Goal: Task Accomplishment & Management: Use online tool/utility

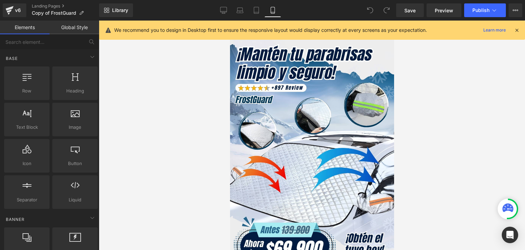
click at [518, 28] on icon at bounding box center [517, 30] width 6 height 6
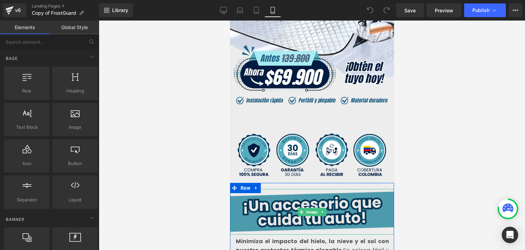
scroll to position [171, 0]
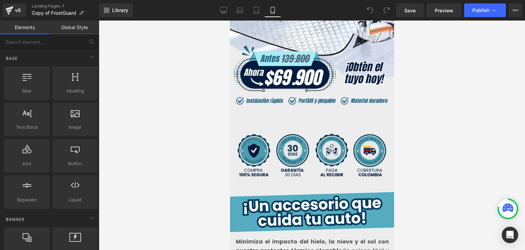
drag, startPoint x: 290, startPoint y: 139, endPoint x: 308, endPoint y: 139, distance: 17.8
click at [290, 139] on img at bounding box center [312, 155] width 168 height 47
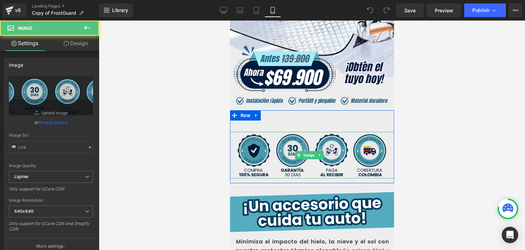
type input "[URL][DOMAIN_NAME]"
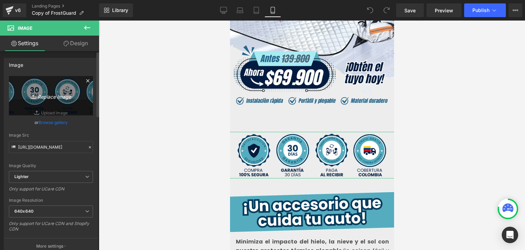
click at [53, 96] on icon "Replace Image" at bounding box center [51, 95] width 55 height 9
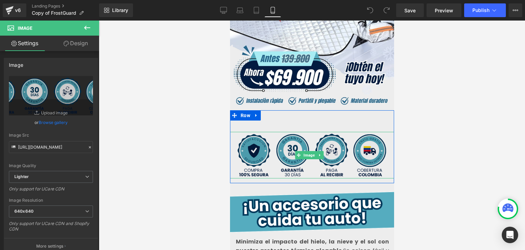
click at [289, 139] on img at bounding box center [312, 155] width 168 height 47
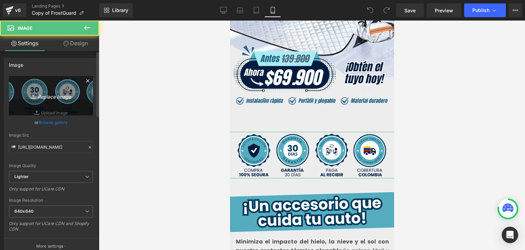
click at [78, 92] on link "Replace Image" at bounding box center [51, 95] width 84 height 39
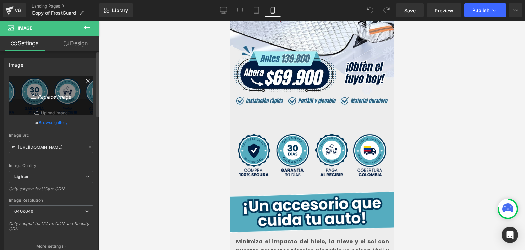
type input "C:\fakepath\1.webp"
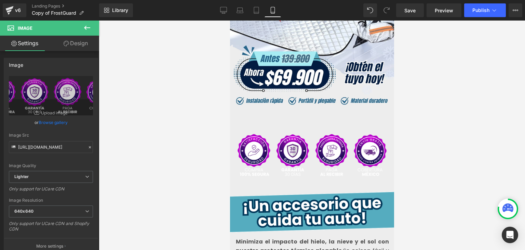
type input "[URL][DOMAIN_NAME]"
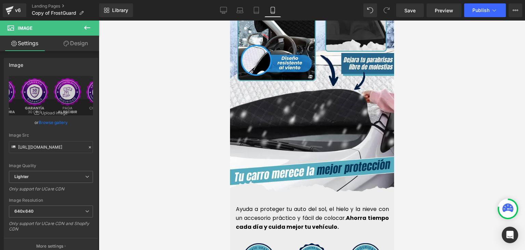
scroll to position [1916, 0]
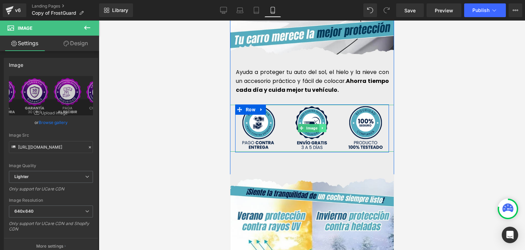
click at [321, 126] on icon at bounding box center [323, 128] width 4 height 4
click at [299, 124] on link "Image" at bounding box center [297, 128] width 21 height 8
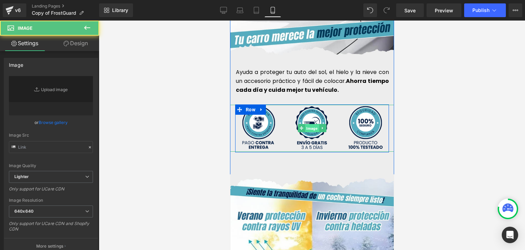
type input "[URL][DOMAIN_NAME]"
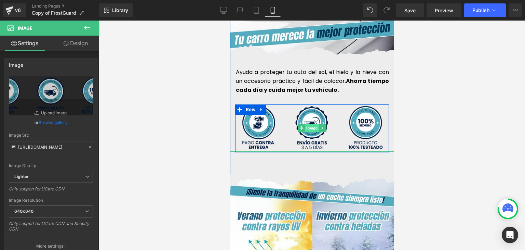
click at [312, 124] on span "Image" at bounding box center [312, 128] width 14 height 8
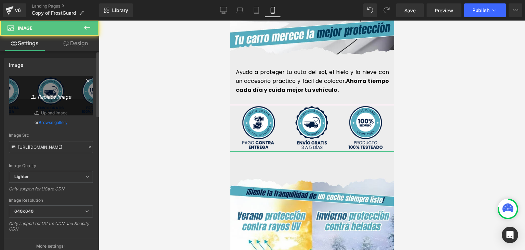
click at [67, 95] on icon "Replace Image" at bounding box center [51, 95] width 55 height 9
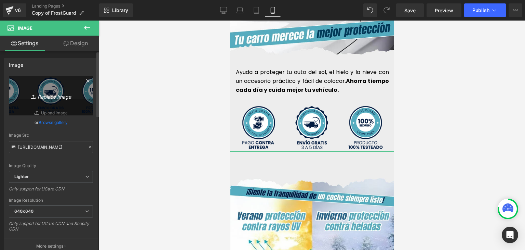
type input "C:\fakepath\2.webp"
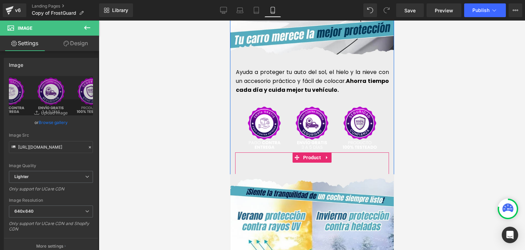
type input "[URL][DOMAIN_NAME]"
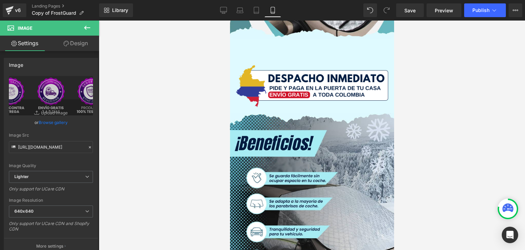
scroll to position [1368, 0]
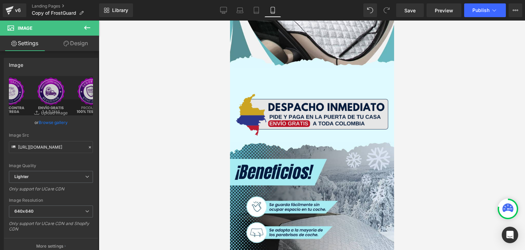
click at [295, 101] on img at bounding box center [312, 115] width 166 height 46
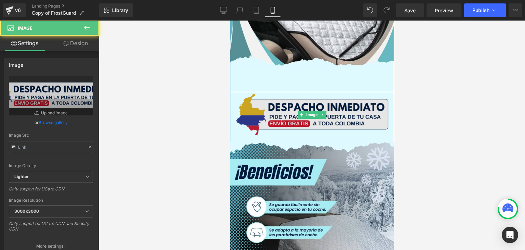
type input "[URL][DOMAIN_NAME]"
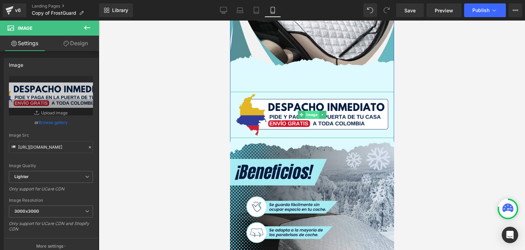
click at [309, 110] on span "Image" at bounding box center [312, 114] width 14 height 8
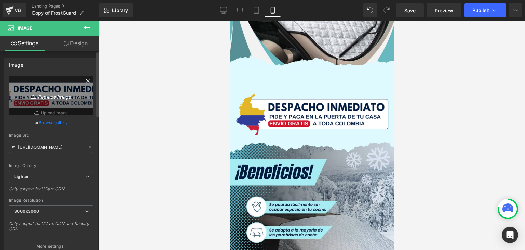
click at [61, 94] on icon "Replace Image" at bounding box center [51, 95] width 55 height 9
type input "C:\fakepath\GENERADOR CONFIANZA.webp"
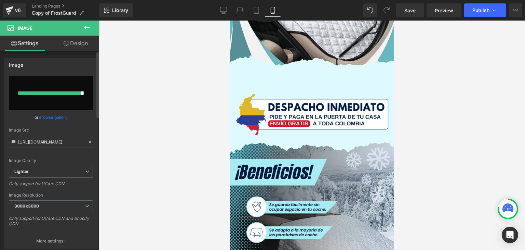
type input "[URL][DOMAIN_NAME]"
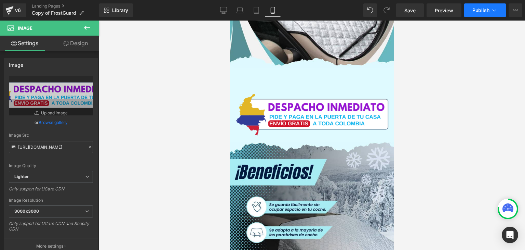
click at [482, 8] on span "Publish" at bounding box center [481, 10] width 17 height 5
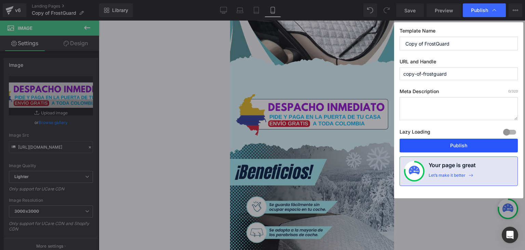
click at [458, 143] on button "Publish" at bounding box center [459, 146] width 118 height 14
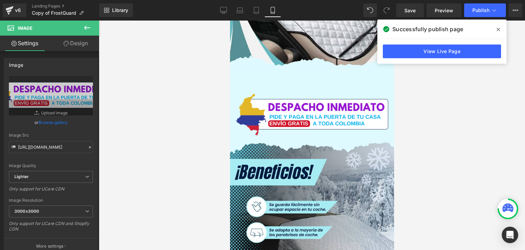
click at [498, 30] on icon at bounding box center [498, 29] width 3 height 5
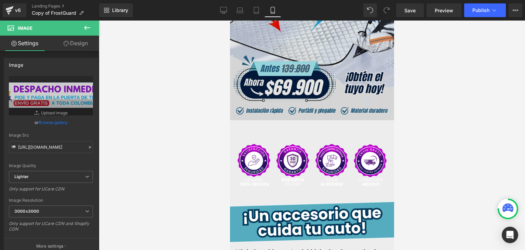
scroll to position [171, 0]
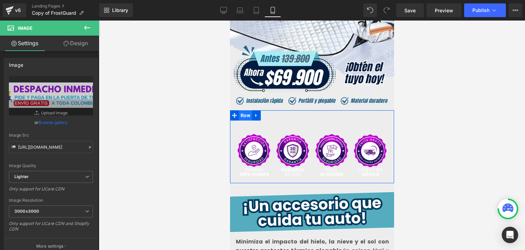
click at [241, 110] on span "Row" at bounding box center [245, 115] width 13 height 10
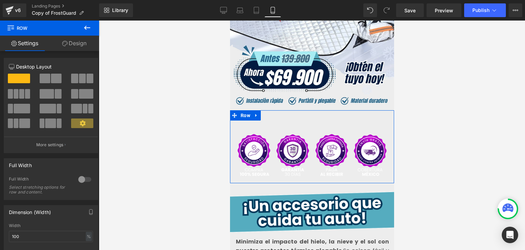
click at [84, 41] on link "Design" at bounding box center [75, 43] width 50 height 15
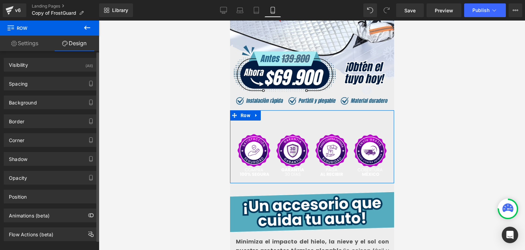
type input "#ededed"
type input "100"
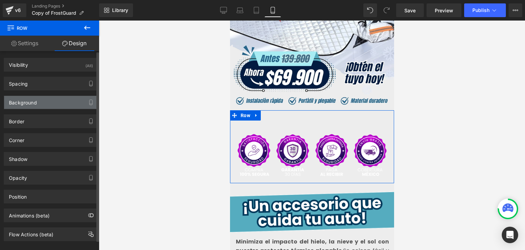
click at [29, 100] on div "Background" at bounding box center [23, 101] width 28 height 10
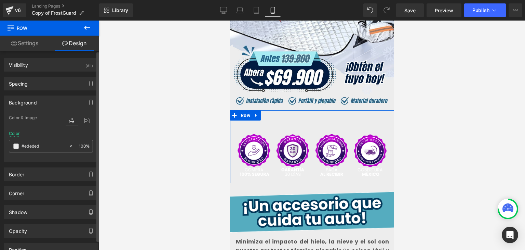
click at [17, 144] on span at bounding box center [15, 145] width 5 height 5
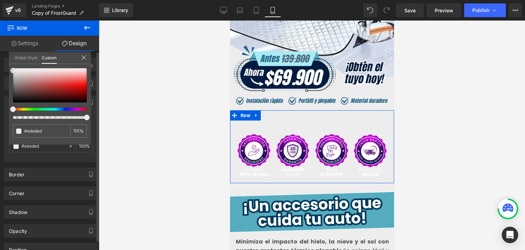
type input "#6a1919"
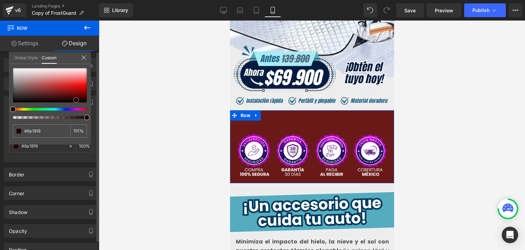
type input "#210202"
type input "#180000"
type input "#090000"
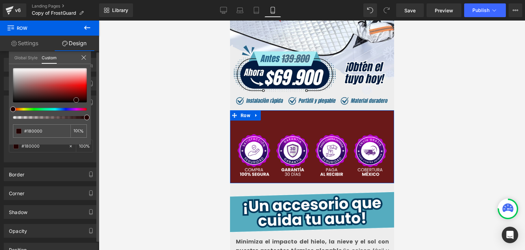
type input "#090000"
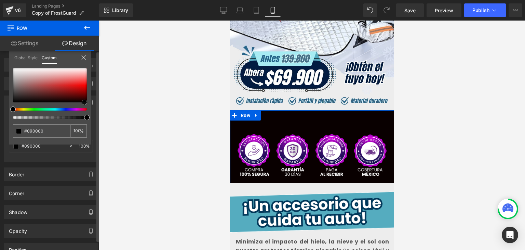
type input "#000000"
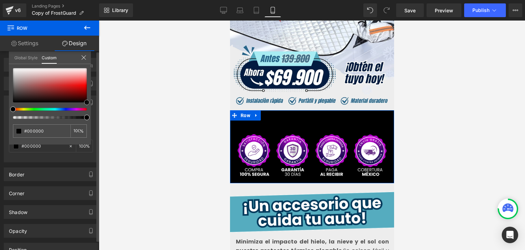
drag, startPoint x: 58, startPoint y: 93, endPoint x: 92, endPoint y: 108, distance: 37.1
click at [92, 108] on div "Background Color & Image color rgba(0, 0, 0, 1) Color #000000 100 % Image Repla…" at bounding box center [51, 126] width 102 height 72
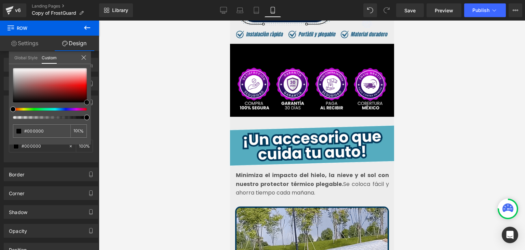
scroll to position [239, 0]
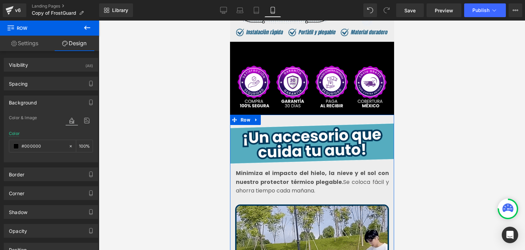
click at [240, 115] on span "Row" at bounding box center [245, 120] width 13 height 10
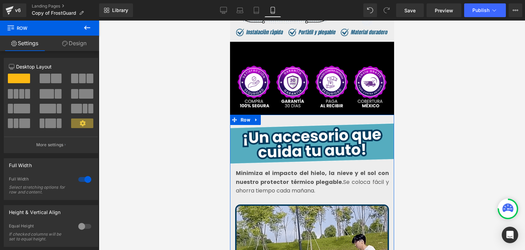
click at [70, 44] on link "Design" at bounding box center [75, 43] width 50 height 15
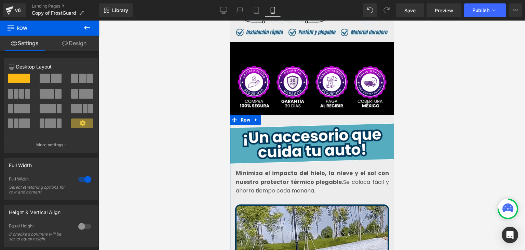
click at [0, 0] on div "Background" at bounding box center [0, 0] width 0 height 0
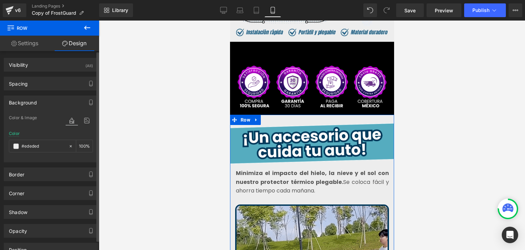
type input "#ededed"
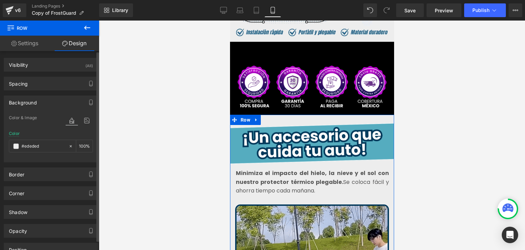
type input "100"
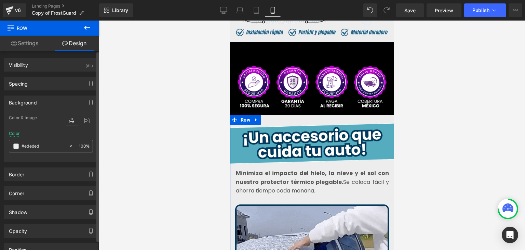
click at [16, 147] on span at bounding box center [15, 145] width 5 height 5
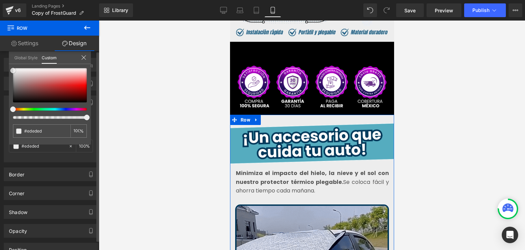
type input "#322323"
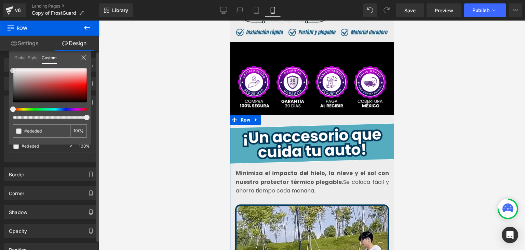
type input "#322323"
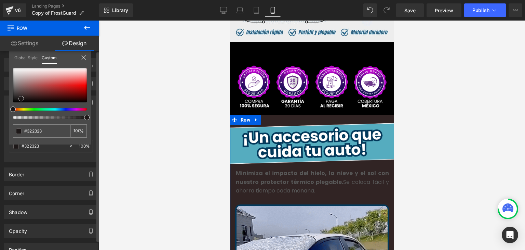
type input "#312424"
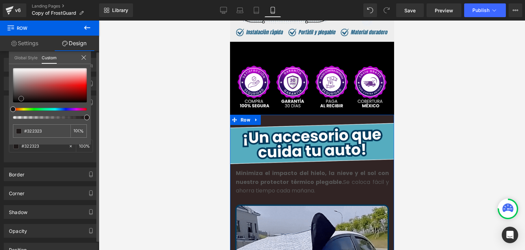
type input "#312424"
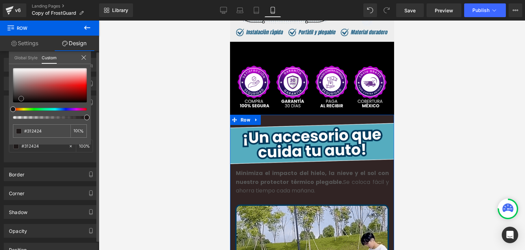
type input "#191414"
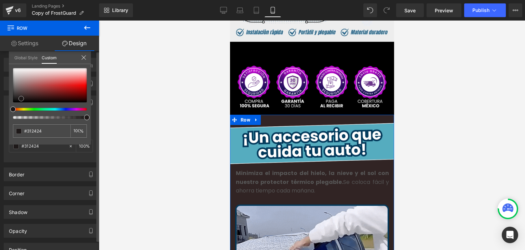
type input "#191414"
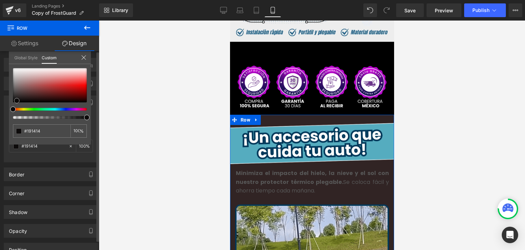
type input "#0d0b0b"
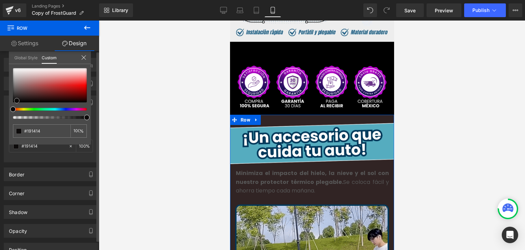
type input "#0d0b0b"
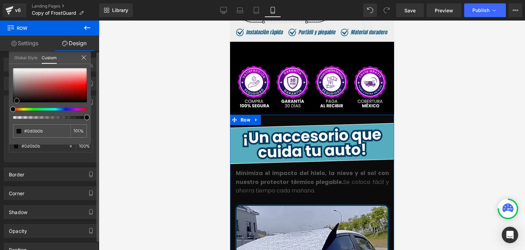
type input "#020202"
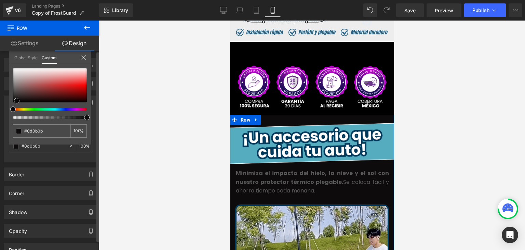
type input "#020202"
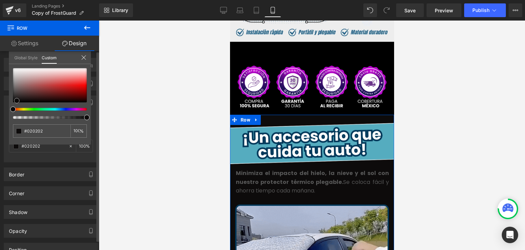
type input "#000000"
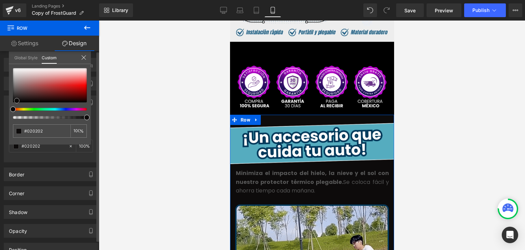
type input "#000000"
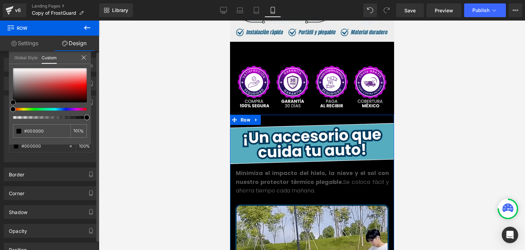
drag, startPoint x: 22, startPoint y: 97, endPoint x: 10, endPoint y: 106, distance: 14.2
click at [10, 106] on div "#000000 100 %" at bounding box center [50, 106] width 82 height 76
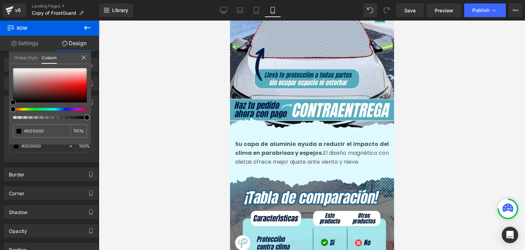
scroll to position [889, 0]
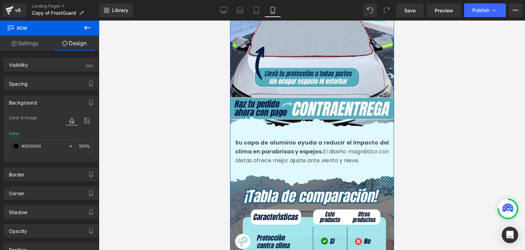
click at [422, 119] on div at bounding box center [312, 135] width 427 height 229
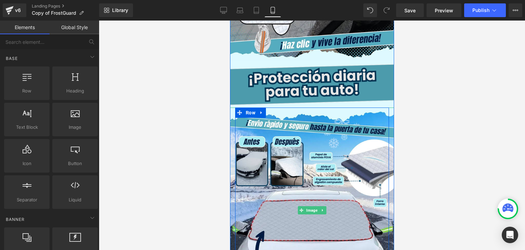
scroll to position [684, 0]
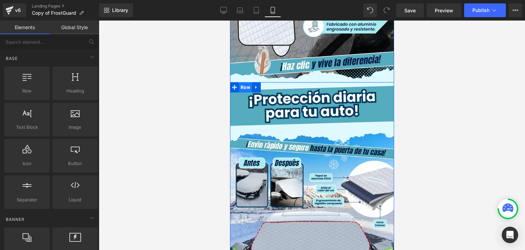
click at [246, 82] on span "Row" at bounding box center [245, 87] width 13 height 10
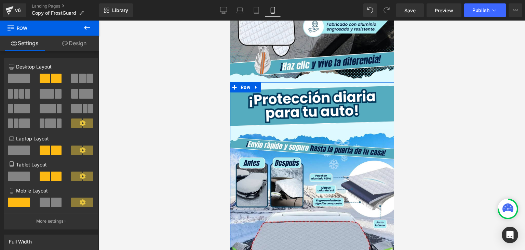
click at [79, 45] on link "Design" at bounding box center [75, 43] width 50 height 15
click at [0, 0] on div "Background" at bounding box center [0, 0] width 0 height 0
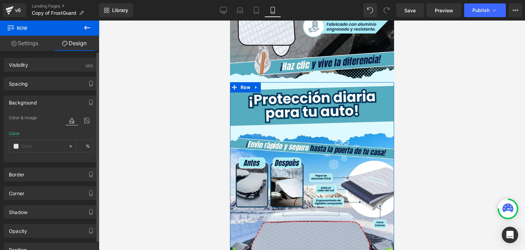
type input "#dffaff"
type input "100"
click at [14, 146] on span at bounding box center [15, 145] width 5 height 5
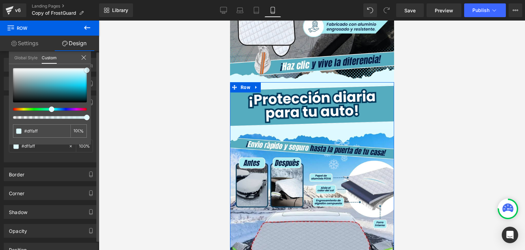
type input "#1d1f1f"
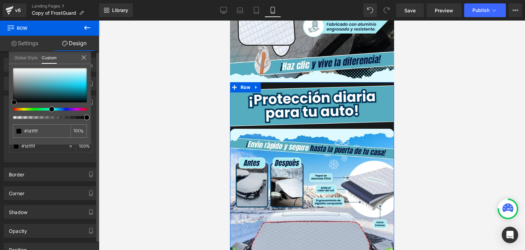
type input "#181a1a"
type input "#000000"
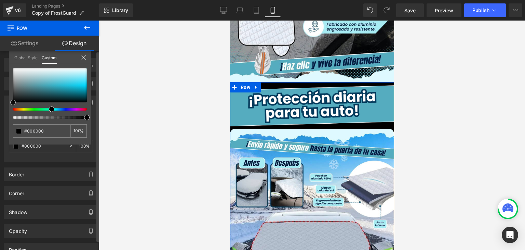
drag, startPoint x: 16, startPoint y: 98, endPoint x: 10, endPoint y: 111, distance: 14.7
click at [10, 111] on div "#000000 100 %" at bounding box center [50, 106] width 82 height 76
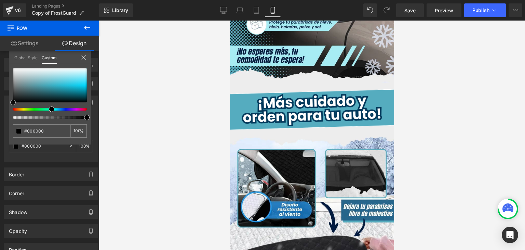
scroll to position [1642, 0]
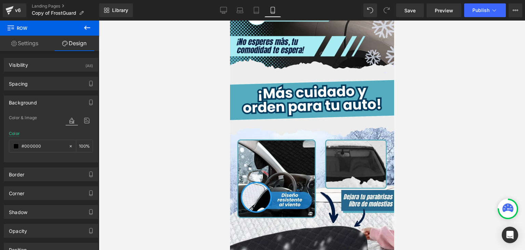
click at [243, 67] on body "Envío Gratis + Pago Contra Entrega Heading Row Row Image Add To Cart (P) Cart B…" at bounding box center [312, 92] width 164 height 3428
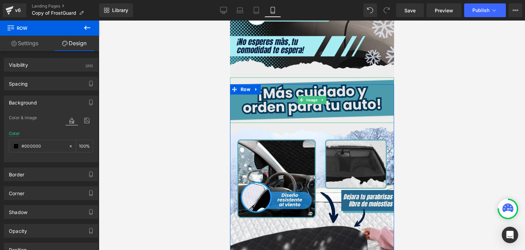
click at [237, 77] on img at bounding box center [312, 99] width 164 height 45
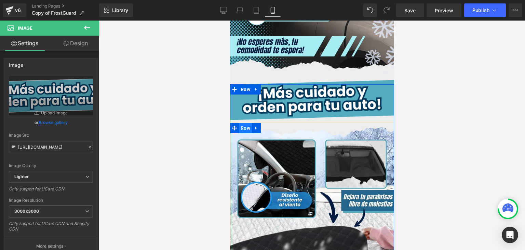
click at [243, 123] on span "Row" at bounding box center [245, 128] width 13 height 10
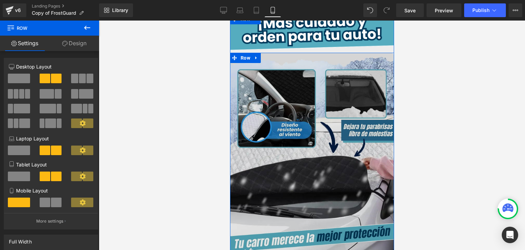
scroll to position [1676, 0]
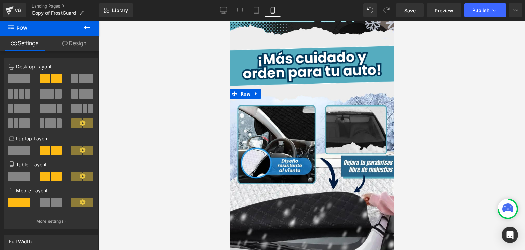
click at [77, 42] on link "Design" at bounding box center [75, 43] width 50 height 15
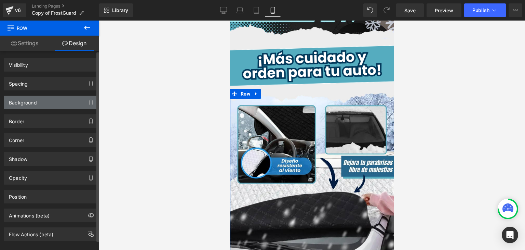
click at [25, 102] on div "Background" at bounding box center [23, 101] width 28 height 10
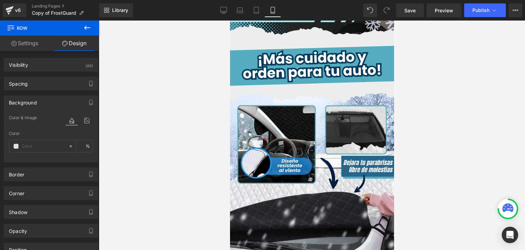
type input "transparent"
type input "0"
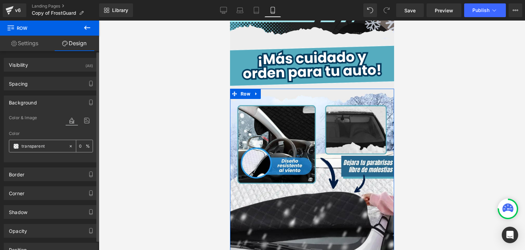
click at [16, 147] on span at bounding box center [15, 145] width 5 height 5
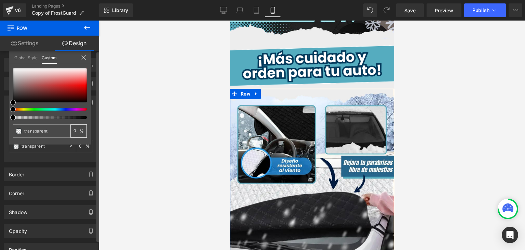
click at [76, 129] on input "0" at bounding box center [77, 130] width 6 height 5
type input "10"
type input "100"
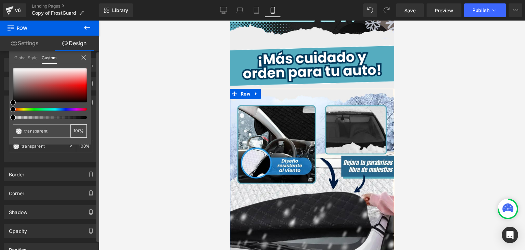
type input "100"
type input "#000000"
type input "4"
type input "#000000"
type input "4"
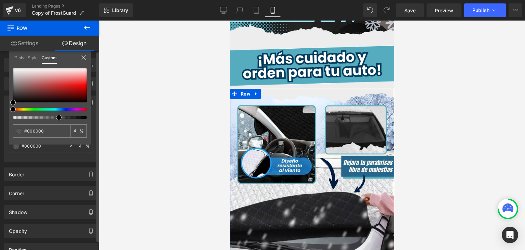
type input "62"
type input "85"
type input "100"
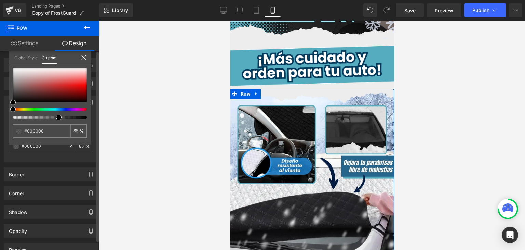
type input "100"
drag, startPoint x: 12, startPoint y: 118, endPoint x: 99, endPoint y: 117, distance: 86.6
click at [99, 117] on div "Visibility (All) 0|0|0|0 1 Show on Desktop 1 Show on Laptop 1 Show on Tablet 1 …" at bounding box center [49, 152] width 99 height 202
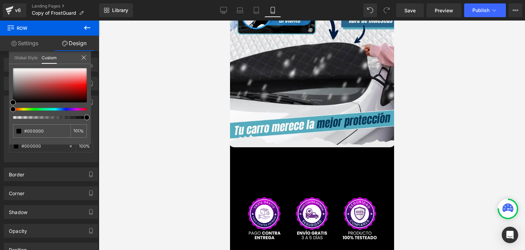
scroll to position [1847, 0]
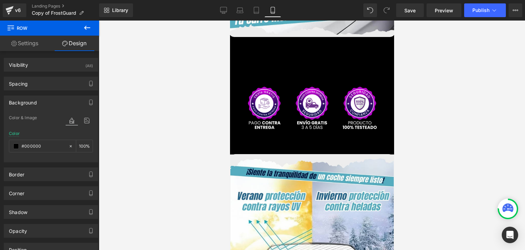
scroll to position [1984, 0]
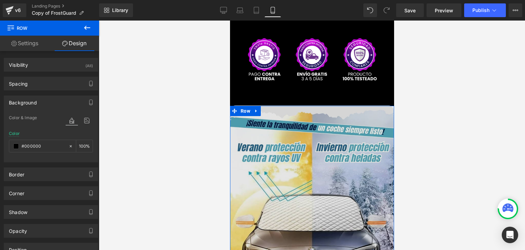
click at [242, 106] on span "Row" at bounding box center [245, 111] width 13 height 10
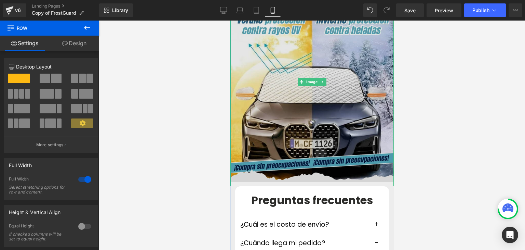
scroll to position [2121, 0]
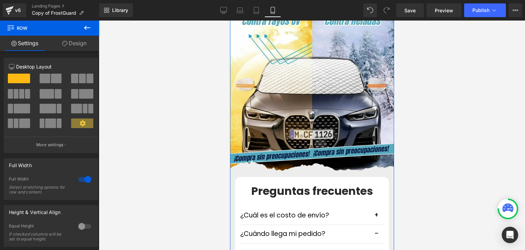
click at [75, 47] on link "Design" at bounding box center [75, 43] width 50 height 15
click at [0, 0] on div "Background" at bounding box center [0, 0] width 0 height 0
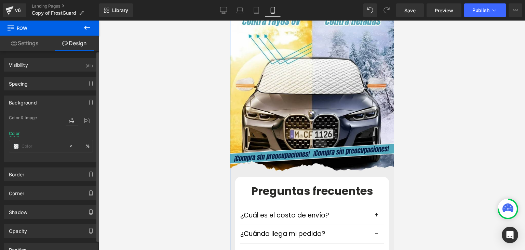
type input "#ededed"
type input "100"
click at [19, 142] on div "#ededed" at bounding box center [38, 146] width 59 height 12
click at [14, 144] on span at bounding box center [15, 145] width 5 height 5
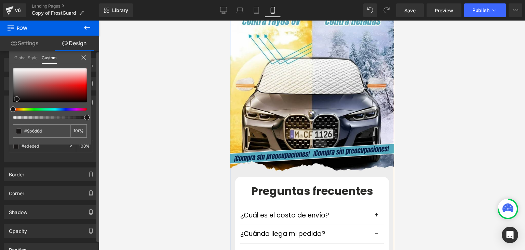
type input "#9b6d6d"
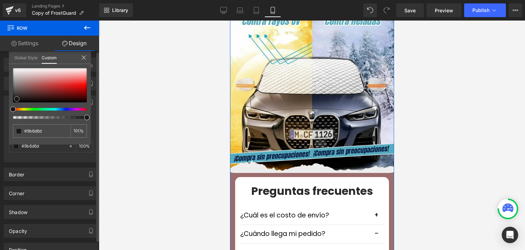
type input "#4e4040"
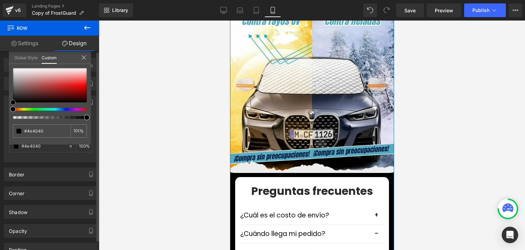
type input "#000000"
drag, startPoint x: 17, startPoint y: 99, endPoint x: 4, endPoint y: 120, distance: 24.5
click at [4, 120] on div "Background Color & Image color rgba(0, 0, 0, 1) Color #000000 100 % Image Repla…" at bounding box center [51, 126] width 102 height 72
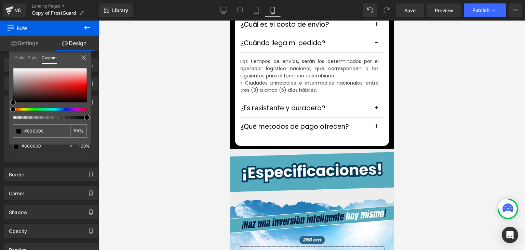
scroll to position [2326, 0]
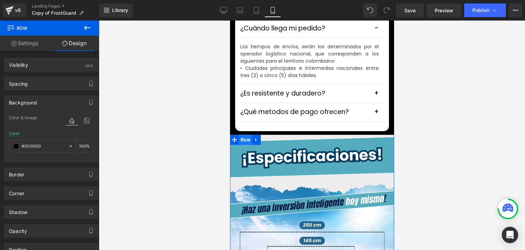
click at [244, 134] on span "Row" at bounding box center [245, 139] width 13 height 10
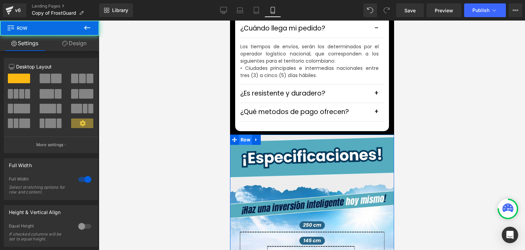
click at [240, 134] on span "Row" at bounding box center [245, 139] width 13 height 10
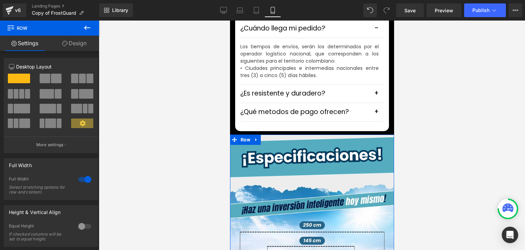
click at [72, 43] on link "Design" at bounding box center [75, 43] width 50 height 15
click at [0, 0] on div "Background" at bounding box center [0, 0] width 0 height 0
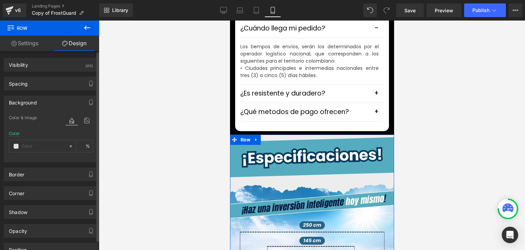
type input "#ededed"
type input "100"
click at [15, 145] on span at bounding box center [15, 145] width 5 height 5
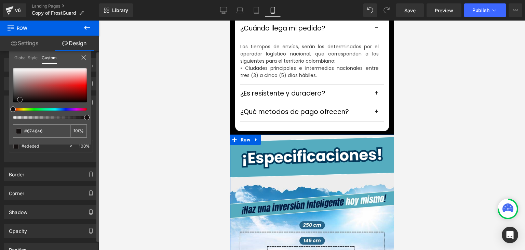
type input "#674646"
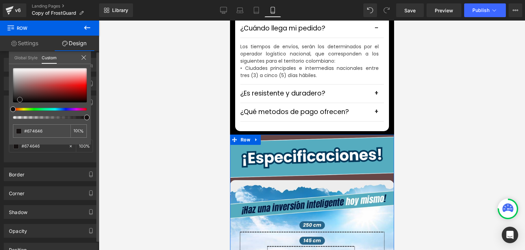
type input "#443030"
type input "#000000"
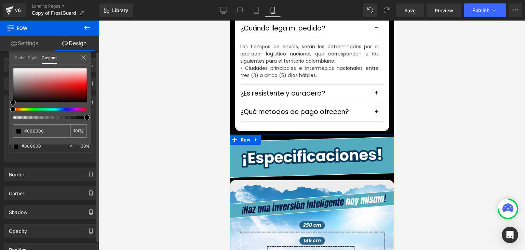
drag, startPoint x: 29, startPoint y: 90, endPoint x: 5, endPoint y: 119, distance: 36.7
click at [5, 119] on div "Background Color & Image color rgba(0, 0, 0, 1) Color #000000 100 % Image Repla…" at bounding box center [51, 126] width 102 height 72
click at [82, 56] on icon at bounding box center [83, 57] width 5 height 5
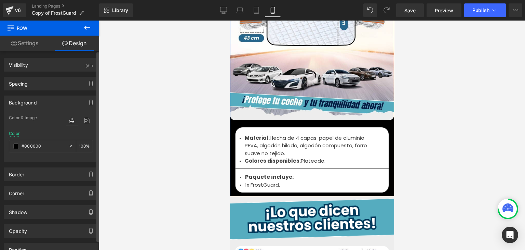
scroll to position [2634, 0]
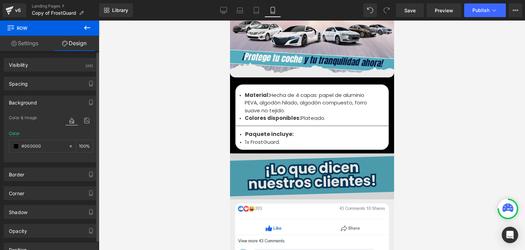
click at [242, 153] on img at bounding box center [312, 175] width 164 height 45
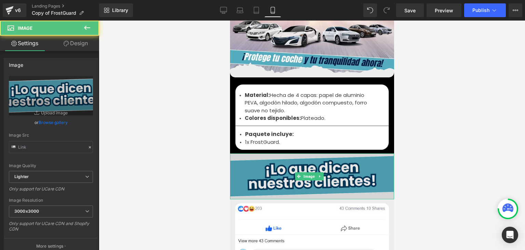
type input "[URL][DOMAIN_NAME]"
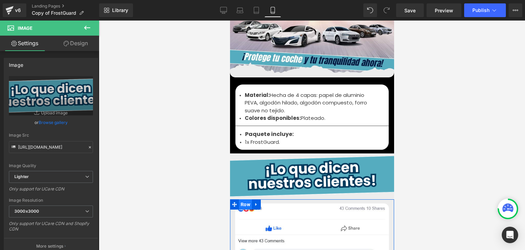
click at [244, 199] on span "Row" at bounding box center [245, 204] width 13 height 10
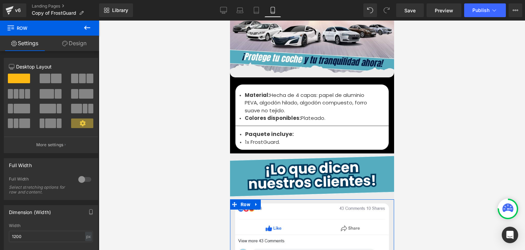
click at [75, 40] on link "Design" at bounding box center [75, 43] width 50 height 15
click at [0, 0] on div "Background" at bounding box center [0, 0] width 0 height 0
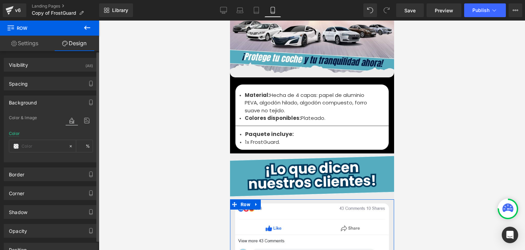
type input "#ededed"
type input "100"
click at [13, 147] on span at bounding box center [15, 145] width 5 height 5
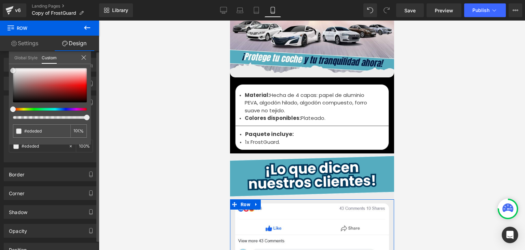
type input "#332323"
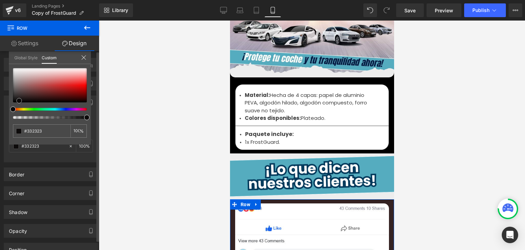
type input "#342222"
type input "#050404"
type input "#000000"
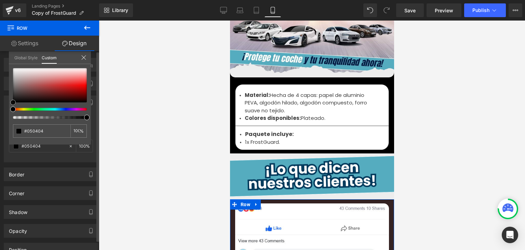
type input "#000000"
drag, startPoint x: 28, startPoint y: 96, endPoint x: 4, endPoint y: 112, distance: 28.2
click at [4, 112] on div "Background Color & Image color rgba(0, 0, 0, 1) Color #000000 100 % Image Repla…" at bounding box center [51, 126] width 102 height 72
click at [85, 55] on icon at bounding box center [83, 57] width 5 height 5
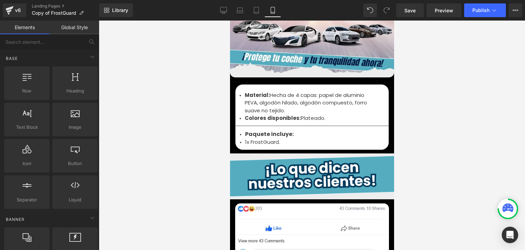
click at [401, 76] on div at bounding box center [312, 135] width 427 height 229
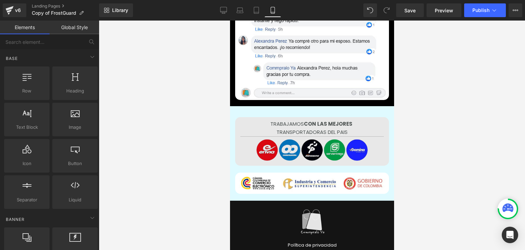
scroll to position [3010, 0]
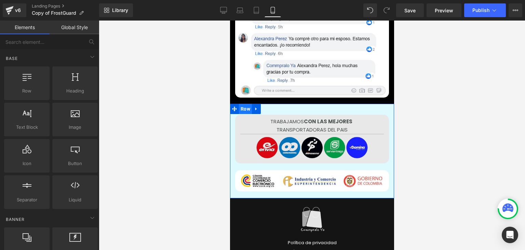
click at [242, 104] on span "Row" at bounding box center [245, 109] width 13 height 10
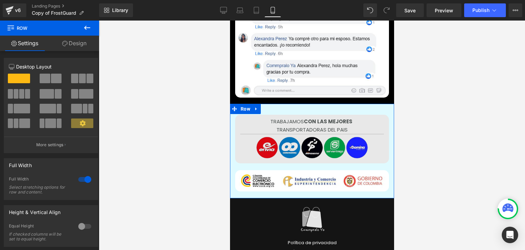
click at [80, 42] on link "Design" at bounding box center [75, 43] width 50 height 15
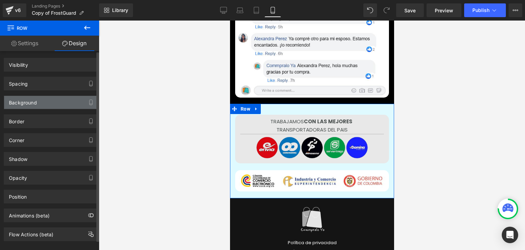
click at [24, 99] on div "Background" at bounding box center [23, 101] width 28 height 10
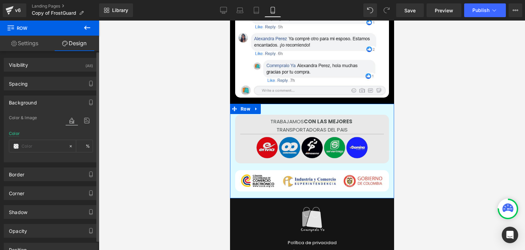
type input "#dffaff"
type input "100"
click at [18, 144] on span at bounding box center [15, 145] width 5 height 5
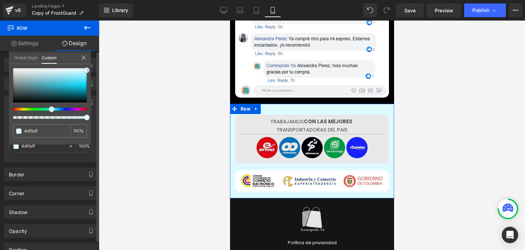
type input "#2a393b"
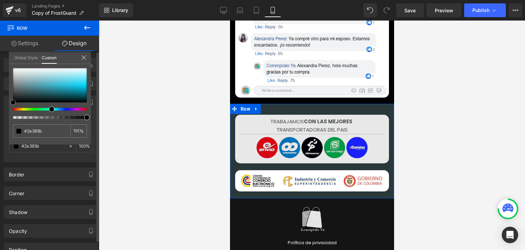
type input "#2b383a"
type input "#000000"
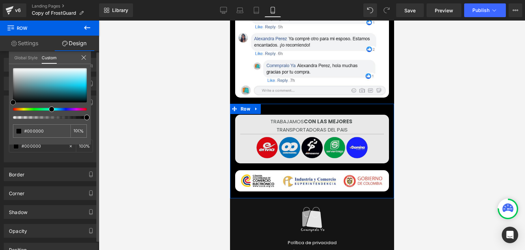
drag, startPoint x: 25, startPoint y: 95, endPoint x: 3, endPoint y: 119, distance: 32.2
click at [3, 119] on div "Background Color & Image color rgba(0, 0, 0, 1) Color #000000 100 % Image Repla…" at bounding box center [51, 126] width 102 height 72
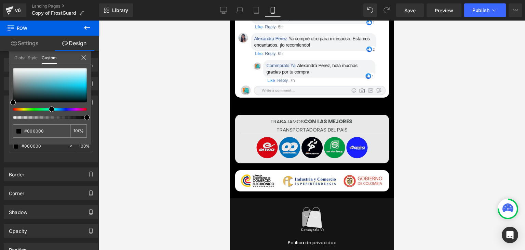
click at [415, 122] on div at bounding box center [312, 135] width 427 height 229
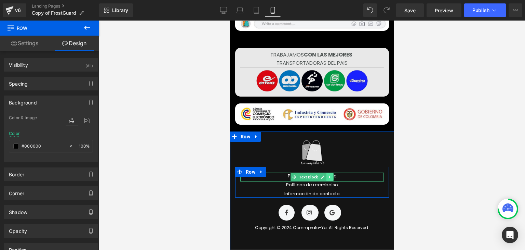
scroll to position [3079, 0]
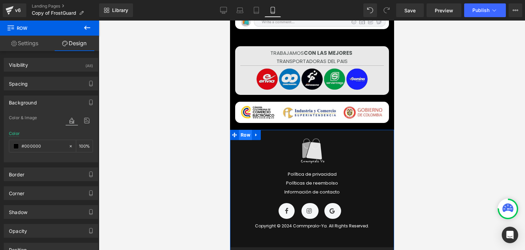
click at [242, 130] on span "Row" at bounding box center [245, 135] width 13 height 10
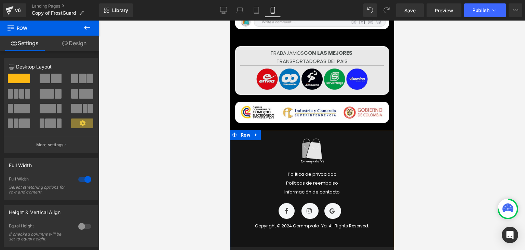
click at [68, 41] on link "Design" at bounding box center [75, 43] width 50 height 15
click at [0, 0] on div "Background" at bounding box center [0, 0] width 0 height 0
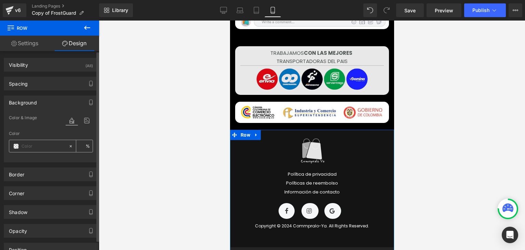
type input "#242424"
type input "100"
click at [15, 144] on span at bounding box center [15, 145] width 5 height 5
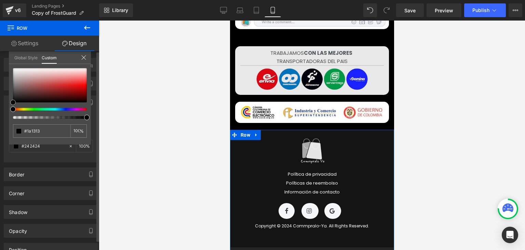
type input "#1a1313"
type input "#000000"
drag, startPoint x: 25, startPoint y: 99, endPoint x: 0, endPoint y: 115, distance: 29.7
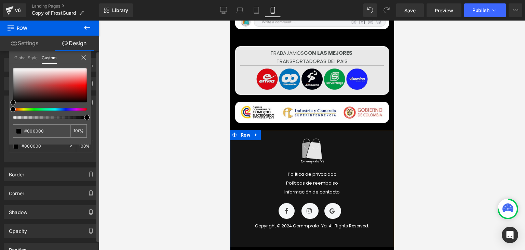
click at [0, 115] on div "Background Color & Image color rgba(0, 0, 0, 1) Color #000000 100 % Image Repla…" at bounding box center [51, 126] width 102 height 72
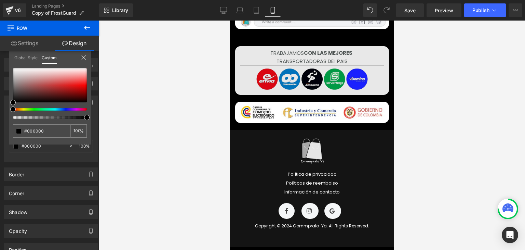
click at [142, 112] on div at bounding box center [312, 135] width 427 height 229
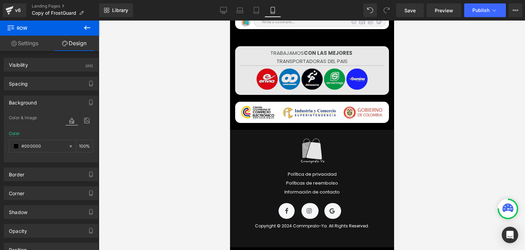
click at [431, 130] on div at bounding box center [312, 135] width 427 height 229
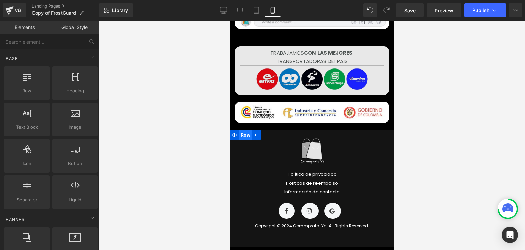
click at [241, 130] on span "Row" at bounding box center [245, 135] width 13 height 10
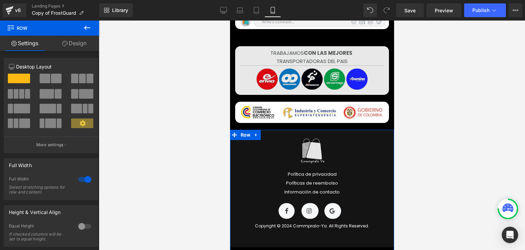
click at [73, 45] on link "Design" at bounding box center [75, 43] width 50 height 15
click at [0, 0] on div "Background" at bounding box center [0, 0] width 0 height 0
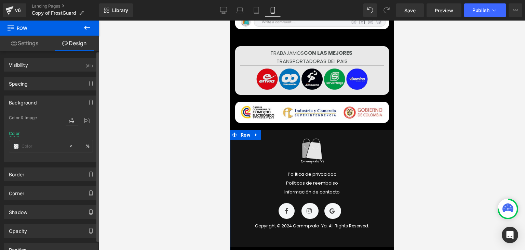
type input "#000000"
type input "100"
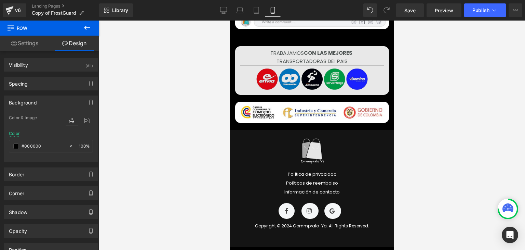
click at [450, 138] on div at bounding box center [312, 135] width 427 height 229
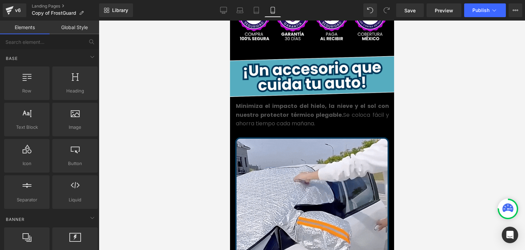
scroll to position [205, 0]
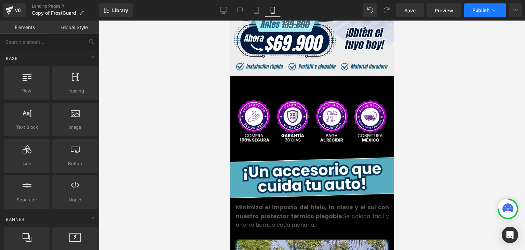
click at [479, 11] on span "Publish" at bounding box center [481, 10] width 17 height 5
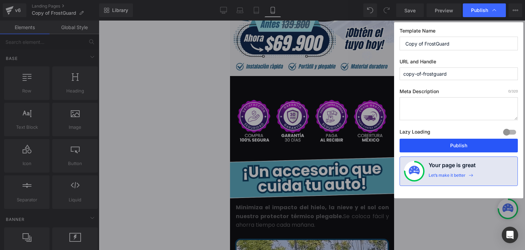
click at [454, 145] on button "Publish" at bounding box center [459, 146] width 118 height 14
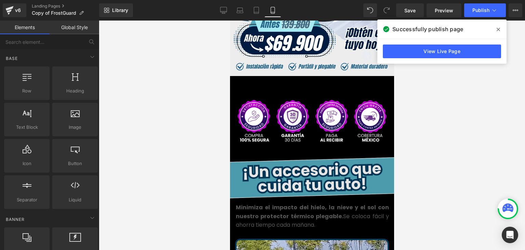
click at [305, 174] on span "Image" at bounding box center [312, 178] width 14 height 8
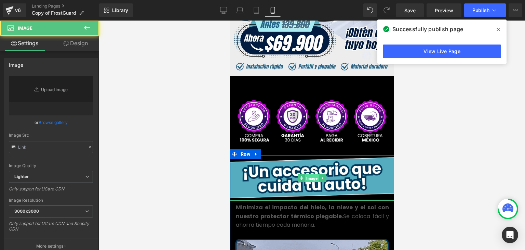
click at [308, 174] on span "Image" at bounding box center [312, 178] width 14 height 8
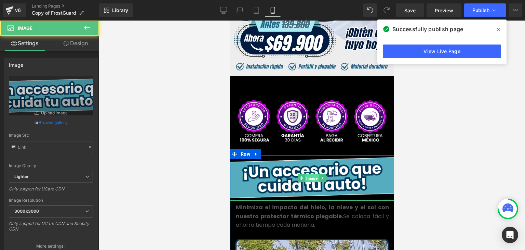
type input "[URL][DOMAIN_NAME]"
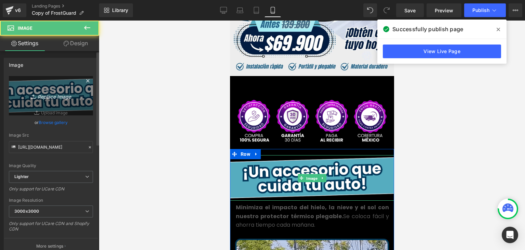
click at [65, 97] on icon "Replace Image" at bounding box center [51, 95] width 55 height 9
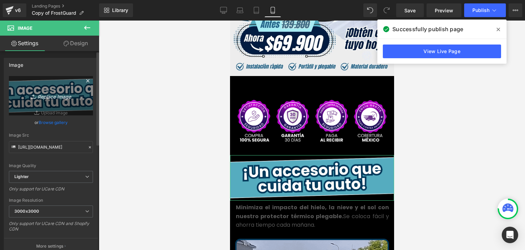
type input "C:\fakepath\11.webp"
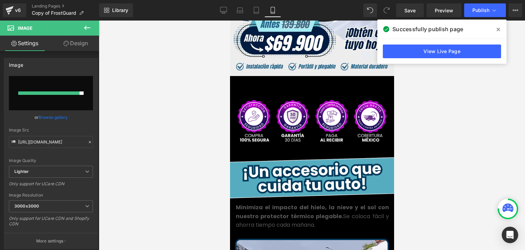
type input "[URL][DOMAIN_NAME]"
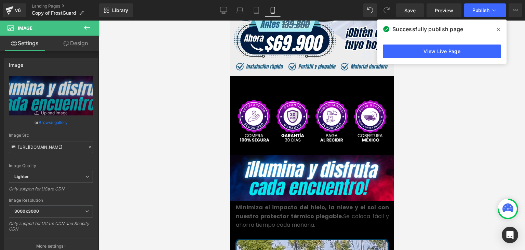
click at [497, 30] on icon at bounding box center [498, 29] width 3 height 5
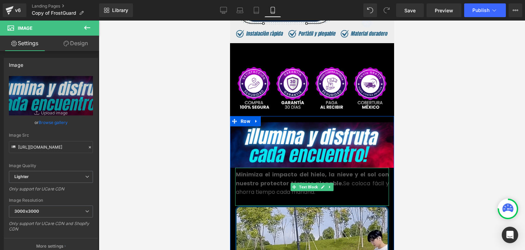
scroll to position [239, 0]
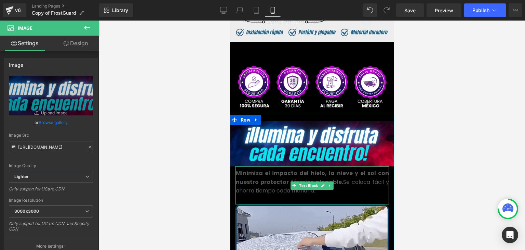
click at [265, 174] on strong "Minimiza el impacto del hielo, la nieve y el sol con nuestro protector térmico …" at bounding box center [312, 177] width 153 height 17
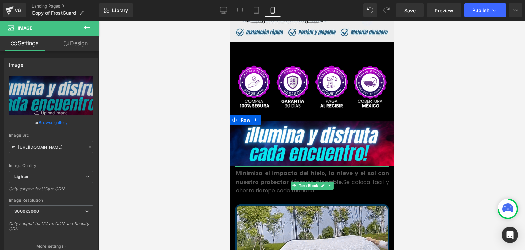
click at [265, 174] on strong "Minimiza el impacto del hielo, la nieve y el sol con nuestro protector térmico …" at bounding box center [312, 177] width 153 height 17
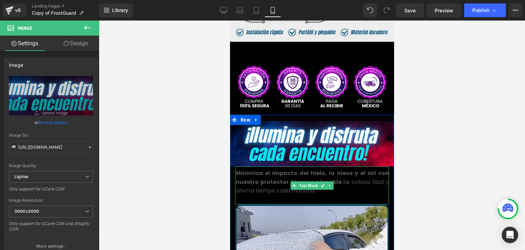
click at [265, 174] on strong "Minimiza el impacto del hielo, la nieve y el sol con nuestro protector térmico …" at bounding box center [312, 177] width 153 height 17
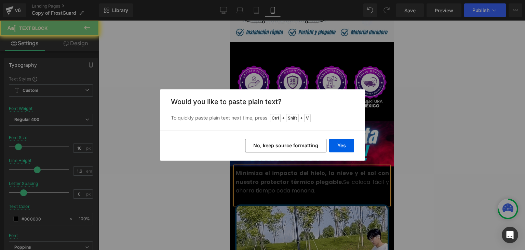
click at [339, 142] on button "Yes" at bounding box center [341, 146] width 25 height 14
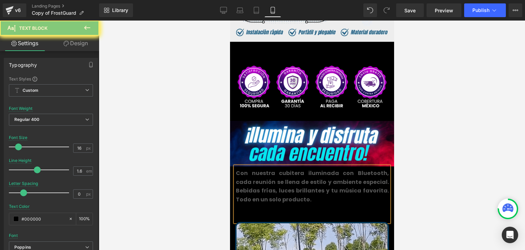
click at [262, 204] on p at bounding box center [312, 208] width 153 height 9
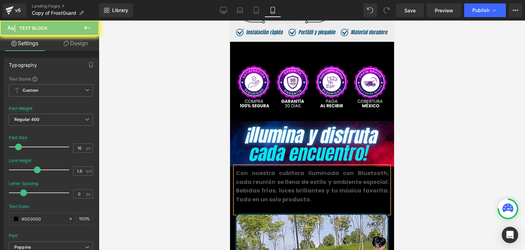
click at [257, 177] on p "Con nuestra cubitera iluminada con Bluetooth, cada reunión se llena de estilo y…" at bounding box center [312, 186] width 153 height 35
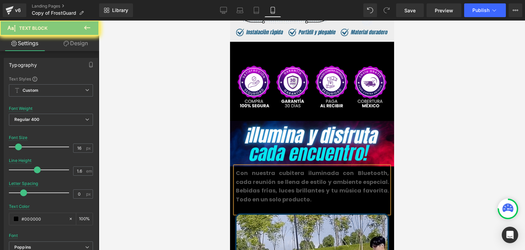
click at [257, 177] on p "Con nuestra cubitera iluminada con Bluetooth, cada reunión se llena de estilo y…" at bounding box center [312, 186] width 153 height 35
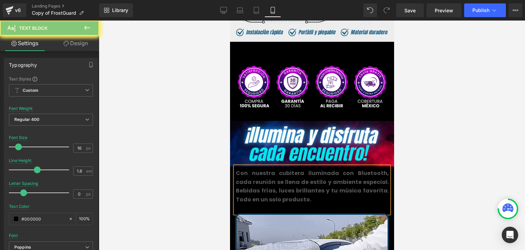
click at [257, 177] on p "Con nuestra cubitera iluminada con Bluetooth, cada reunión se llena de estilo y…" at bounding box center [312, 186] width 153 height 35
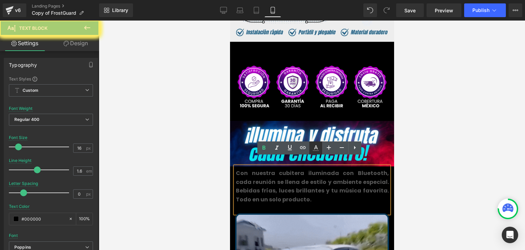
drag, startPoint x: 92, startPoint y: 134, endPoint x: 314, endPoint y: 149, distance: 222.9
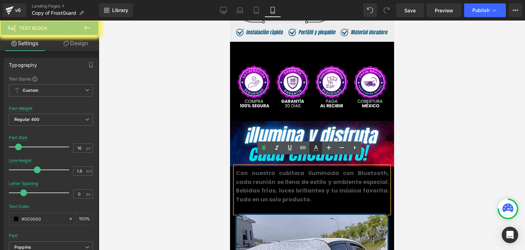
click at [314, 148] on icon at bounding box center [316, 148] width 8 height 8
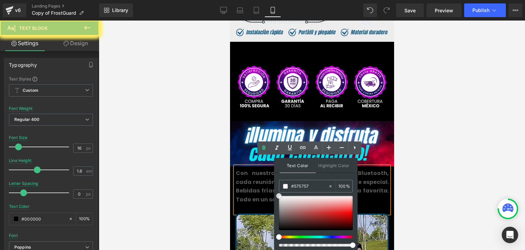
drag, startPoint x: 285, startPoint y: 203, endPoint x: 277, endPoint y: 192, distance: 13.9
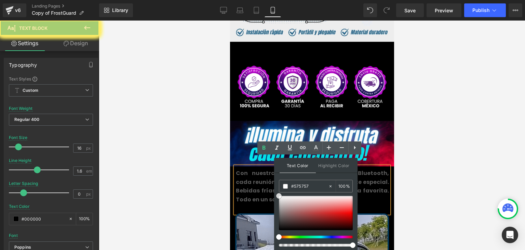
click at [277, 192] on div "Text Color Highlight Color rgb(87, 87, 87) #575757 100 % transparent transparen…" at bounding box center [315, 204] width 83 height 93
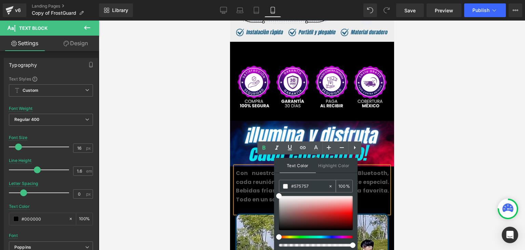
click at [286, 185] on span at bounding box center [285, 186] width 5 height 5
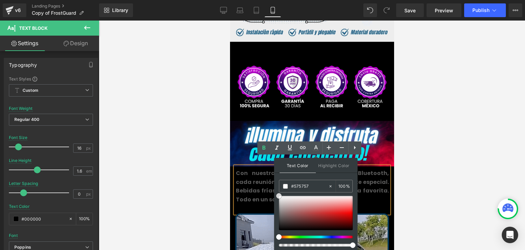
click at [287, 200] on div at bounding box center [316, 213] width 74 height 34
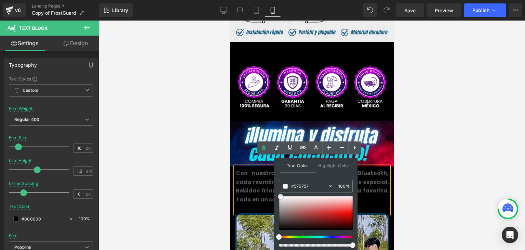
drag, startPoint x: 288, startPoint y: 200, endPoint x: 278, endPoint y: 193, distance: 11.3
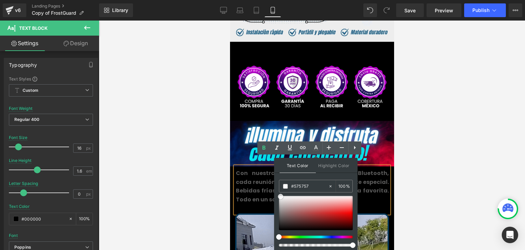
click at [278, 194] on span at bounding box center [280, 196] width 5 height 5
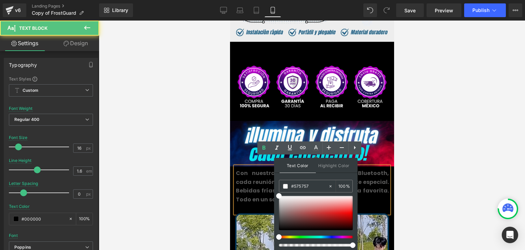
click at [265, 173] on b "Con nuestra cubitera iluminada con Bluetooth, cada reunión se llena de estilo y…" at bounding box center [312, 186] width 153 height 34
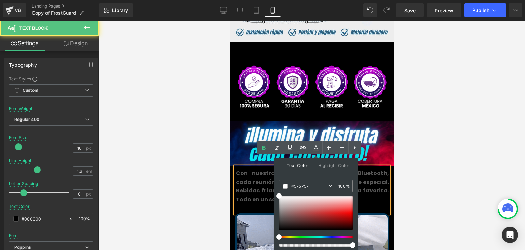
click at [260, 173] on b "Con nuestra cubitera iluminada con Bluetooth, cada reunión se llena de estilo y…" at bounding box center [312, 186] width 153 height 34
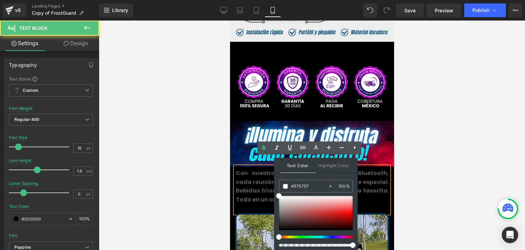
click at [260, 173] on b "Con nuestra cubitera iluminada con Bluetooth, cada reunión se llena de estilo y…" at bounding box center [312, 186] width 153 height 34
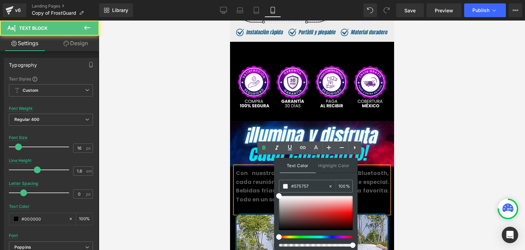
click at [260, 173] on b "Con nuestra cubitera iluminada con Bluetooth, cada reunión se llena de estilo y…" at bounding box center [312, 186] width 153 height 34
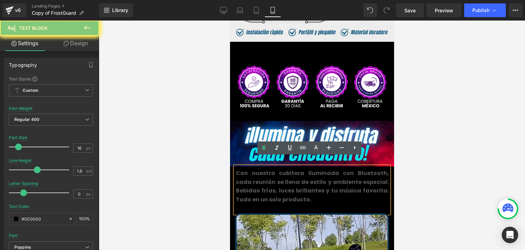
click at [315, 148] on icon at bounding box center [316, 147] width 4 height 4
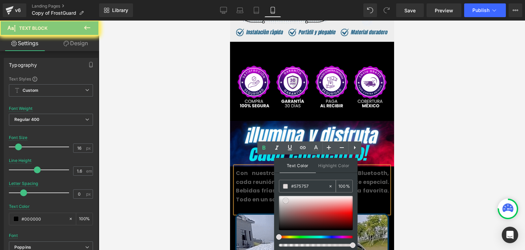
drag, startPoint x: 286, startPoint y: 200, endPoint x: 281, endPoint y: 186, distance: 15.3
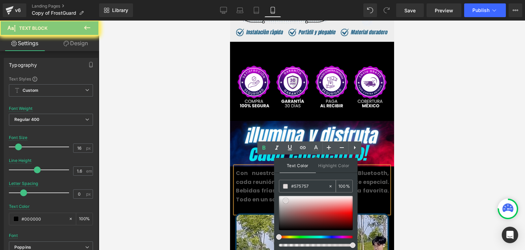
click at [274, 190] on div "Text Color Highlight Color #575757 #575757 100 % transparent transparent 0 %" at bounding box center [315, 204] width 83 height 93
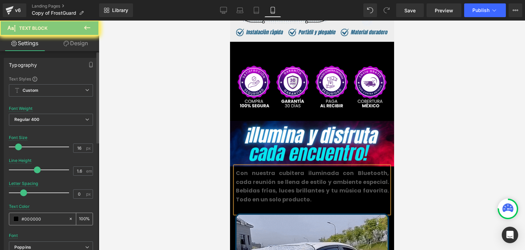
click at [15, 218] on span at bounding box center [15, 218] width 5 height 5
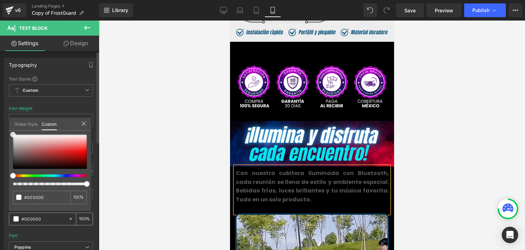
click at [11, 127] on div "Global Style Custom Setup Global Style #000000 100 %" at bounding box center [50, 128] width 82 height 21
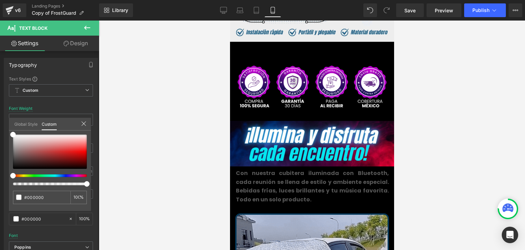
click at [247, 169] on b "Con nuestra cubitera iluminada con Bluetooth, cada reunión se llena de estilo y…" at bounding box center [312, 186] width 153 height 34
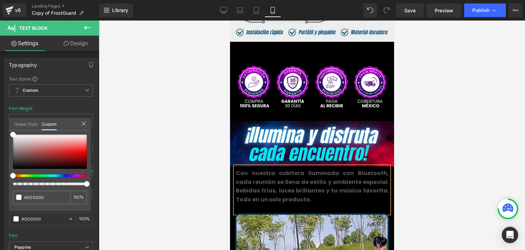
click at [249, 172] on b "Con nuestra cubitera iluminada con Bluetooth, cada reunión se llena de estilo y…" at bounding box center [312, 186] width 153 height 34
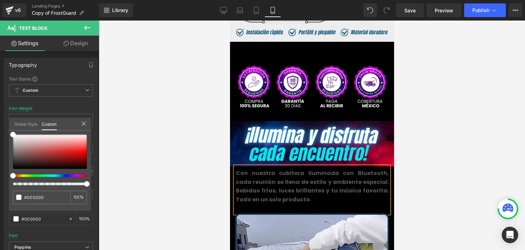
click at [249, 172] on b "Con nuestra cubitera iluminada con Bluetooth, cada reunión se llena de estilo y…" at bounding box center [312, 186] width 153 height 34
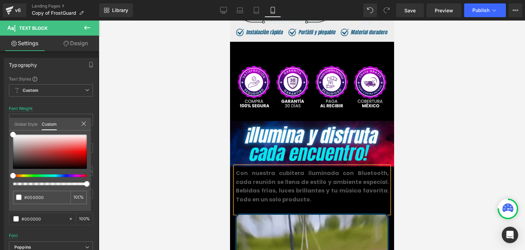
click at [249, 172] on b "Con nuestra cubitera iluminada con Bluetooth, cada reunión se llena de estilo y…" at bounding box center [312, 186] width 153 height 34
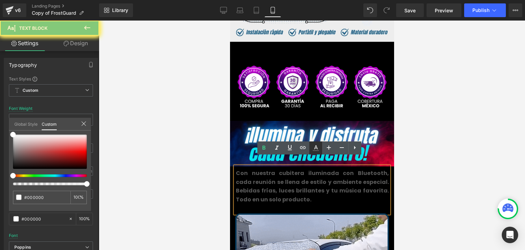
click at [315, 147] on icon at bounding box center [316, 147] width 4 height 4
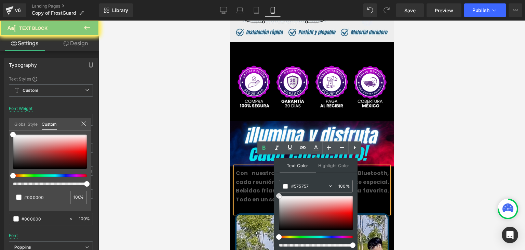
drag, startPoint x: 289, startPoint y: 210, endPoint x: 277, endPoint y: 190, distance: 24.1
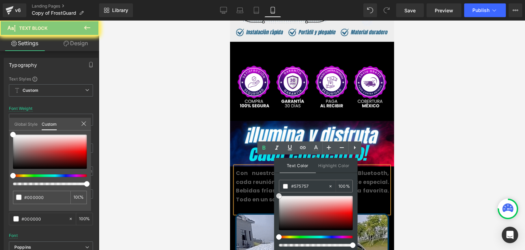
click at [277, 190] on div "Text Color Highlight Color #575757 #575757 100 % transparent transparent 0 %" at bounding box center [315, 204] width 83 height 93
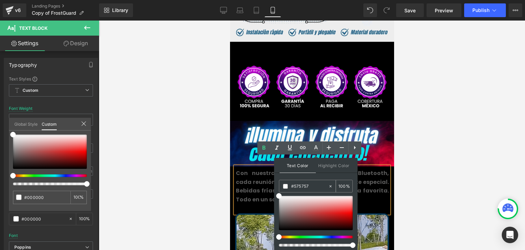
click at [293, 184] on input "#575757" at bounding box center [309, 186] width 37 height 8
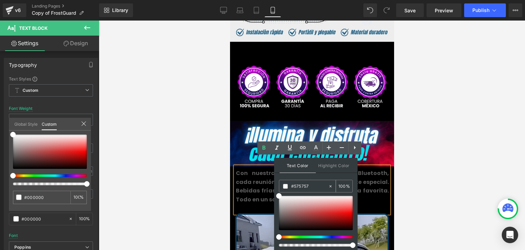
click at [296, 184] on input "#575757" at bounding box center [309, 186] width 37 height 8
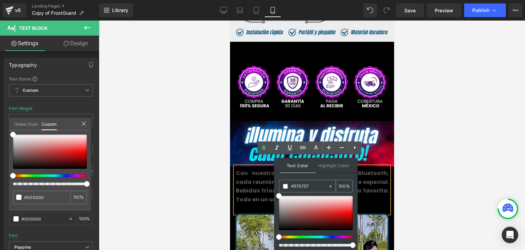
click at [296, 184] on input "#575757" at bounding box center [309, 186] width 37 height 8
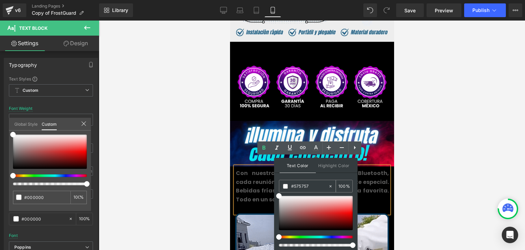
click at [296, 184] on input "#575757" at bounding box center [309, 186] width 37 height 8
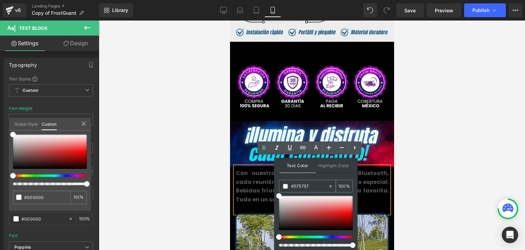
click at [331, 187] on icon at bounding box center [330, 186] width 5 height 5
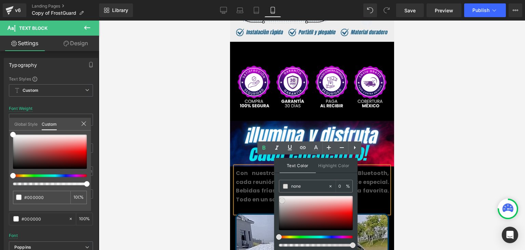
drag, startPoint x: 512, startPoint y: 221, endPoint x: 261, endPoint y: 171, distance: 255.6
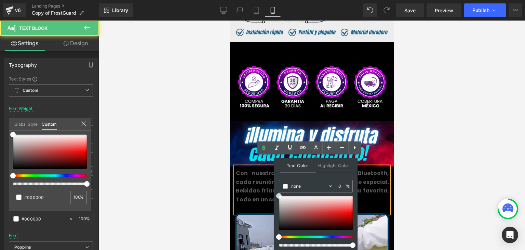
click at [261, 171] on b "Con nuestra cubitera iluminada con Bluetooth, cada reunión se llena de estilo y…" at bounding box center [312, 186] width 153 height 34
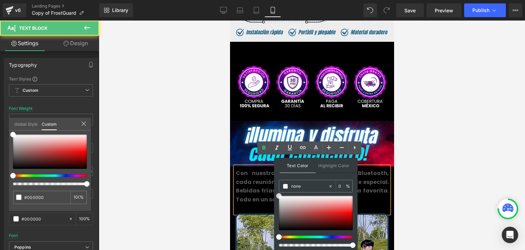
click at [265, 175] on b "Con nuestra cubitera iluminada con Bluetooth, cada reunión se llena de estilo y…" at bounding box center [312, 186] width 153 height 34
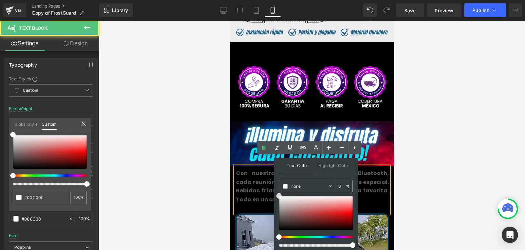
click at [265, 175] on b "Con nuestra cubitera iluminada con Bluetooth, cada reunión se llena de estilo y…" at bounding box center [312, 186] width 153 height 34
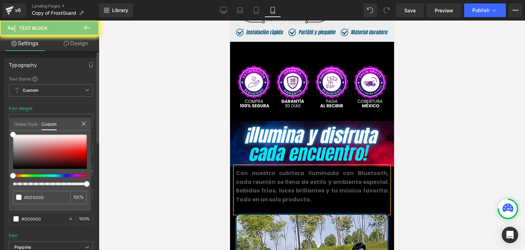
click at [84, 124] on icon at bounding box center [83, 123] width 5 height 5
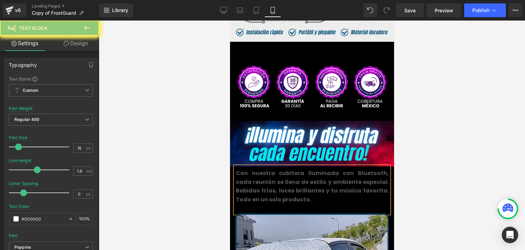
click at [250, 174] on b "Con nuestra cubitera iluminada con Bluetooth, cada reunión se llena de estilo y…" at bounding box center [312, 186] width 153 height 34
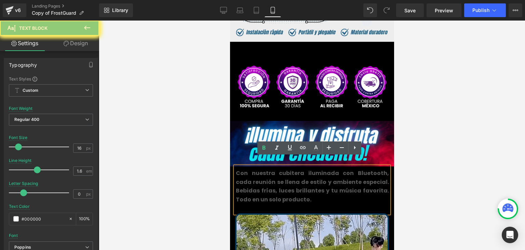
click at [437, 144] on div at bounding box center [312, 135] width 427 height 229
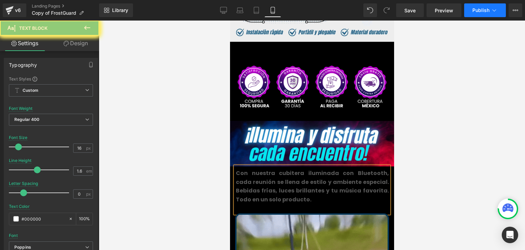
click at [485, 9] on span "Publish" at bounding box center [481, 10] width 17 height 5
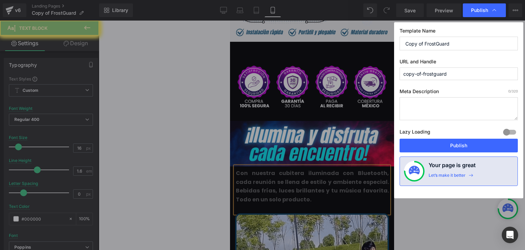
click at [465, 142] on button "Publish" at bounding box center [459, 146] width 118 height 14
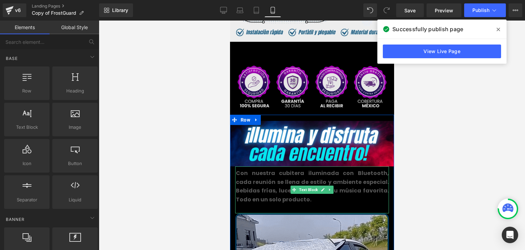
drag, startPoint x: 343, startPoint y: 39, endPoint x: 337, endPoint y: 91, distance: 52.7
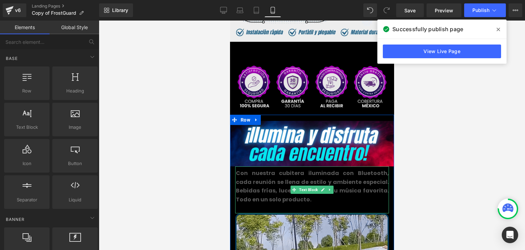
click at [258, 171] on b "Con nuestra cubitera iluminada con Bluetooth, cada reunión se llena de estilo y…" at bounding box center [312, 186] width 153 height 34
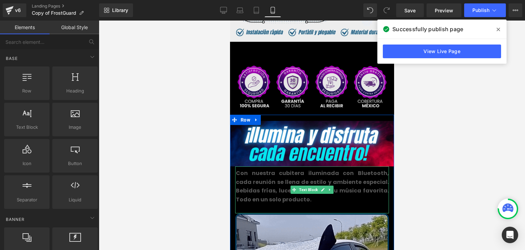
click at [258, 171] on b "Con nuestra cubitera iluminada con Bluetooth, cada reunión se llena de estilo y…" at bounding box center [312, 186] width 153 height 34
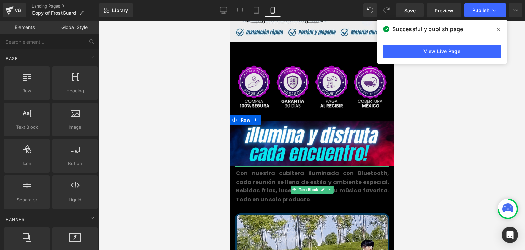
click at [258, 171] on b "Con nuestra cubitera iluminada con Bluetooth, cada reunión se llena de estilo y…" at bounding box center [312, 186] width 153 height 34
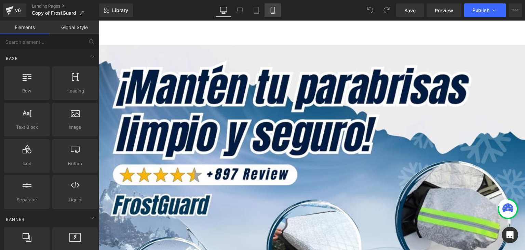
click at [273, 12] on icon at bounding box center [273, 10] width 7 height 7
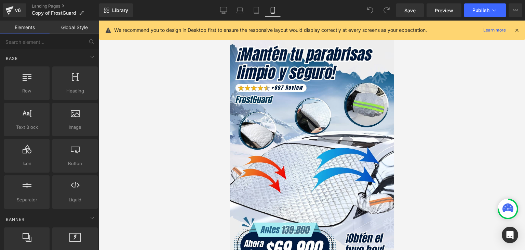
click at [516, 29] on icon at bounding box center [517, 30] width 6 height 6
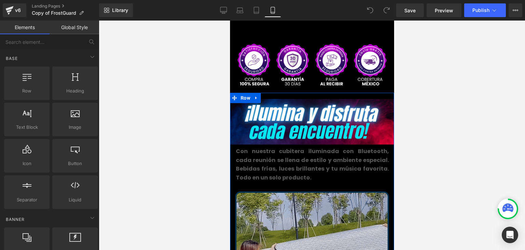
scroll to position [274, 0]
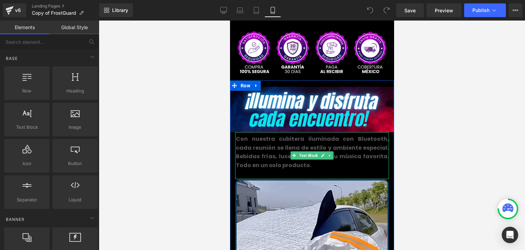
click at [264, 140] on b "Con nuestra cubitera iluminada con Bluetooth, cada reunión se llena de estilo y…" at bounding box center [312, 152] width 153 height 34
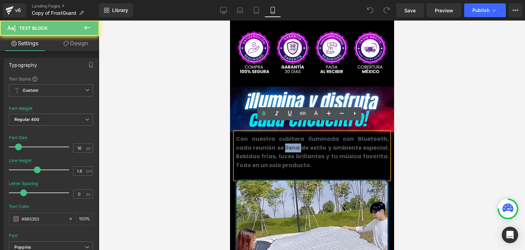
click at [264, 140] on b "Con nuestra cubitera iluminada con Bluetooth, cada reunión se llena de estilo y…" at bounding box center [312, 152] width 153 height 34
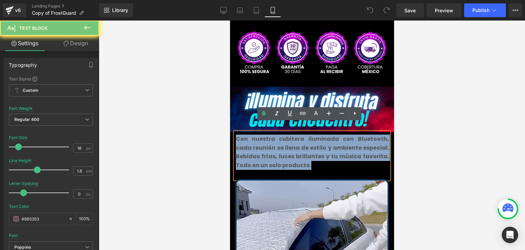
click at [264, 140] on b "Con nuestra cubitera iluminada con Bluetooth, cada reunión se llena de estilo y…" at bounding box center [312, 152] width 153 height 34
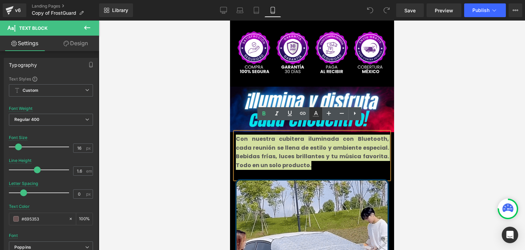
click at [316, 112] on icon at bounding box center [316, 113] width 4 height 4
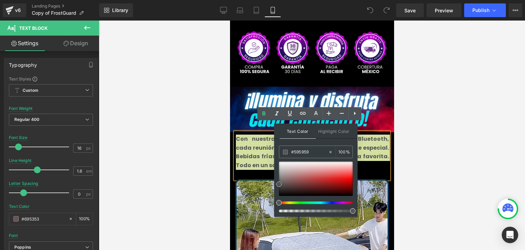
type input "#9d9494"
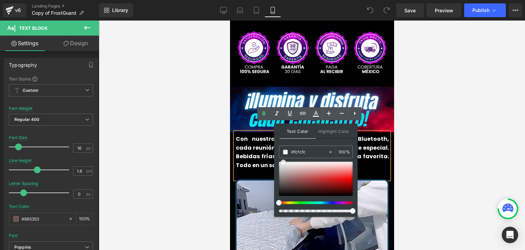
type input "#ffffff"
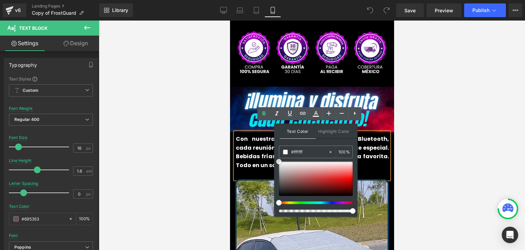
drag, startPoint x: 279, startPoint y: 183, endPoint x: 277, endPoint y: 158, distance: 25.4
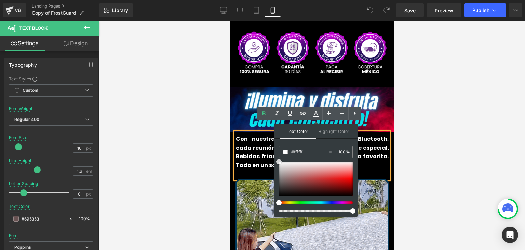
click at [277, 158] on div "Text Color Highlight Color rgba(255, 255, 255, 1) #ffffff 100 % transparent tra…" at bounding box center [315, 169] width 83 height 93
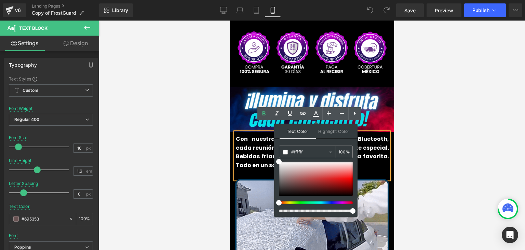
click at [285, 150] on span at bounding box center [285, 151] width 5 height 5
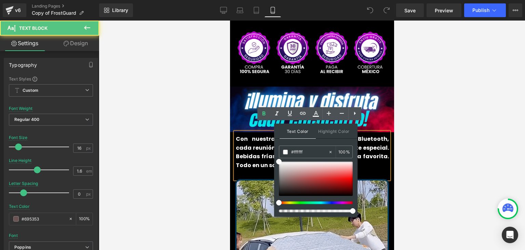
click at [268, 145] on b "Con nuestra cubitera iluminada con Bluetooth, cada reunión se llena de estilo y…" at bounding box center [312, 152] width 153 height 34
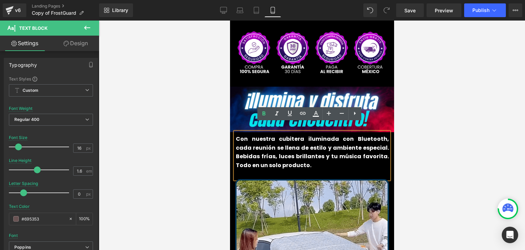
click at [273, 138] on b "Con nuestra cubitera iluminada con Bluetooth, cada reunión se llena de estilo y…" at bounding box center [312, 152] width 153 height 34
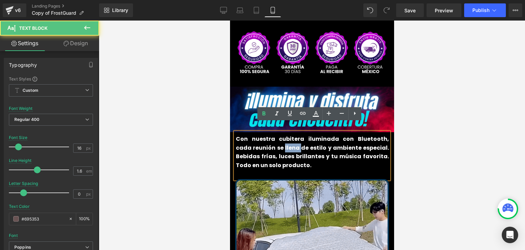
click at [273, 138] on b "Con nuestra cubitera iluminada con Bluetooth, cada reunión se llena de estilo y…" at bounding box center [312, 152] width 153 height 34
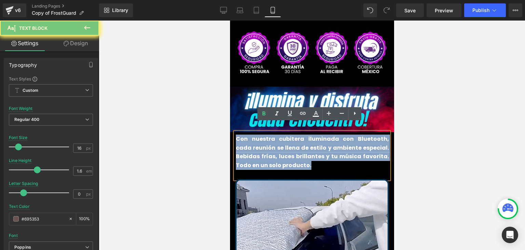
click at [273, 138] on b "Con nuestra cubitera iluminada con Bluetooth, cada reunión se llena de estilo y…" at bounding box center [312, 152] width 153 height 34
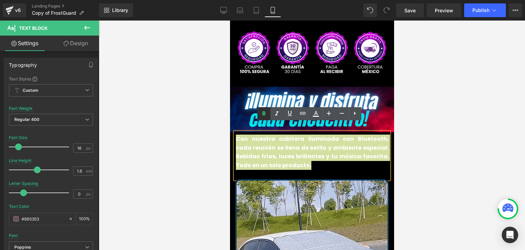
click at [263, 112] on icon at bounding box center [264, 114] width 3 height 4
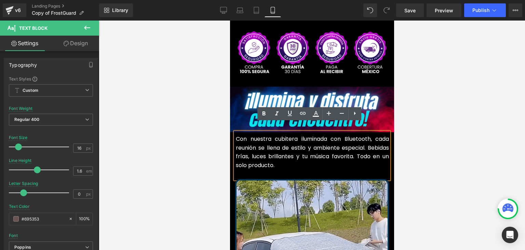
click at [256, 138] on span "Con nuestra cubitera iluminada con Bluetooth, cada reunión se llena de estilo y…" at bounding box center [312, 152] width 153 height 34
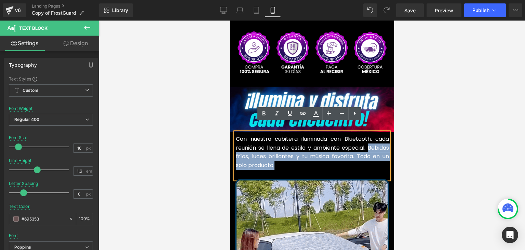
drag, startPoint x: 281, startPoint y: 156, endPoint x: 364, endPoint y: 141, distance: 84.8
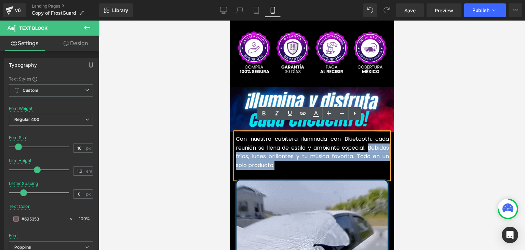
click at [364, 141] on p "Con nuestra cubitera iluminada con Bluetooth, cada reunión se llena de estilo y…" at bounding box center [312, 151] width 153 height 35
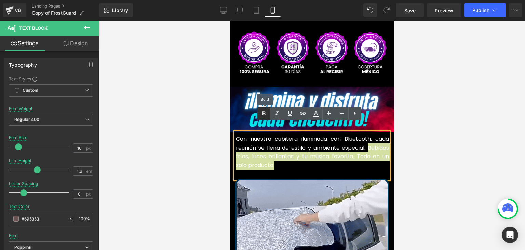
click at [264, 114] on icon at bounding box center [264, 113] width 8 height 8
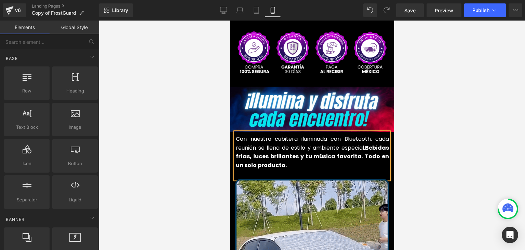
click at [434, 123] on div at bounding box center [312, 135] width 427 height 229
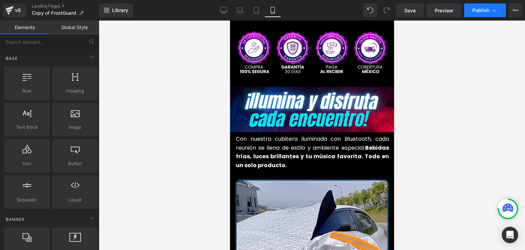
click at [484, 12] on span "Publish" at bounding box center [481, 10] width 17 height 5
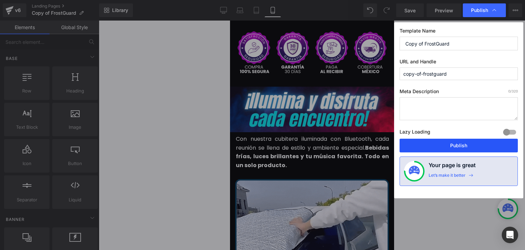
click at [463, 144] on button "Publish" at bounding box center [459, 146] width 118 height 14
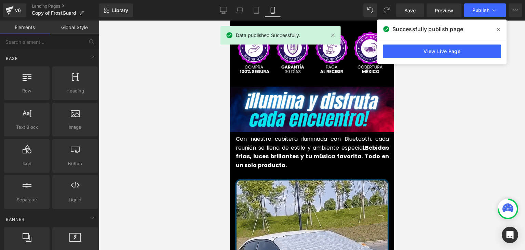
click at [498, 29] on icon at bounding box center [498, 29] width 3 height 3
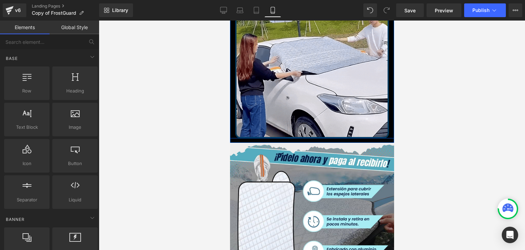
scroll to position [650, 0]
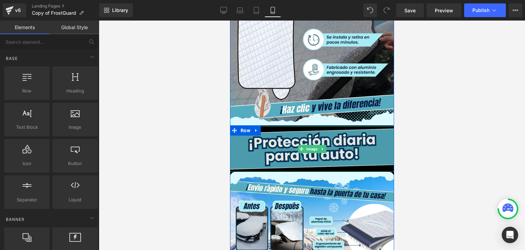
click at [291, 138] on img at bounding box center [312, 148] width 164 height 45
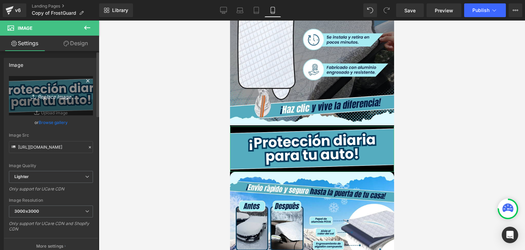
click at [61, 98] on icon "Replace Image" at bounding box center [51, 95] width 55 height 9
type input "C:\fakepath\12.webp"
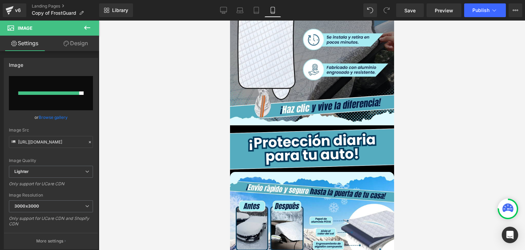
type input "https://ucarecdn.com/b2294a6e-2459-4b05-9f9e-87fe0556ce44/-/format/auto/-/previ…"
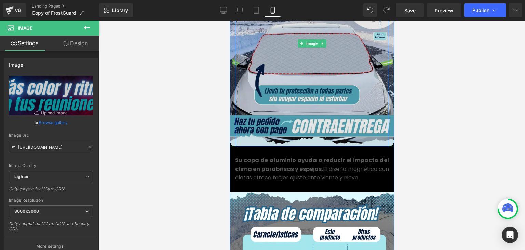
scroll to position [889, 0]
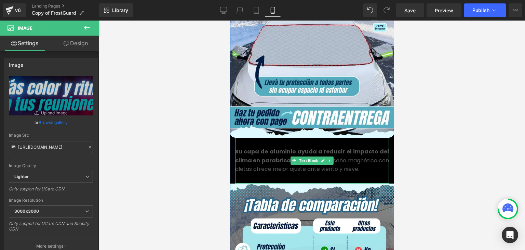
click at [258, 155] on strong "Su capa de aluminio ayuda a reducir el impacto del clima en parabrisas y espejo…" at bounding box center [312, 155] width 154 height 17
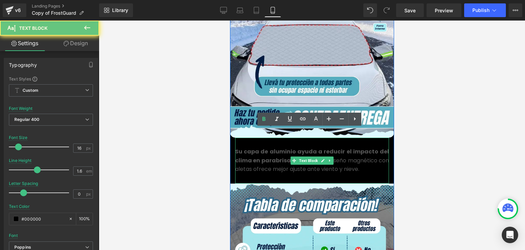
click at [258, 155] on strong "Su capa de aluminio ayuda a reducir el impacto del clima en parabrisas y espejo…" at bounding box center [312, 155] width 154 height 17
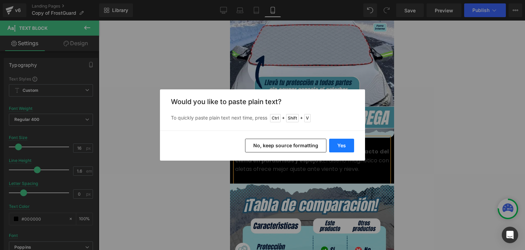
click at [337, 145] on button "Yes" at bounding box center [341, 146] width 25 height 14
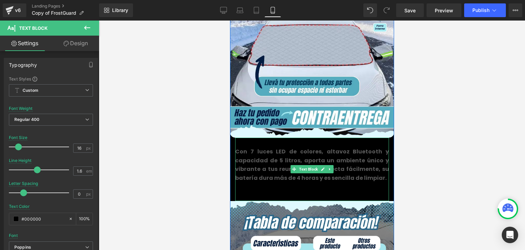
click at [256, 182] on p at bounding box center [312, 186] width 154 height 9
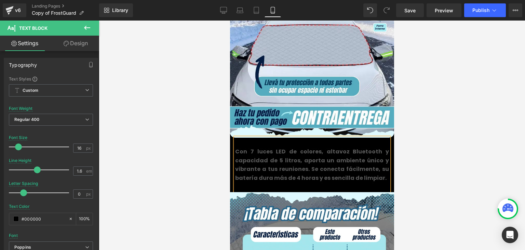
click at [259, 153] on span "Con 7 luces LED de colores, altavoz Bluetooth y capacidad de 5 litros, aporta u…" at bounding box center [312, 164] width 154 height 34
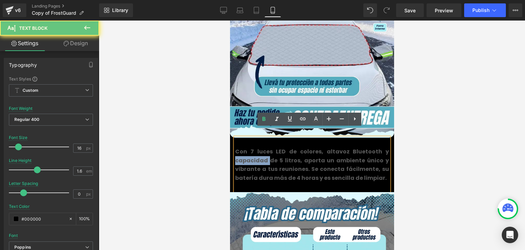
click at [259, 153] on span "Con 7 luces LED de colores, altavoz Bluetooth y capacidad de 5 litros, aporta u…" at bounding box center [312, 164] width 154 height 34
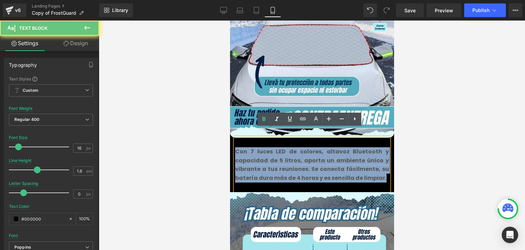
click at [259, 153] on span "Con 7 luces LED de colores, altavoz Bluetooth y capacidad de 5 litros, aporta u…" at bounding box center [312, 164] width 154 height 34
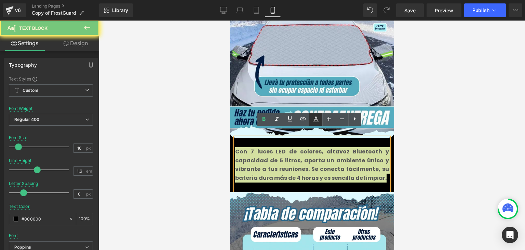
click at [313, 121] on icon at bounding box center [316, 121] width 6 height 1
type input "#575757"
type input "100"
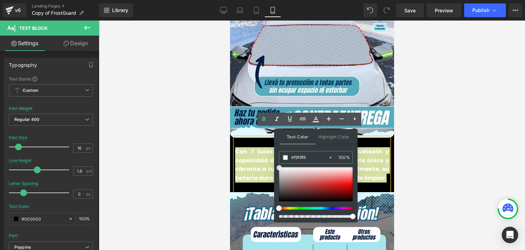
type input "#ffffff"
drag, startPoint x: 278, startPoint y: 189, endPoint x: 276, endPoint y: 163, distance: 26.5
click at [276, 163] on div "Text Color Highlight Color rgba(255, 255, 255, 1) #ffffff 100 % transparent tra…" at bounding box center [315, 175] width 83 height 93
click at [284, 158] on span at bounding box center [285, 157] width 5 height 5
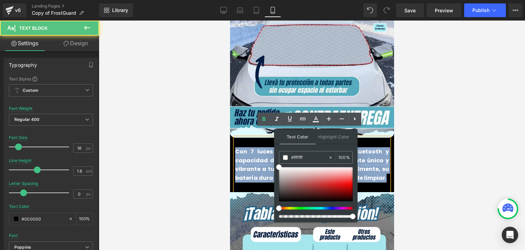
click at [268, 156] on span "Con 7 luces LED de colores, altavoz Bluetooth y capacidad de 5 litros, aporta u…" at bounding box center [312, 164] width 154 height 34
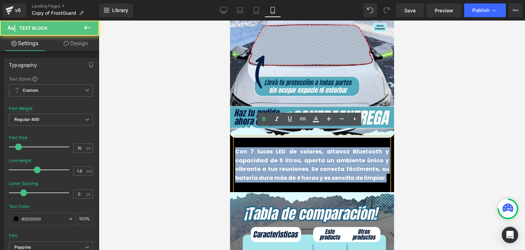
click at [270, 153] on span "Con 7 luces LED de colores, altavoz Bluetooth y capacidad de 5 litros, aporta u…" at bounding box center [312, 164] width 154 height 34
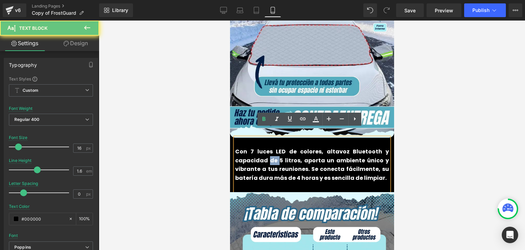
click at [270, 153] on span "Con 7 luces LED de colores, altavoz Bluetooth y capacidad de 5 litros, aporta u…" at bounding box center [312, 164] width 154 height 34
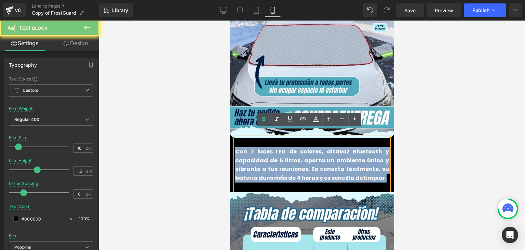
click at [270, 153] on span "Con 7 luces LED de colores, altavoz Bluetooth y capacidad de 5 litros, aporta u…" at bounding box center [312, 164] width 154 height 34
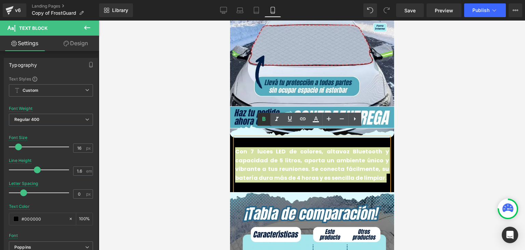
click at [263, 121] on icon at bounding box center [264, 119] width 8 height 8
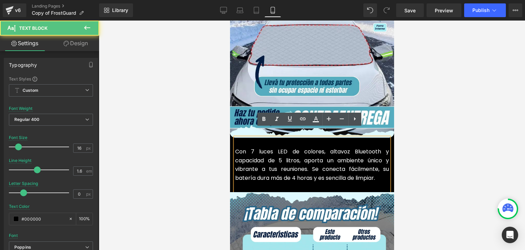
click at [268, 147] on span "Con 7 luces LED de colores, altavoz Bluetooth y capacidad de 5 litros, aporta u…" at bounding box center [312, 164] width 154 height 34
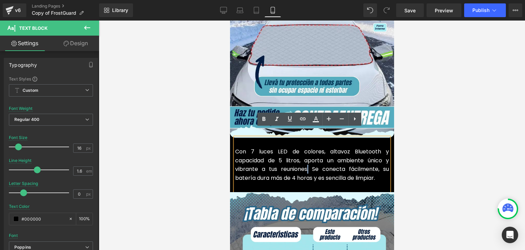
click at [304, 160] on span "Con 7 luces LED de colores, altavoz Bluetooth y capacidad de 5 litros, aporta u…" at bounding box center [312, 164] width 154 height 34
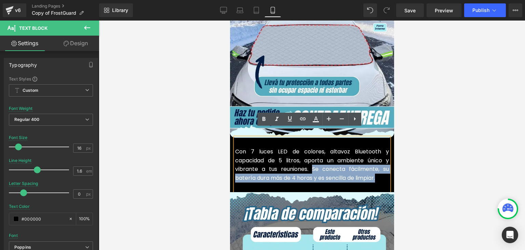
drag, startPoint x: 379, startPoint y: 169, endPoint x: 311, endPoint y: 161, distance: 69.1
click at [311, 161] on p "Con 7 luces LED de colores, altavoz Bluetooth y capacidad de 5 litros, aporta u…" at bounding box center [312, 164] width 154 height 35
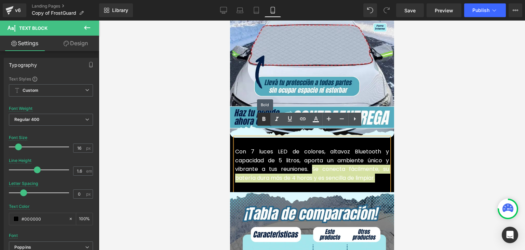
click at [265, 121] on icon at bounding box center [264, 119] width 8 height 8
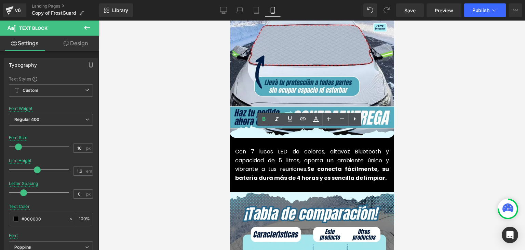
click at [431, 125] on div at bounding box center [312, 135] width 427 height 229
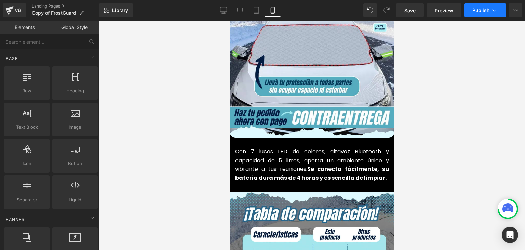
click at [481, 5] on button "Publish" at bounding box center [486, 10] width 42 height 14
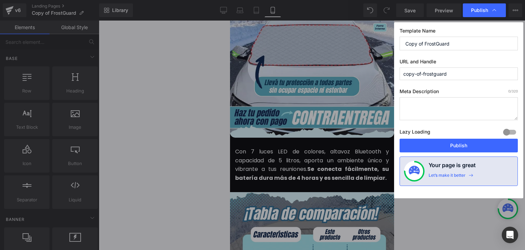
click at [455, 147] on button "Publish" at bounding box center [459, 146] width 118 height 14
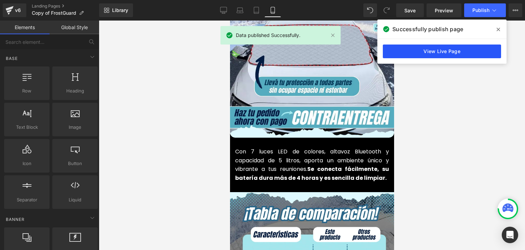
click at [464, 50] on link "View Live Page" at bounding box center [442, 51] width 118 height 14
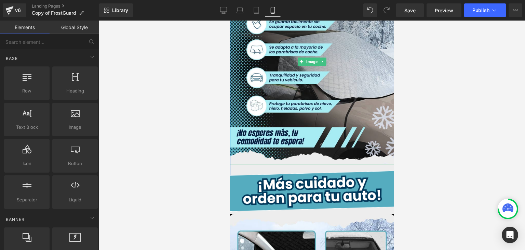
scroll to position [1574, 0]
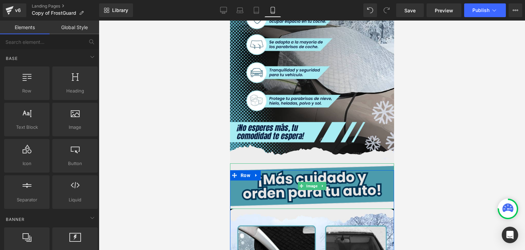
click at [305, 166] on img at bounding box center [312, 185] width 164 height 45
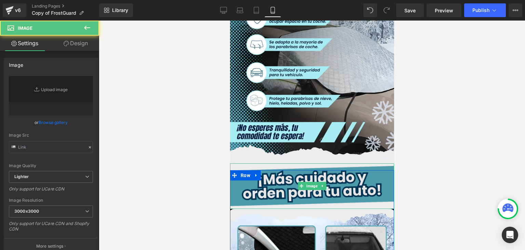
type input "[URL][DOMAIN_NAME]"
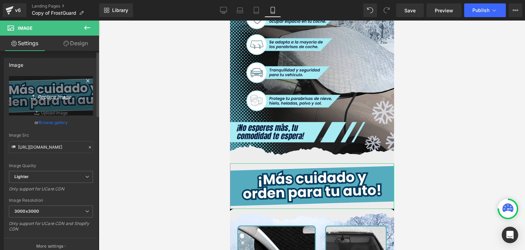
click at [66, 95] on icon "Replace Image" at bounding box center [51, 95] width 55 height 9
type input "C:\fakepath\13.webp"
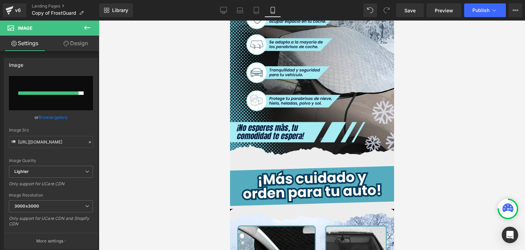
type input "https://ucarecdn.com/98f3e9b6-c243-4d01-8818-ccbe4511af81/-/format/auto/-/previ…"
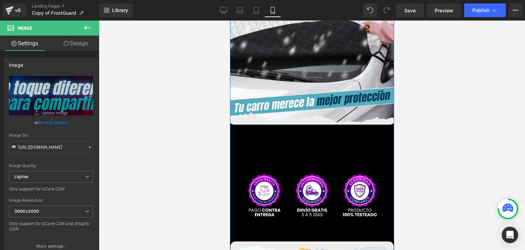
scroll to position [1882, 0]
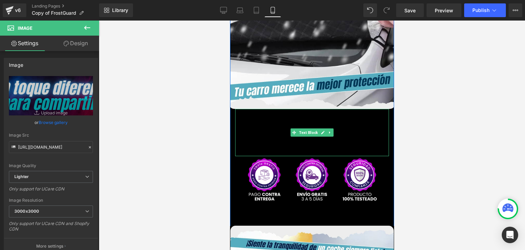
click at [253, 125] on p "Ayuda a proteger tu auto del sol, el hielo y la nieve con un accesorio práctico…" at bounding box center [312, 133] width 153 height 26
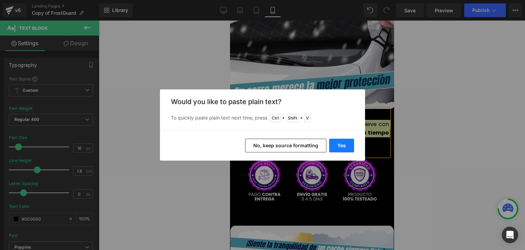
drag, startPoint x: 337, startPoint y: 144, endPoint x: 100, endPoint y: 121, distance: 238.2
click at [337, 144] on button "Yes" at bounding box center [341, 146] width 25 height 14
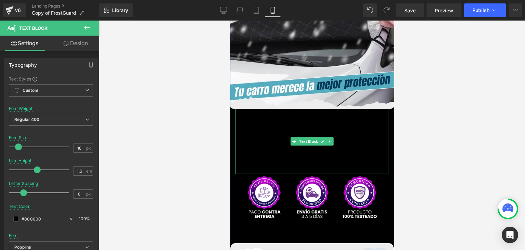
click at [262, 129] on p "Con esta cubitera, tus reuniones ganan un toque especial. Mantiene tus bebidas …" at bounding box center [312, 137] width 153 height 35
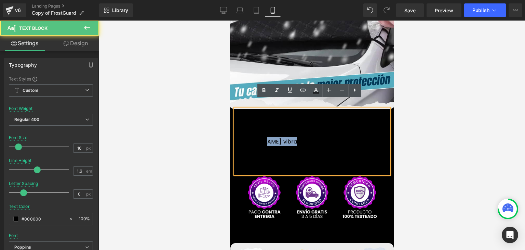
click at [262, 129] on p "Con esta cubitera, tus reuniones ganan un toque especial. Mantiene tus bebidas …" at bounding box center [312, 137] width 153 height 35
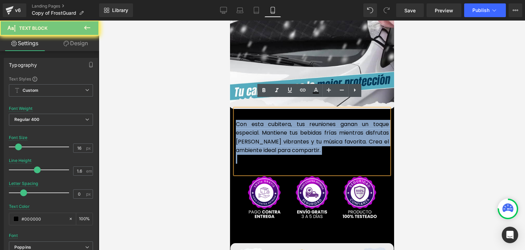
click at [262, 129] on p "Con esta cubitera, tus reuniones ganan un toque especial. Mantiene tus bebidas …" at bounding box center [312, 137] width 153 height 35
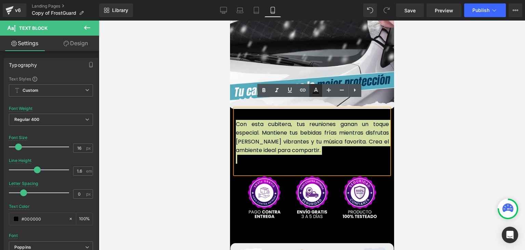
click at [317, 91] on icon at bounding box center [316, 90] width 8 height 8
type input "#000000"
type input "100"
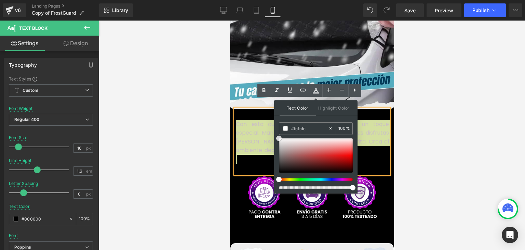
type input "#ffffff"
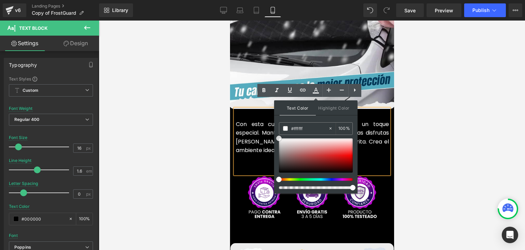
drag, startPoint x: 509, startPoint y: 192, endPoint x: 504, endPoint y: 155, distance: 37.3
click at [286, 127] on span at bounding box center [285, 128] width 5 height 5
click at [262, 125] on span "Con esta cubitera, tus reuniones ganan un toque especial. Mantiene tus bebidas …" at bounding box center [312, 137] width 153 height 34
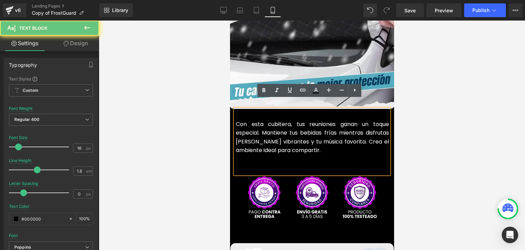
click at [251, 156] on div "Con esta cubitera, tus reuniones ganan un toque especial. Mantiene tus bebidas …" at bounding box center [312, 141] width 154 height 65
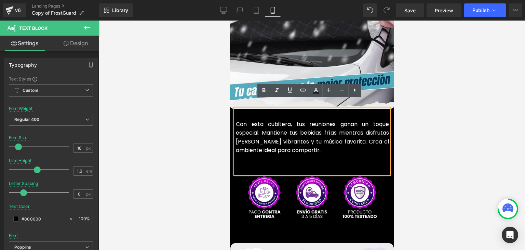
click at [251, 156] on div "Con esta cubitera, tus reuniones ganan un toque especial. Mantiene tus bebidas …" at bounding box center [312, 141] width 154 height 65
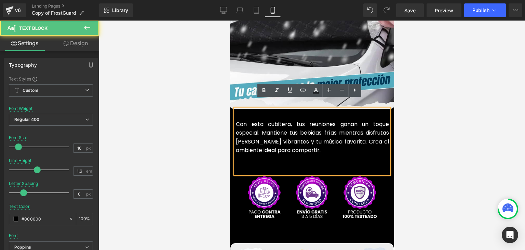
click at [256, 155] on p at bounding box center [312, 159] width 153 height 9
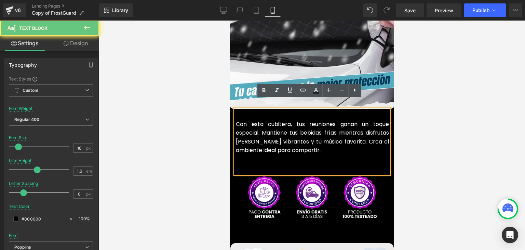
click at [311, 137] on span "Con esta cubitera, tus reuniones ganan un toque especial. Mantiene tus bebidas …" at bounding box center [312, 137] width 153 height 34
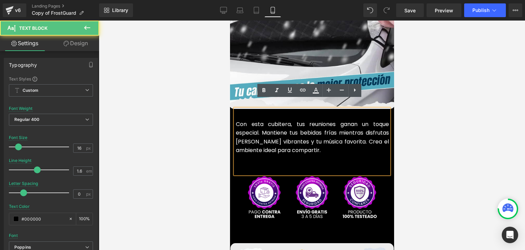
click at [326, 144] on p "Con esta cubitera, tus reuniones ganan un toque especial. Mantiene tus bebidas …" at bounding box center [312, 137] width 153 height 35
click at [270, 155] on p at bounding box center [312, 159] width 153 height 9
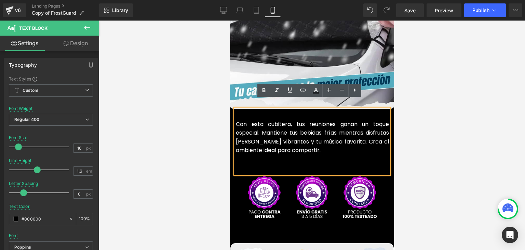
click at [260, 138] on span "Con esta cubitera, tus reuniones ganan un toque especial. Mantiene tus bebidas …" at bounding box center [312, 137] width 153 height 34
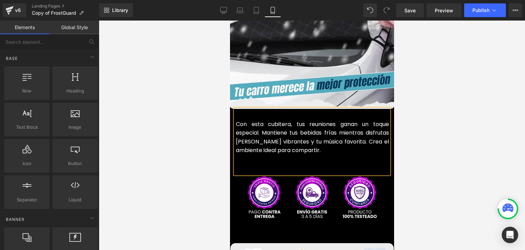
click at [449, 141] on div at bounding box center [312, 135] width 427 height 229
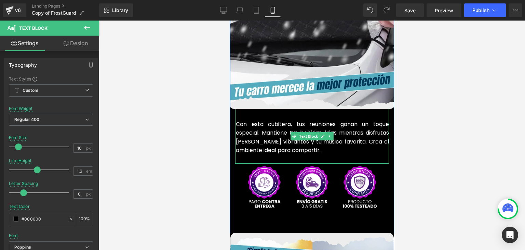
drag, startPoint x: 269, startPoint y: 163, endPoint x: 272, endPoint y: 151, distance: 12.3
click at [272, 151] on div "Con esta cubitera, tus reuniones ganan un toque especial. Mantiene tus bebidas …" at bounding box center [312, 136] width 154 height 55
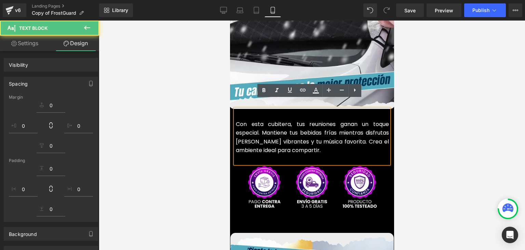
click at [284, 139] on span "Con esta cubitera, tus reuniones ganan un toque especial. Mantiene tus bebidas …" at bounding box center [312, 137] width 153 height 34
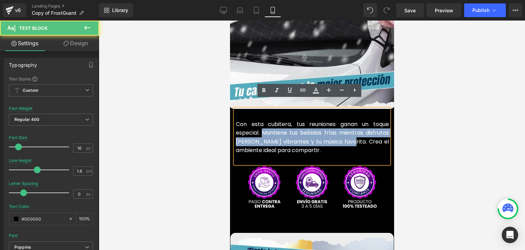
drag, startPoint x: 359, startPoint y: 132, endPoint x: 260, endPoint y: 125, distance: 99.1
click at [260, 125] on span "Con esta cubitera, tus reuniones ganan un toque especial. Mantiene tus bebidas …" at bounding box center [312, 137] width 153 height 34
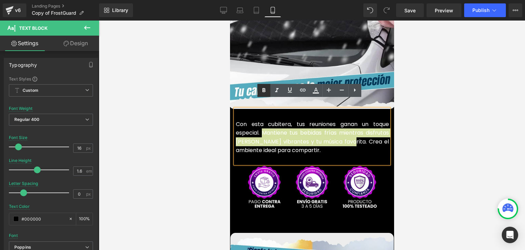
click at [264, 91] on icon at bounding box center [264, 90] width 8 height 8
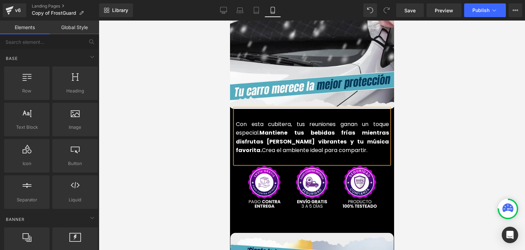
click at [472, 99] on div at bounding box center [312, 135] width 427 height 229
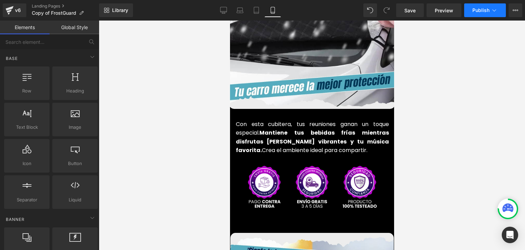
click at [484, 12] on span "Publish" at bounding box center [481, 10] width 17 height 5
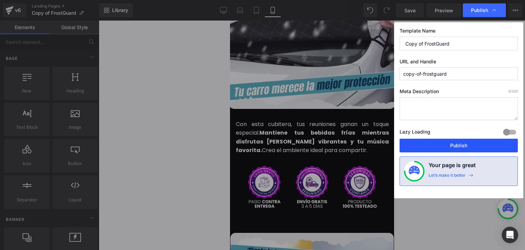
click at [461, 143] on button "Publish" at bounding box center [459, 146] width 118 height 14
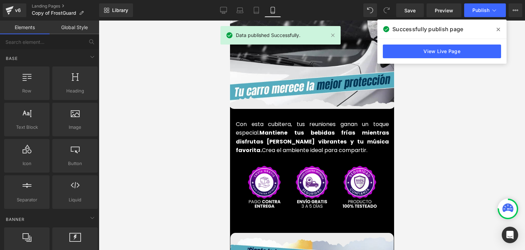
click at [499, 30] on icon at bounding box center [498, 29] width 3 height 3
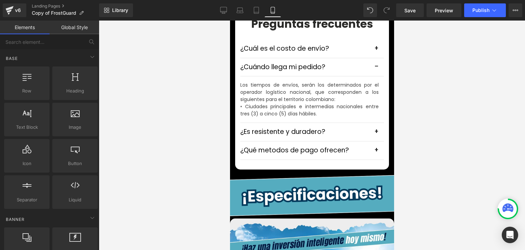
scroll to position [2326, 0]
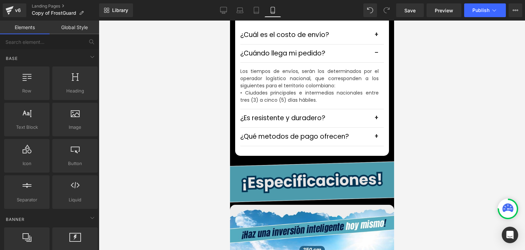
click at [304, 167] on img at bounding box center [312, 181] width 164 height 45
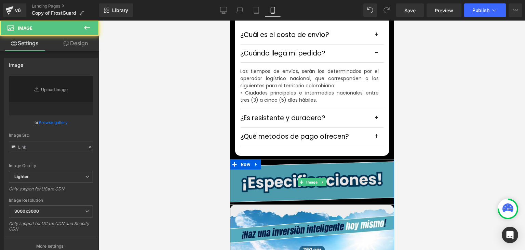
type input "https://ucarecdn.com/244f5dd5-0160-4fcf-a591-4416d5012aeb/-/format/auto/-/previ…"
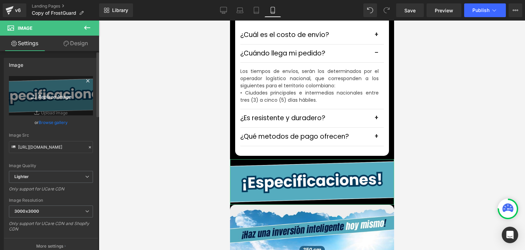
click at [50, 99] on icon "Replace Image" at bounding box center [51, 95] width 55 height 9
type input "C:\fakepath\14.webp"
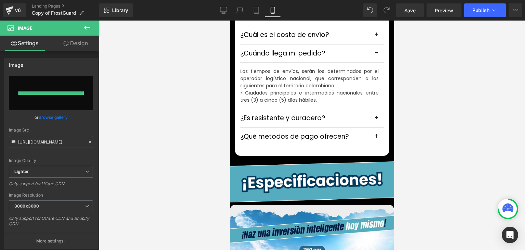
type input "https://ucarecdn.com/08213213-81d2-4dc8-8d9e-feb567e55c0e/-/format/auto/-/previ…"
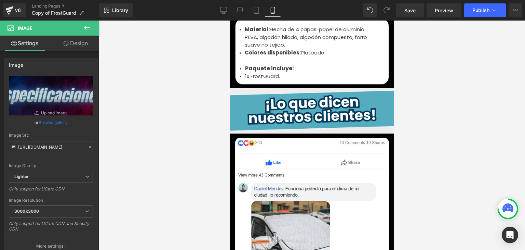
scroll to position [2737, 0]
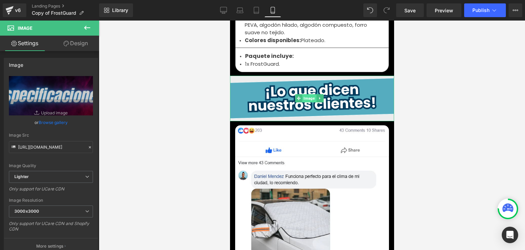
click at [305, 94] on span "Image" at bounding box center [309, 98] width 14 height 8
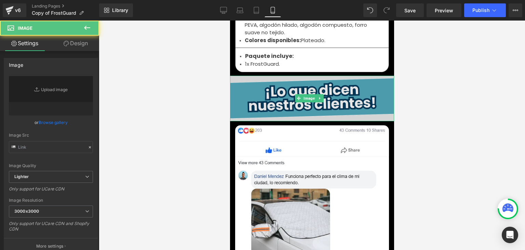
type input "[URL][DOMAIN_NAME]"
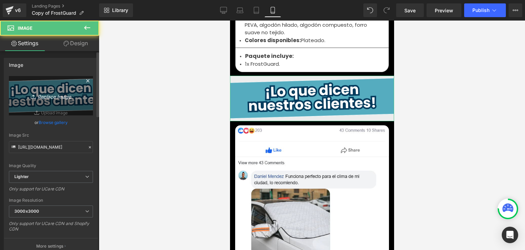
click at [51, 91] on icon "Replace Image" at bounding box center [51, 95] width 55 height 9
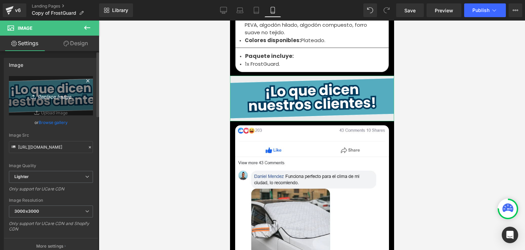
type input "C:\fakepath\15.webp"
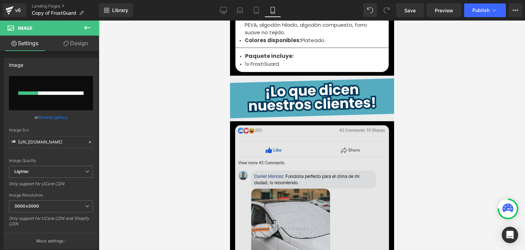
type input "https://ucarecdn.com/31243058-bdb1-4ff1-a199-f3d7fa93dc76/-/format/auto/-/previ…"
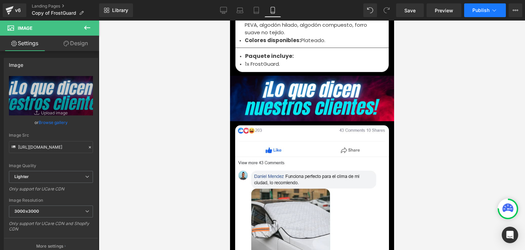
click at [476, 11] on span "Publish" at bounding box center [481, 10] width 17 height 5
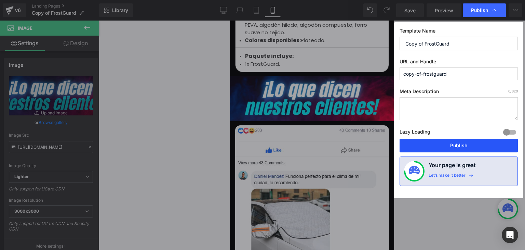
click at [453, 142] on button "Publish" at bounding box center [459, 146] width 118 height 14
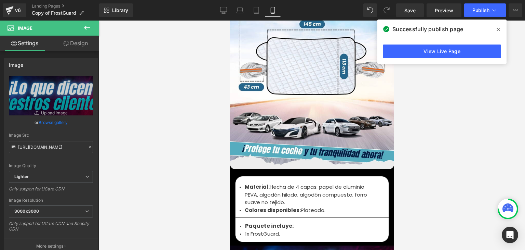
scroll to position [2566, 0]
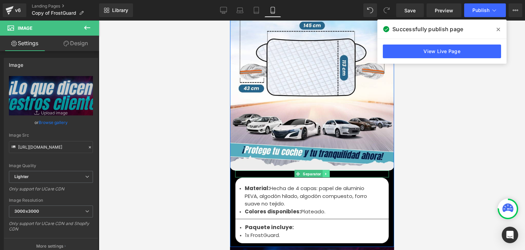
click at [324, 172] on icon at bounding box center [326, 174] width 4 height 4
click at [328, 172] on icon at bounding box center [330, 174] width 4 height 4
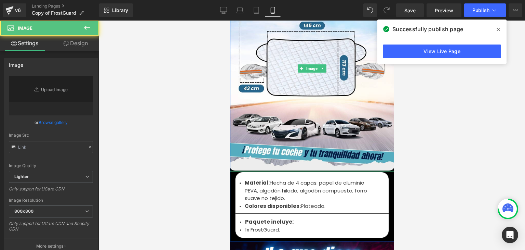
type input "https://ucarecdn.com/09059a30-ab27-4ded-a8cd-18fbebb570cf/-/format/auto/-/previ…"
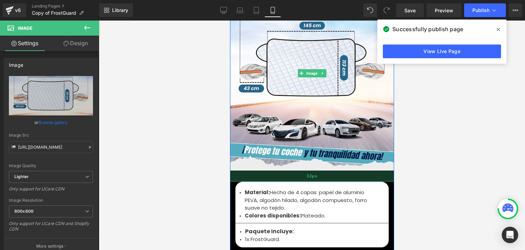
drag, startPoint x: 297, startPoint y: 160, endPoint x: 294, endPoint y: 171, distance: 11.5
click at [294, 171] on div "32px" at bounding box center [312, 175] width 164 height 11
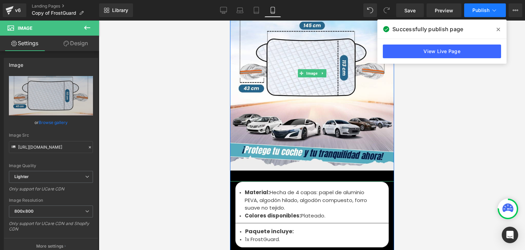
click at [497, 31] on icon at bounding box center [498, 29] width 3 height 3
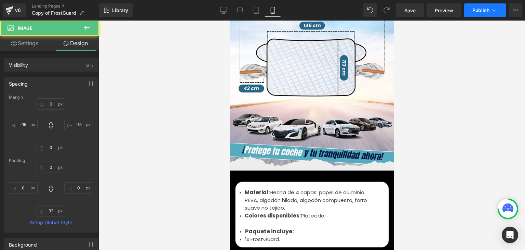
click at [486, 14] on button "Publish" at bounding box center [486, 10] width 42 height 14
type input "0"
type input "-15"
type input "0"
type input "-15"
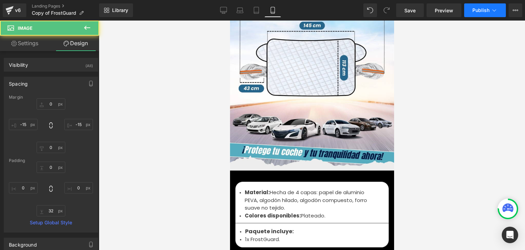
type input "0"
type input "32"
type input "0"
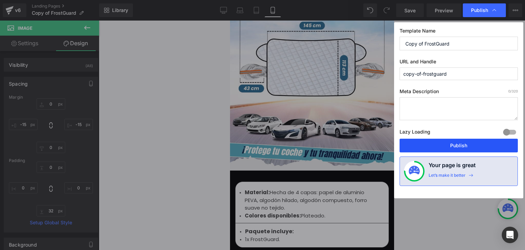
click at [456, 142] on button "Publish" at bounding box center [459, 146] width 118 height 14
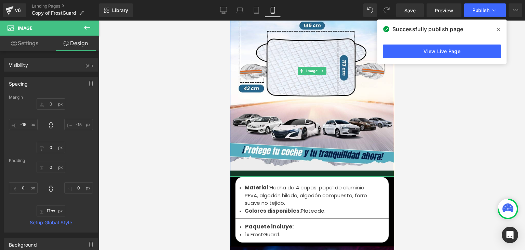
type input "16px"
drag, startPoint x: 265, startPoint y: 169, endPoint x: 268, endPoint y: 163, distance: 6.1
click at [268, 170] on div at bounding box center [312, 172] width 164 height 5
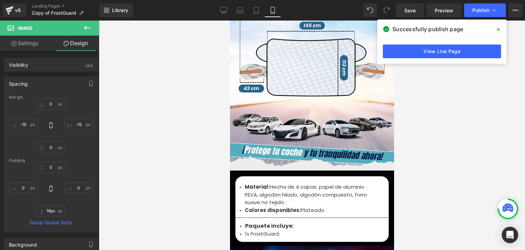
click at [499, 30] on icon at bounding box center [498, 29] width 3 height 3
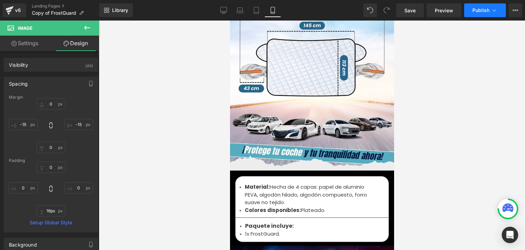
click at [482, 12] on span "Publish" at bounding box center [481, 10] width 17 height 5
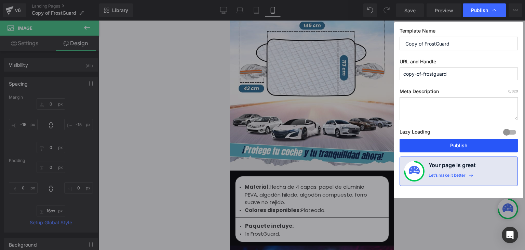
click at [459, 144] on button "Publish" at bounding box center [459, 146] width 118 height 14
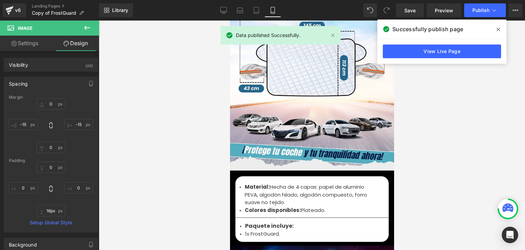
click at [499, 31] on icon at bounding box center [498, 29] width 3 height 5
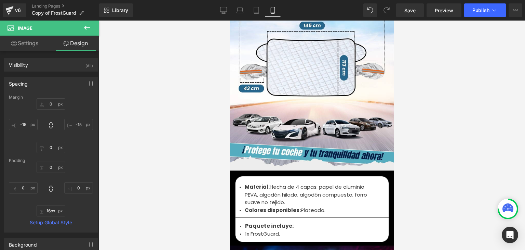
click at [251, 185] on li "Material: Hecha de 4 capas: papel de aluminio PEVA, algodón hilado, algodón com…" at bounding box center [310, 194] width 130 height 23
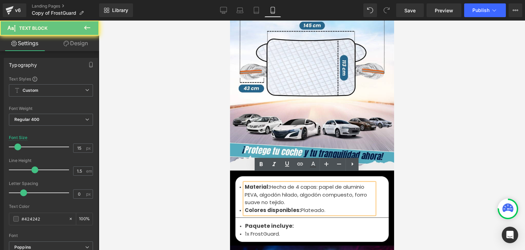
click at [253, 187] on li "Material: Hecha de 4 capas: papel de aluminio PEVA, algodón hilado, algodón com…" at bounding box center [310, 194] width 130 height 23
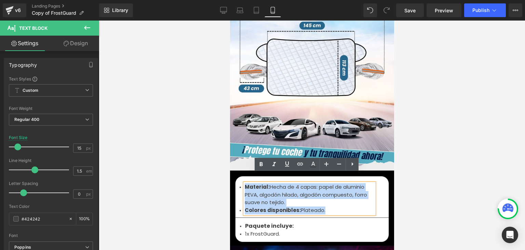
drag, startPoint x: 324, startPoint y: 200, endPoint x: 242, endPoint y: 180, distance: 84.1
click at [245, 183] on ul "Material: Hecha de 4 capas: papel de aluminio PEVA, algodón hilado, algodón com…" at bounding box center [310, 198] width 130 height 31
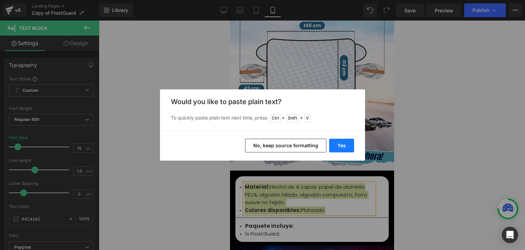
click at [337, 146] on button "Yes" at bounding box center [341, 146] width 25 height 14
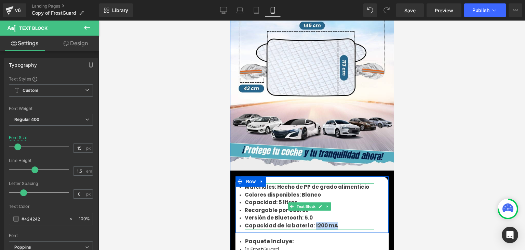
drag, startPoint x: 331, startPoint y: 215, endPoint x: 308, endPoint y: 215, distance: 22.6
click at [308, 222] on li "Capacidad de la batería: 1200 mA" at bounding box center [310, 226] width 130 height 8
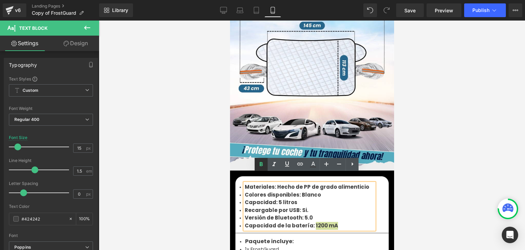
click at [258, 166] on icon at bounding box center [261, 164] width 8 height 8
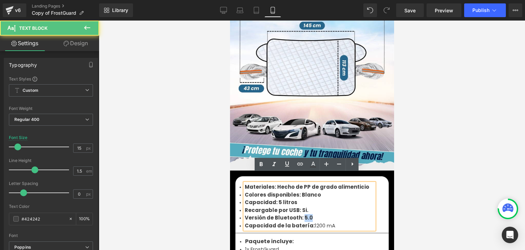
drag, startPoint x: 313, startPoint y: 207, endPoint x: 300, endPoint y: 207, distance: 13.0
click at [300, 214] on li "Versión de Bluetooth: 5.0" at bounding box center [310, 218] width 130 height 8
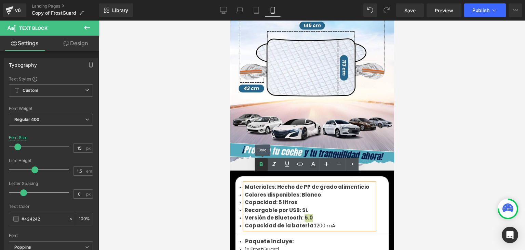
click at [260, 166] on icon at bounding box center [261, 164] width 8 height 8
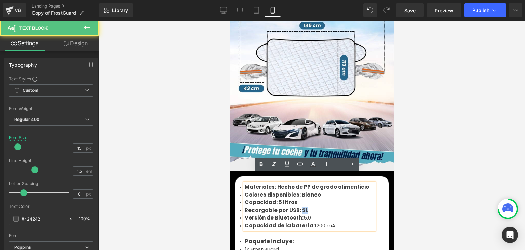
drag, startPoint x: 303, startPoint y: 199, endPoint x: 297, endPoint y: 200, distance: 5.5
click at [297, 206] on li "Recargable por USB: Si." at bounding box center [310, 210] width 130 height 8
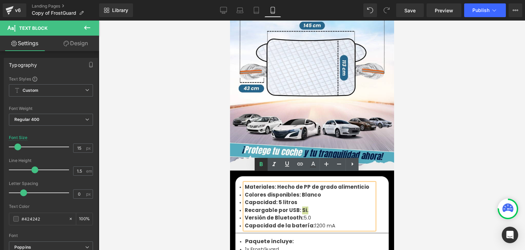
click at [260, 166] on icon at bounding box center [261, 164] width 8 height 8
click at [293, 198] on li "Capacidad: 5 litros" at bounding box center [310, 202] width 130 height 8
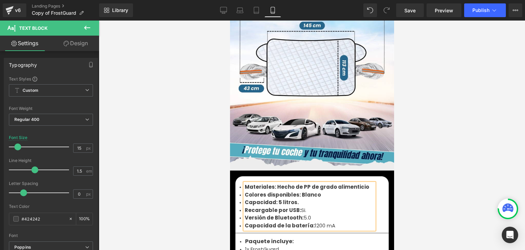
click at [318, 191] on li "Colores disponibles: Blanco" at bounding box center [310, 195] width 130 height 8
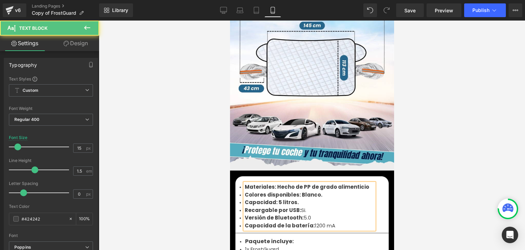
click at [364, 183] on li "Materiales: Hecho de PP de grado alimenticio" at bounding box center [310, 187] width 130 height 8
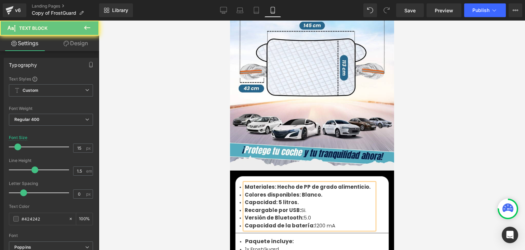
click at [318, 214] on li "Versión de Bluetooth: 5.0" at bounding box center [310, 218] width 130 height 8
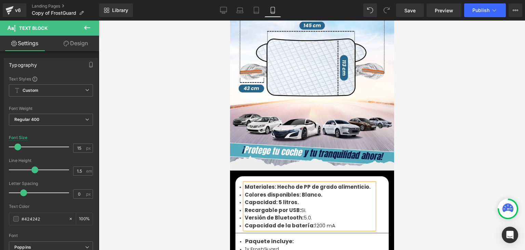
click at [329, 222] on li "Capacidad de la batería: 1200 mA" at bounding box center [310, 226] width 130 height 8
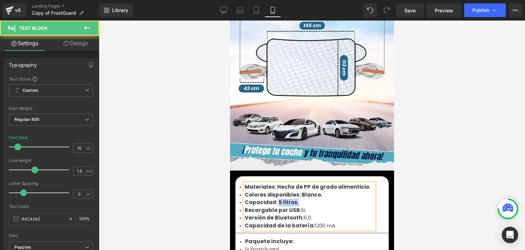
drag, startPoint x: 293, startPoint y: 191, endPoint x: 274, endPoint y: 193, distance: 19.6
click at [274, 198] on li "Capacidad: 5 litros." at bounding box center [310, 202] width 130 height 8
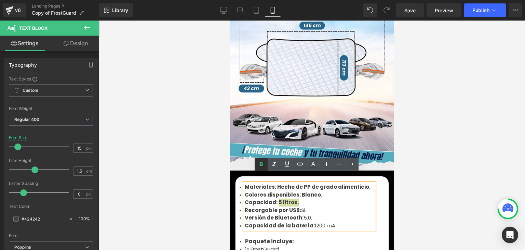
drag, startPoint x: 260, startPoint y: 167, endPoint x: 265, endPoint y: 169, distance: 5.8
click at [260, 166] on icon at bounding box center [261, 164] width 8 height 8
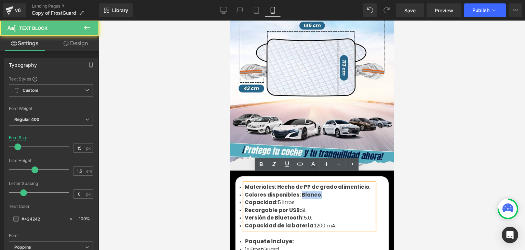
drag, startPoint x: 320, startPoint y: 186, endPoint x: 298, endPoint y: 187, distance: 21.9
click at [298, 191] on li "Colores disponibles: Blanco." at bounding box center [310, 195] width 130 height 8
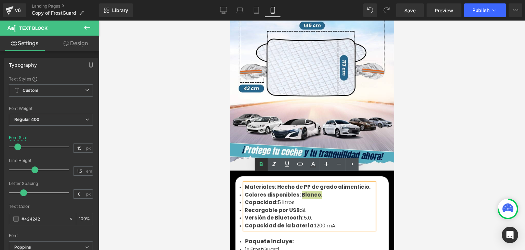
click at [264, 167] on icon at bounding box center [261, 164] width 8 height 8
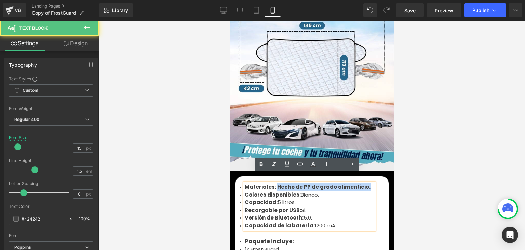
drag, startPoint x: 367, startPoint y: 178, endPoint x: 273, endPoint y: 177, distance: 94.8
click at [273, 183] on li "Materiales: Hecho de PP de grado alimenticio." at bounding box center [310, 187] width 130 height 8
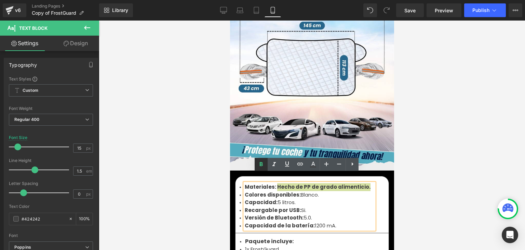
click at [263, 165] on icon at bounding box center [261, 164] width 8 height 8
click at [322, 206] on li "Recargable por USB: Si." at bounding box center [310, 210] width 130 height 8
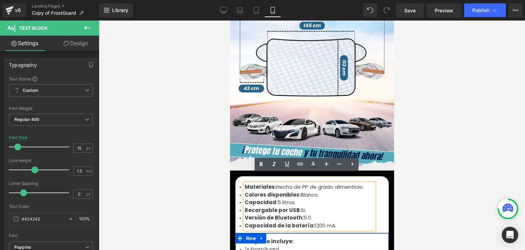
scroll to position [2600, 0]
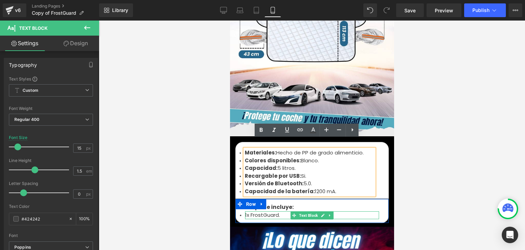
click at [259, 211] on li "1x FrostGuard." at bounding box center [312, 215] width 134 height 8
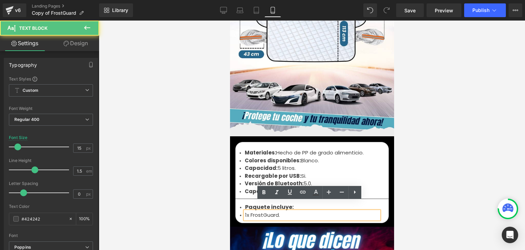
click at [259, 211] on li "1x FrostGuard." at bounding box center [312, 215] width 134 height 8
drag, startPoint x: 277, startPoint y: 207, endPoint x: 243, endPoint y: 207, distance: 34.6
click at [245, 211] on li "1x FrostGuard." at bounding box center [312, 215] width 134 height 8
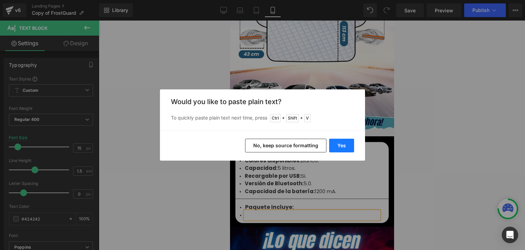
click at [337, 144] on button "Yes" at bounding box center [341, 146] width 25 height 14
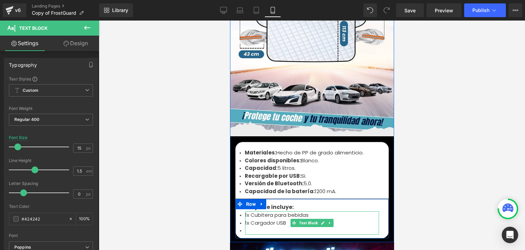
click at [246, 226] on li at bounding box center [312, 230] width 134 height 8
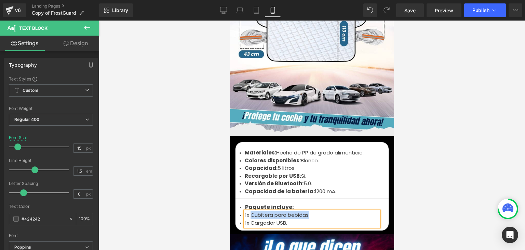
drag, startPoint x: 248, startPoint y: 204, endPoint x: 305, endPoint y: 206, distance: 57.1
click at [305, 211] on li "1x Cubitera para bebidas" at bounding box center [312, 215] width 134 height 8
click at [258, 211] on li "1x FrootsBeer" at bounding box center [312, 215] width 134 height 8
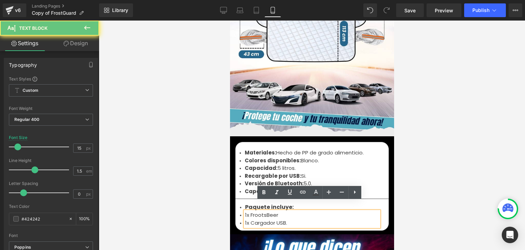
click at [262, 211] on li "1x FrootsBeer" at bounding box center [312, 215] width 134 height 8
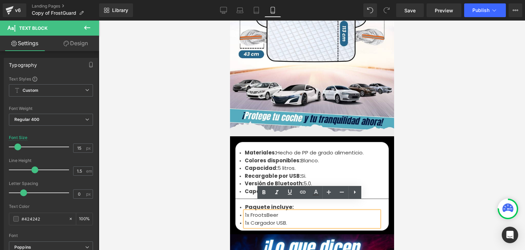
click at [264, 211] on li "1x FrootsBeer" at bounding box center [312, 215] width 134 height 8
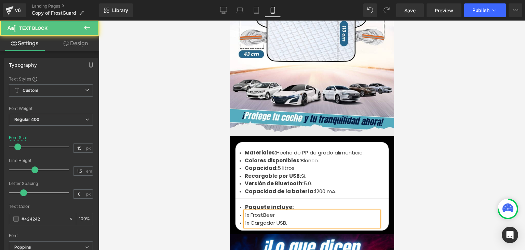
click at [276, 211] on li "1x FrostBeer" at bounding box center [312, 215] width 134 height 8
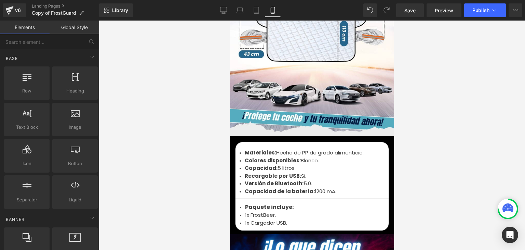
click at [443, 115] on div at bounding box center [312, 135] width 427 height 229
click at [486, 14] on button "Publish" at bounding box center [486, 10] width 42 height 14
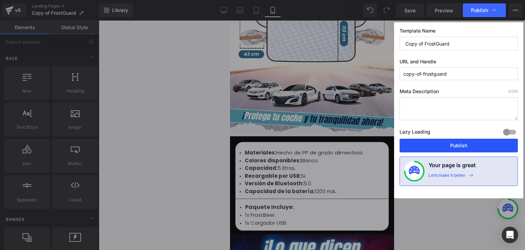
click at [457, 144] on button "Publish" at bounding box center [459, 146] width 118 height 14
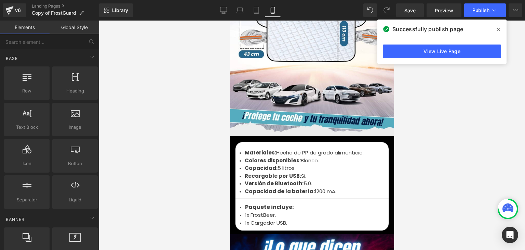
click at [497, 30] on icon at bounding box center [498, 29] width 3 height 5
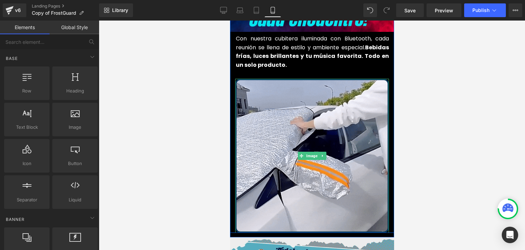
scroll to position [376, 0]
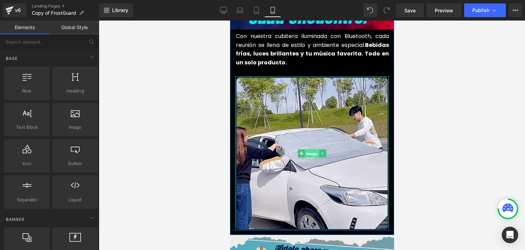
click at [307, 149] on span "Image" at bounding box center [312, 153] width 14 height 8
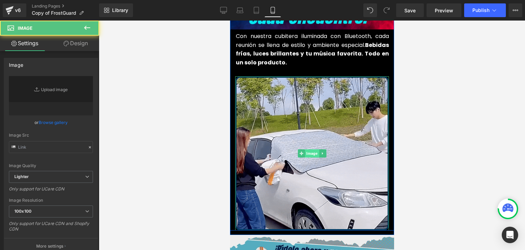
type input "https://media4.giphy.com/media/v1.Y2lkPTc5MGI3NjExdzV3ZjVoZGwybHVtb3FzdWI0cW9hc…"
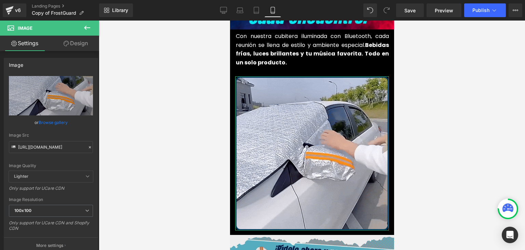
click at [83, 41] on link "Design" at bounding box center [76, 43] width 50 height 15
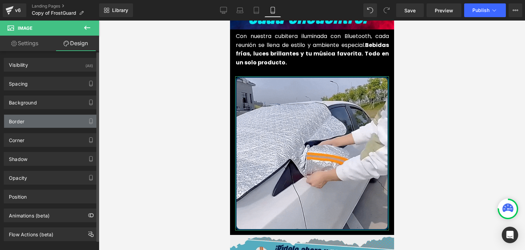
click at [26, 121] on div "Border" at bounding box center [51, 121] width 94 height 13
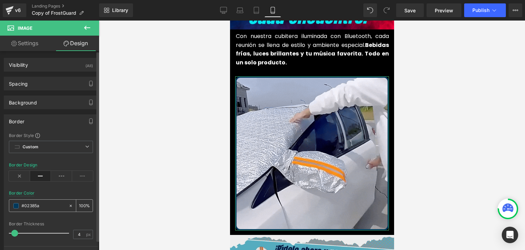
click at [16, 207] on span at bounding box center [15, 205] width 5 height 5
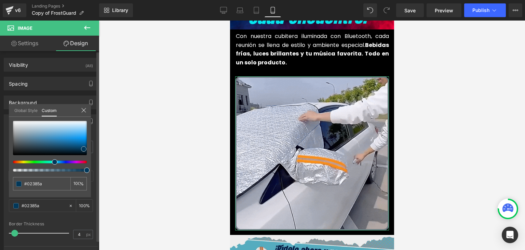
type input "#707c84"
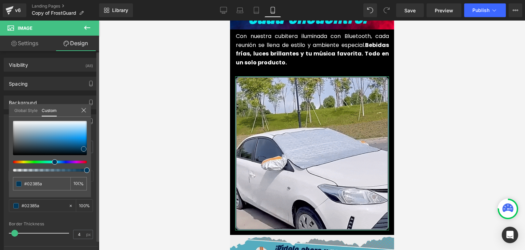
type input "#707c84"
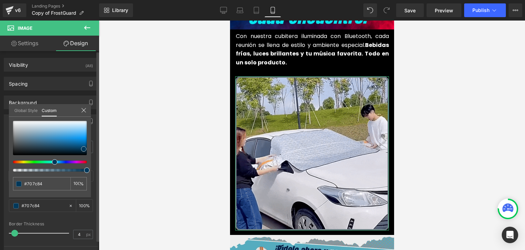
type input "#a9adb1"
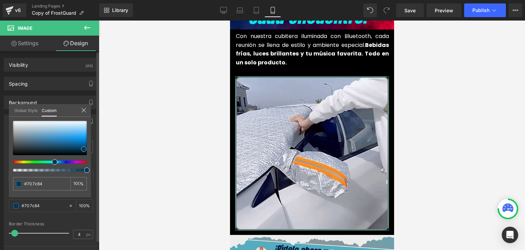
type input "#a9adb1"
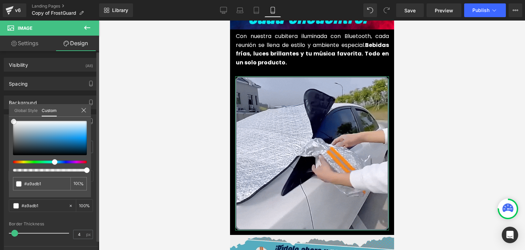
type input "#efefef"
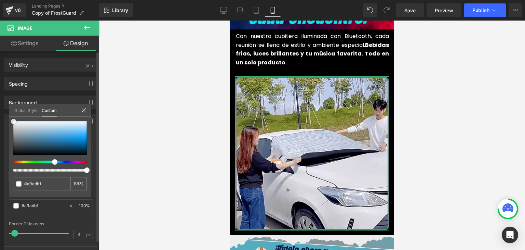
type input "#efefef"
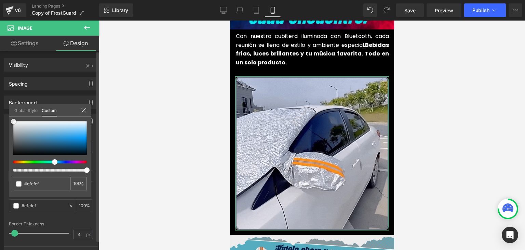
type input "#ffffff"
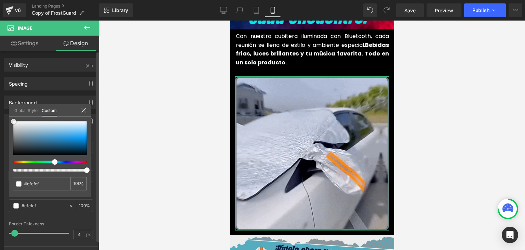
type input "#ffffff"
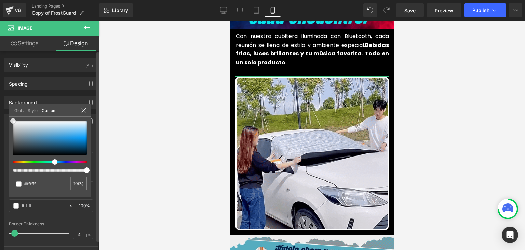
drag, startPoint x: 18, startPoint y: 139, endPoint x: 11, endPoint y: 116, distance: 23.7
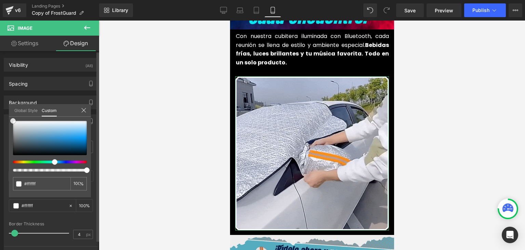
click at [11, 116] on div "Global Style Custom Setup Global Style #ffffff 100 %" at bounding box center [50, 114] width 82 height 21
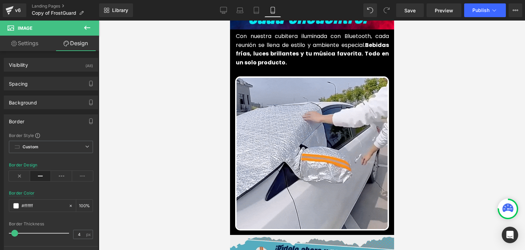
click at [414, 78] on div at bounding box center [312, 135] width 427 height 229
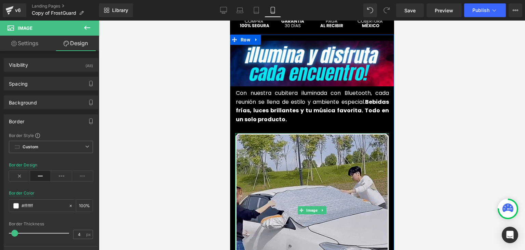
scroll to position [308, 0]
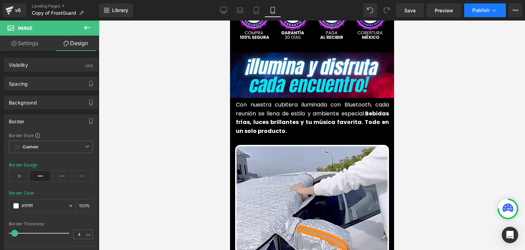
click at [479, 10] on span "Publish" at bounding box center [481, 10] width 17 height 5
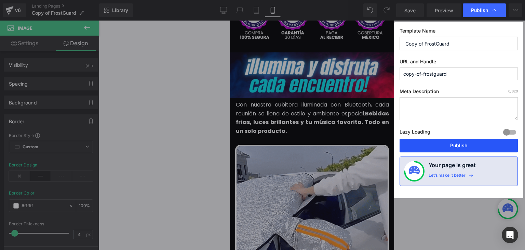
drag, startPoint x: 454, startPoint y: 144, endPoint x: 145, endPoint y: 65, distance: 318.9
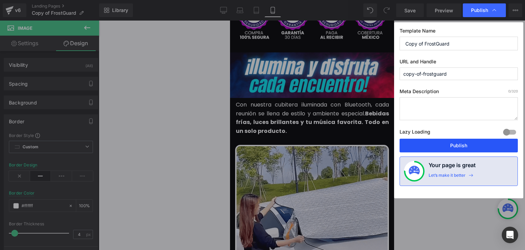
click at [454, 144] on button "Publish" at bounding box center [459, 146] width 118 height 14
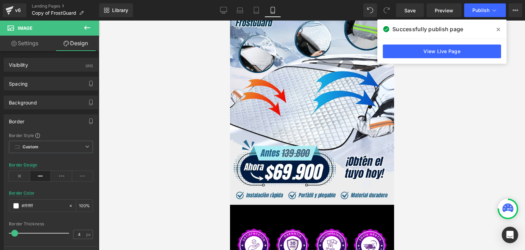
scroll to position [0, 0]
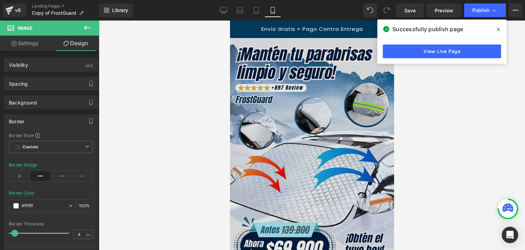
click at [316, 82] on img at bounding box center [312, 159] width 164 height 243
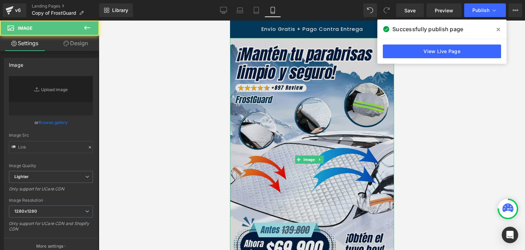
type input "https://ucarecdn.com/76e13dc1-dc39-408f-8043-83dc9e3fb894/-/format/auto/-/previ…"
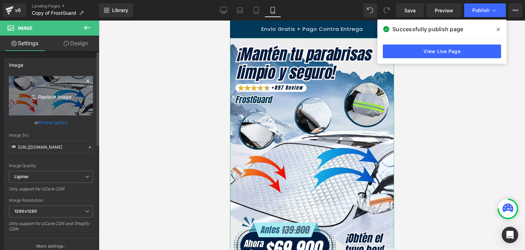
click at [51, 101] on link "Replace Image" at bounding box center [51, 95] width 84 height 39
type input "C:\fakepath\Banner Landing.webp"
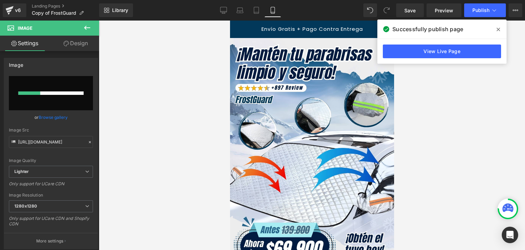
click at [497, 27] on icon at bounding box center [498, 29] width 3 height 5
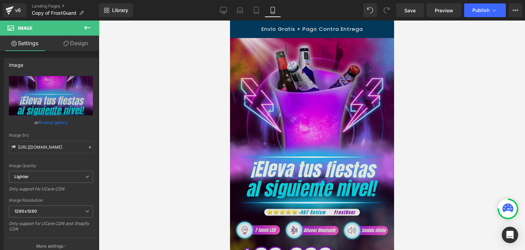
type input "https://ucarecdn.com/7a618ee4-665f-42d8-873f-6ff580855298/-/format/auto/-/previ…"
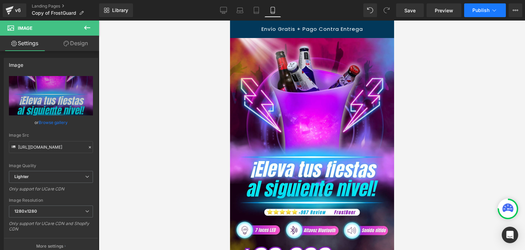
click at [485, 9] on span "Publish" at bounding box center [481, 10] width 17 height 5
click at [471, 9] on button "Publish" at bounding box center [486, 10] width 42 height 14
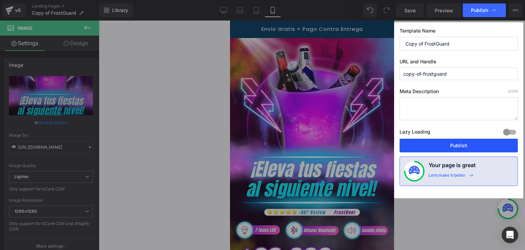
click at [458, 144] on button "Publish" at bounding box center [459, 146] width 118 height 14
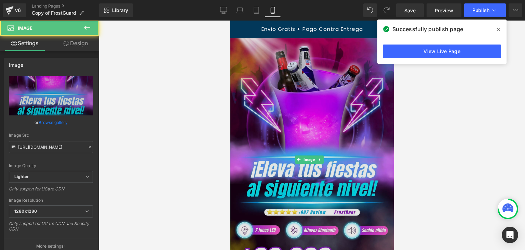
click at [321, 118] on img at bounding box center [312, 159] width 164 height 243
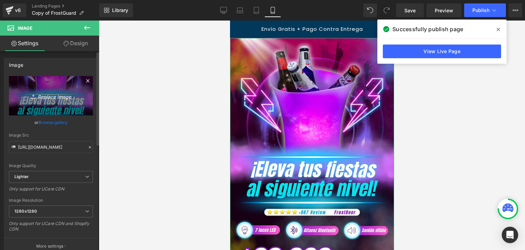
click at [48, 105] on link "Replace Image" at bounding box center [51, 95] width 84 height 39
type input "C:\fakepath\Banner Landing.webp"
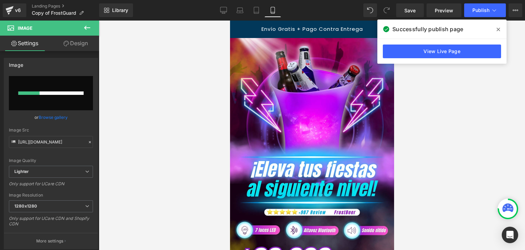
click at [499, 29] on icon at bounding box center [498, 29] width 3 height 3
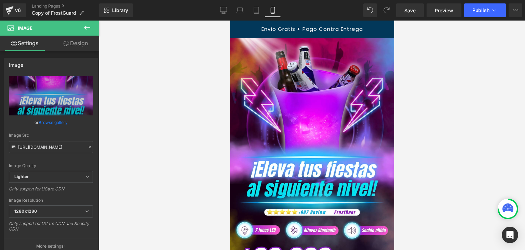
type input "https://ucarecdn.com/239d20bf-2337-4c5f-9e3e-22b4a74b0f9f/-/format/auto/-/previ…"
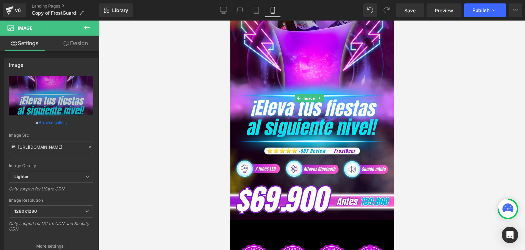
scroll to position [68, 0]
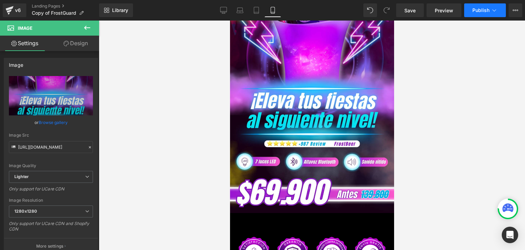
click at [484, 10] on span "Publish" at bounding box center [481, 10] width 17 height 5
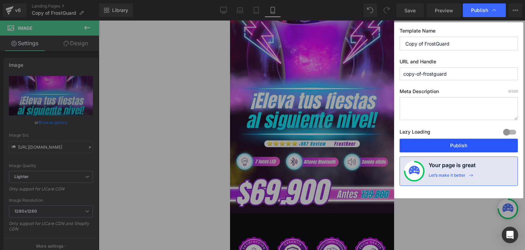
click at [464, 142] on button "Publish" at bounding box center [459, 146] width 118 height 14
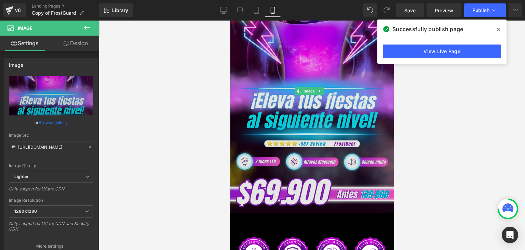
click at [303, 121] on img at bounding box center [312, 91] width 164 height 243
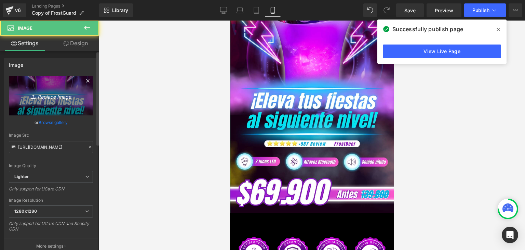
click at [74, 99] on icon "Replace Image" at bounding box center [51, 95] width 55 height 9
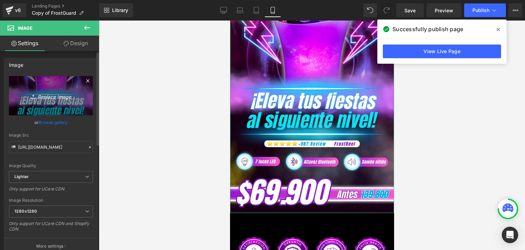
type input "C:\fakepath\Banner Landing.webp"
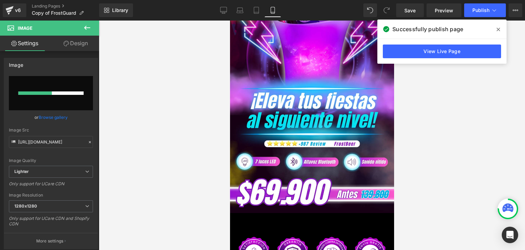
click at [499, 30] on icon at bounding box center [498, 29] width 3 height 3
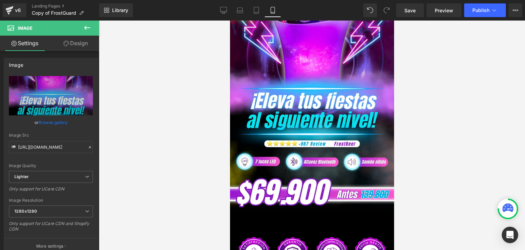
type input "https://ucarecdn.com/c539242e-ba94-4d9b-b0da-9b42171e44c1/-/format/auto/-/previ…"
click at [485, 7] on button "Publish" at bounding box center [486, 10] width 42 height 14
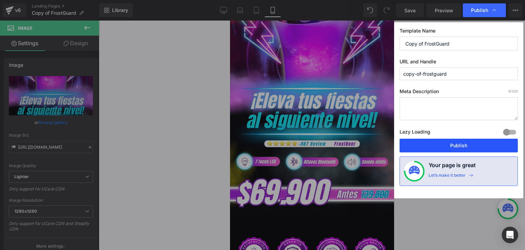
click at [450, 145] on button "Publish" at bounding box center [459, 146] width 118 height 14
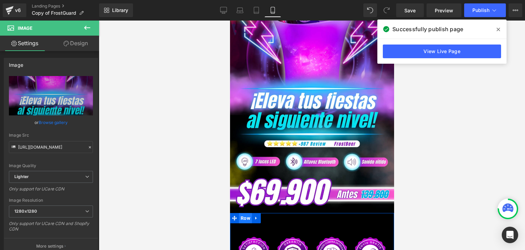
click at [247, 213] on span "Row" at bounding box center [245, 218] width 13 height 10
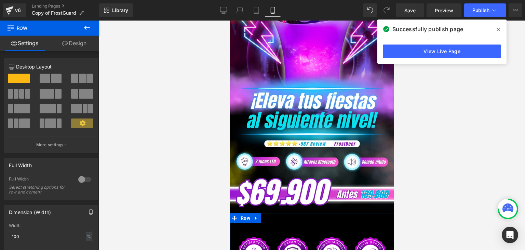
click at [82, 44] on link "Design" at bounding box center [75, 43] width 50 height 15
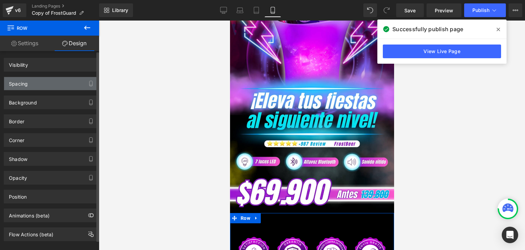
click at [24, 83] on div "Spacing" at bounding box center [18, 82] width 19 height 10
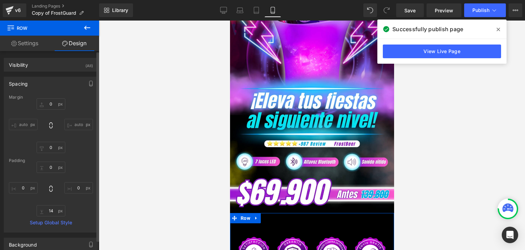
type input "0"
type input "14"
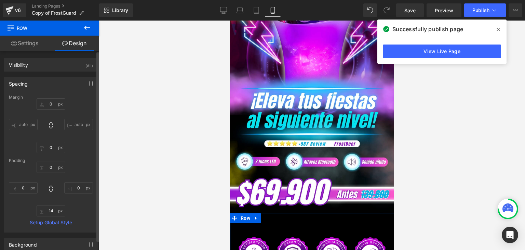
type input "0"
click at [53, 103] on input "0" at bounding box center [51, 103] width 29 height 11
type input "+"
type input "2"
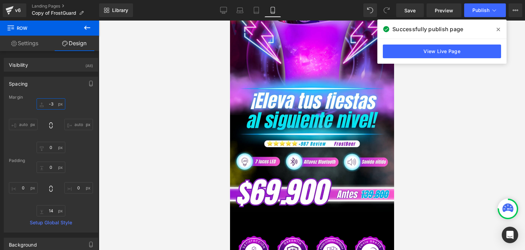
type input "-3"
drag, startPoint x: 500, startPoint y: 29, endPoint x: 493, endPoint y: 20, distance: 11.2
click at [500, 28] on span at bounding box center [498, 29] width 11 height 11
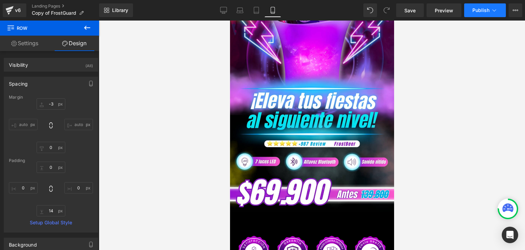
click at [485, 12] on span "Publish" at bounding box center [481, 10] width 17 height 5
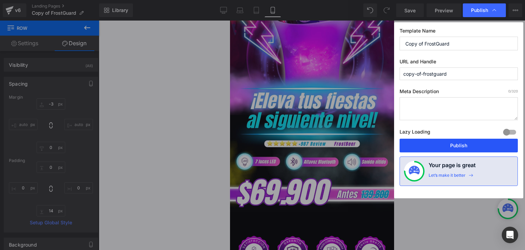
click at [459, 146] on button "Publish" at bounding box center [459, 146] width 118 height 14
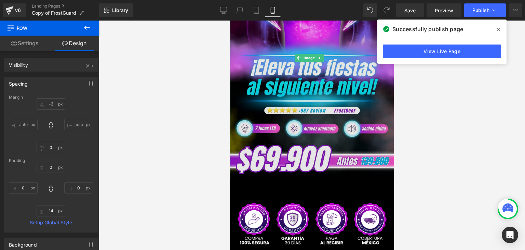
scroll to position [103, 0]
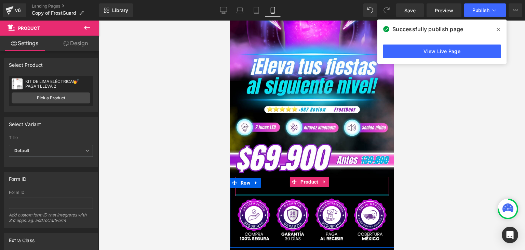
click at [274, 194] on div at bounding box center [312, 195] width 154 height 2
click at [498, 30] on icon at bounding box center [498, 29] width 3 height 3
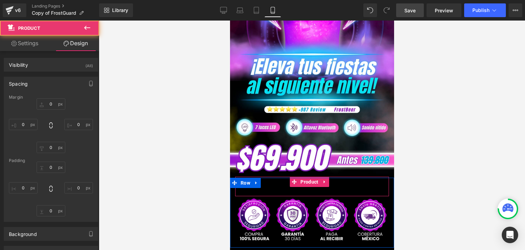
type input "-3"
type input "0"
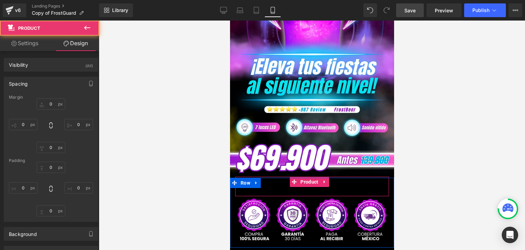
type input "0"
type input "7"
type input "0"
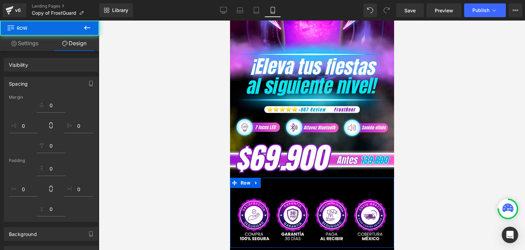
click at [448, 165] on div at bounding box center [312, 135] width 427 height 229
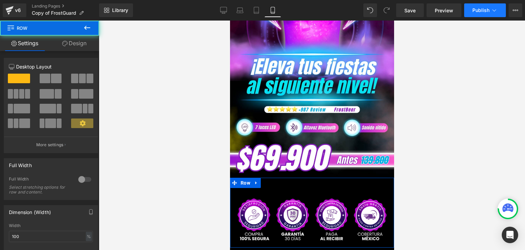
click at [453, 139] on div at bounding box center [312, 135] width 427 height 229
click at [473, 10] on span "Publish" at bounding box center [481, 10] width 17 height 5
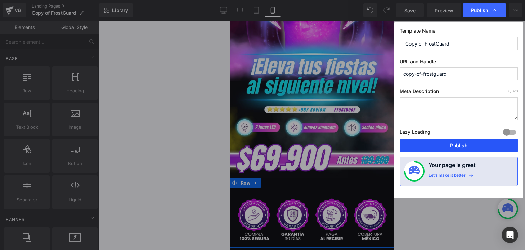
click at [464, 145] on button "Publish" at bounding box center [459, 146] width 118 height 14
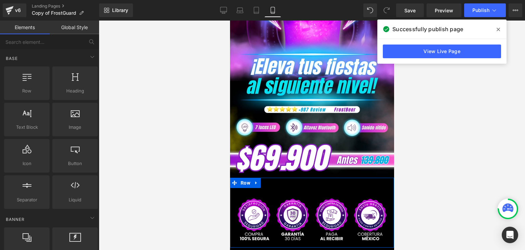
drag, startPoint x: 498, startPoint y: 29, endPoint x: 487, endPoint y: 34, distance: 12.1
click at [498, 29] on icon at bounding box center [498, 29] width 3 height 3
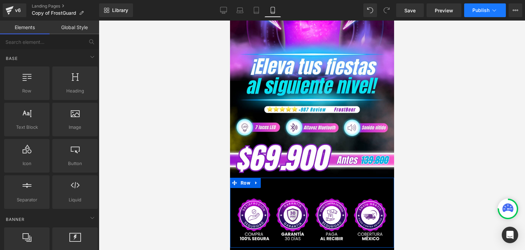
click at [483, 14] on button "Publish" at bounding box center [486, 10] width 42 height 14
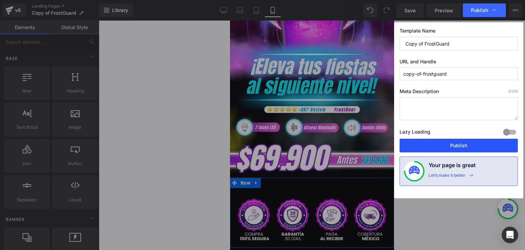
click at [463, 147] on button "Publish" at bounding box center [459, 146] width 118 height 14
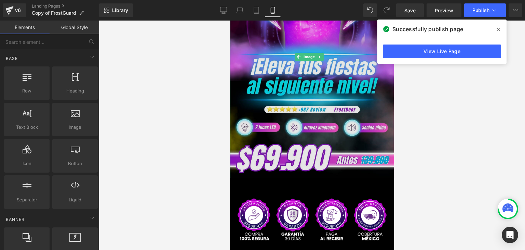
click at [266, 151] on img at bounding box center [312, 56] width 164 height 243
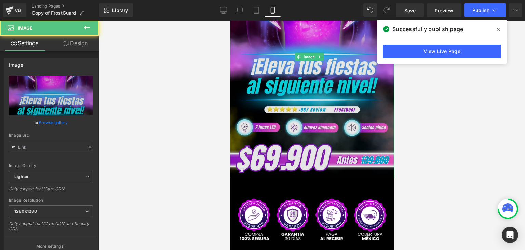
type input "https://ucarecdn.com/c539242e-ba94-4d9b-b0da-9b42171e44c1/-/format/auto/-/previ…"
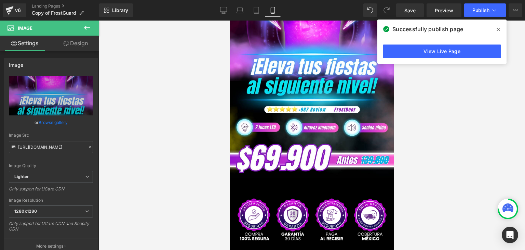
click at [499, 28] on icon at bounding box center [498, 29] width 3 height 3
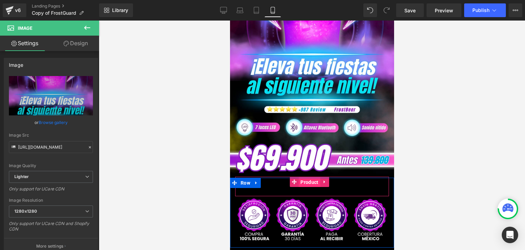
click at [308, 177] on span "Product" at bounding box center [309, 182] width 21 height 10
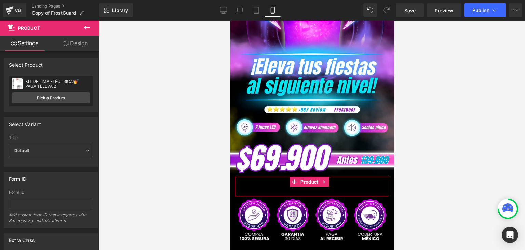
click at [72, 43] on link "Design" at bounding box center [76, 43] width 50 height 15
click at [0, 0] on div "Spacing" at bounding box center [0, 0] width 0 height 0
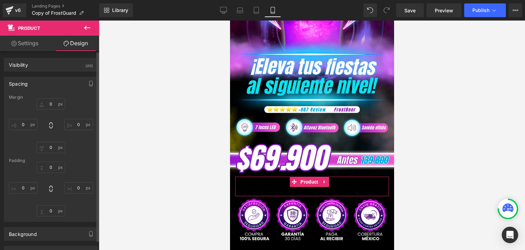
type input "-3"
type input "0"
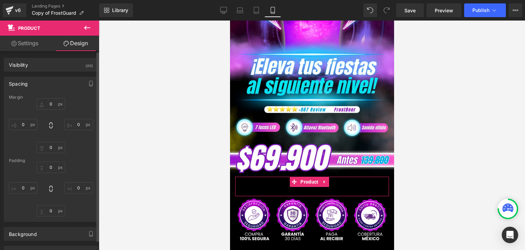
type input "0"
type input "7"
type input "0"
click at [51, 106] on input "-3" at bounding box center [51, 103] width 29 height 11
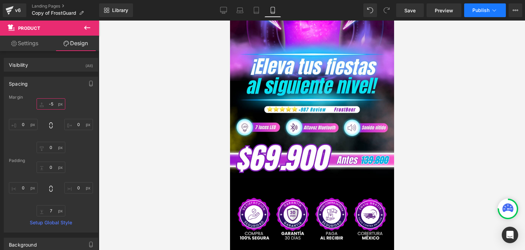
type input "-5"
click at [480, 9] on span "Publish" at bounding box center [481, 10] width 17 height 5
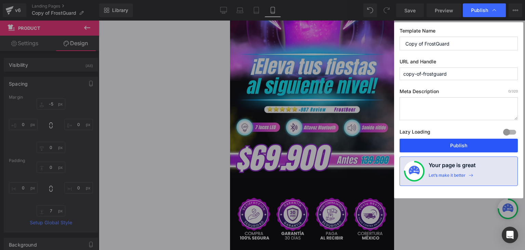
click at [456, 141] on button "Publish" at bounding box center [459, 146] width 118 height 14
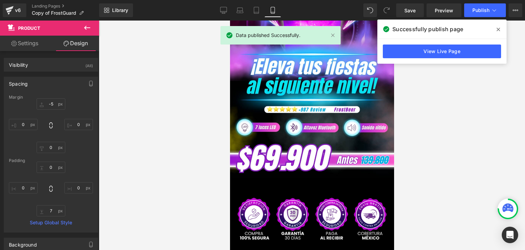
click at [498, 29] on icon at bounding box center [498, 29] width 3 height 3
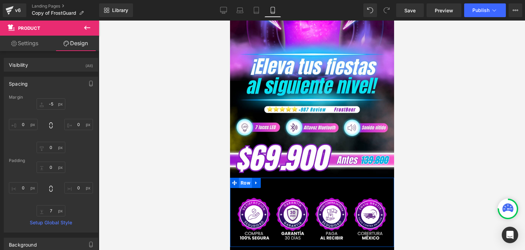
click at [241, 178] on span "Row" at bounding box center [245, 183] width 13 height 10
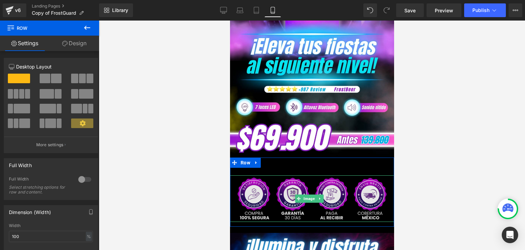
scroll to position [171, 0]
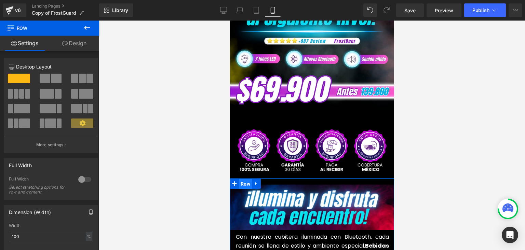
click at [239, 179] on span "Row" at bounding box center [245, 184] width 13 height 10
drag, startPoint x: 77, startPoint y: 45, endPoint x: 33, endPoint y: 83, distance: 58.2
click at [77, 45] on link "Design" at bounding box center [75, 43] width 50 height 15
click at [0, 0] on div "Spacing" at bounding box center [0, 0] width 0 height 0
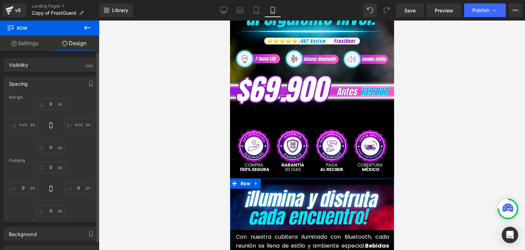
type input "0"
type input "13"
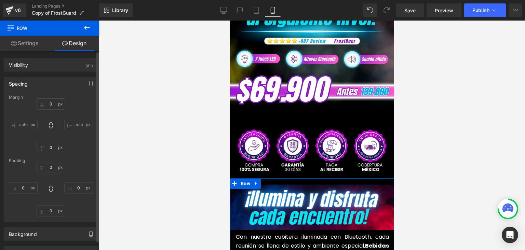
type input "0"
click at [49, 104] on input "0" at bounding box center [51, 103] width 29 height 11
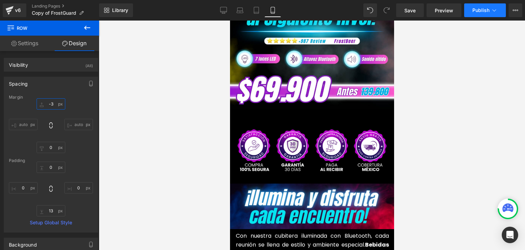
type input "-3"
click at [474, 10] on span "Publish" at bounding box center [481, 10] width 17 height 5
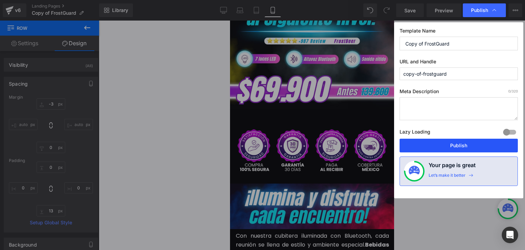
click at [457, 146] on button "Publish" at bounding box center [459, 146] width 118 height 14
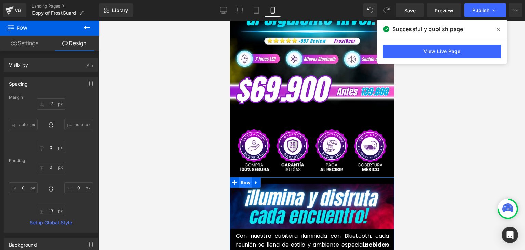
click at [243, 177] on span "Row" at bounding box center [245, 182] width 13 height 10
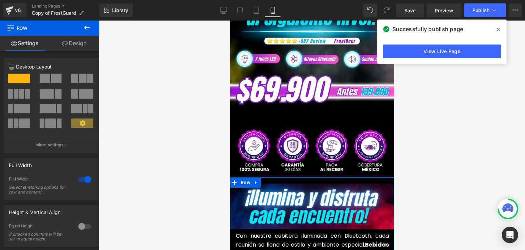
click at [77, 45] on link "Design" at bounding box center [75, 43] width 50 height 15
click at [0, 0] on div "Spacing" at bounding box center [0, 0] width 0 height 0
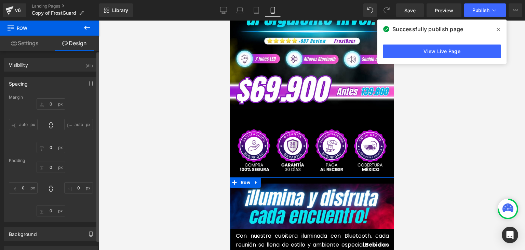
type input "-3"
type input "0"
type input "13"
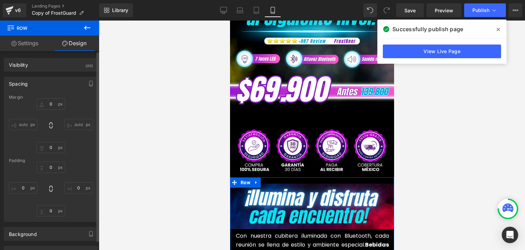
type input "0"
click at [50, 105] on input "-3" at bounding box center [51, 103] width 29 height 11
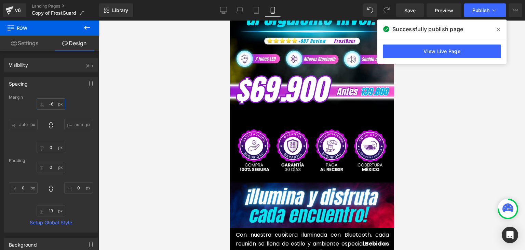
type input "-6"
click at [497, 29] on icon at bounding box center [498, 29] width 3 height 5
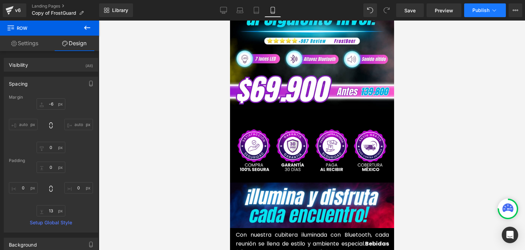
click at [486, 9] on span "Publish" at bounding box center [481, 10] width 17 height 5
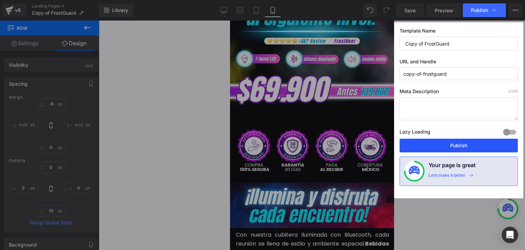
click at [467, 142] on button "Publish" at bounding box center [459, 146] width 118 height 14
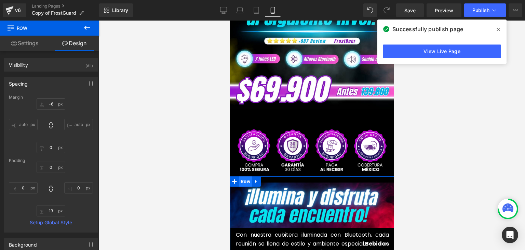
scroll to position [0, 0]
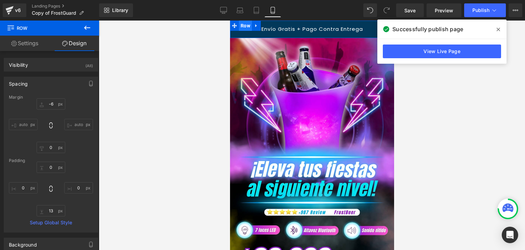
click at [243, 26] on span "Row" at bounding box center [245, 26] width 13 height 10
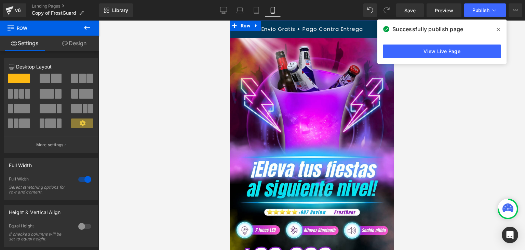
click at [78, 47] on link "Design" at bounding box center [75, 43] width 50 height 15
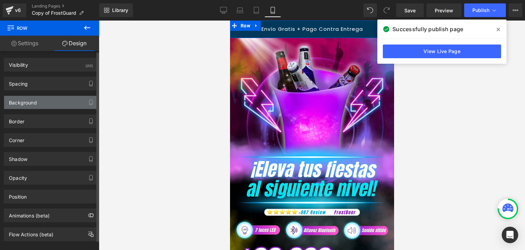
type input "#02385a"
type input "100"
click at [26, 101] on div "Background" at bounding box center [23, 101] width 28 height 10
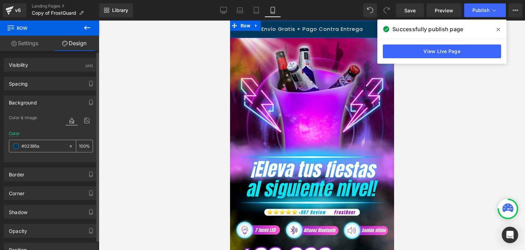
click at [16, 146] on span at bounding box center [15, 145] width 5 height 5
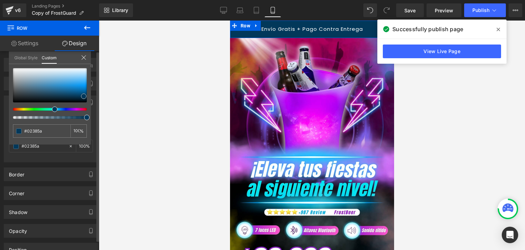
type input "#2f3a41"
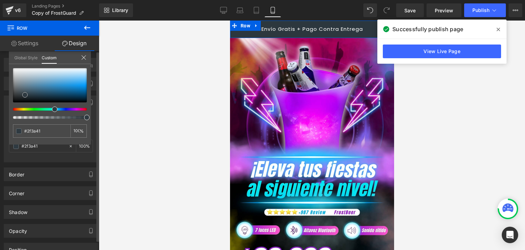
type input "#2c373e"
type input "#020202"
type input "#000000"
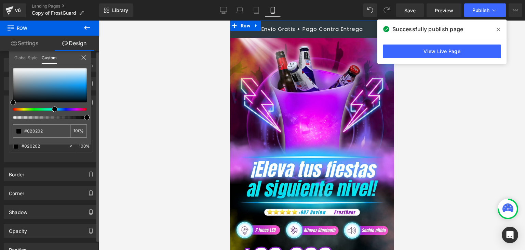
type input "#000000"
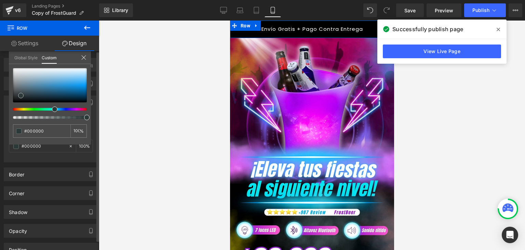
type input "#090a0a"
type input "#4f6767"
type input "#628282"
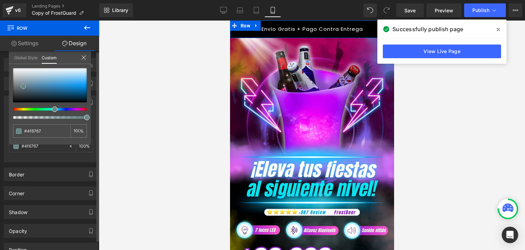
type input "#628282"
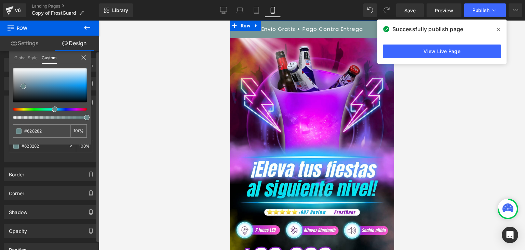
type input "#779696"
type input "#95abab"
type input "#a6b9b9"
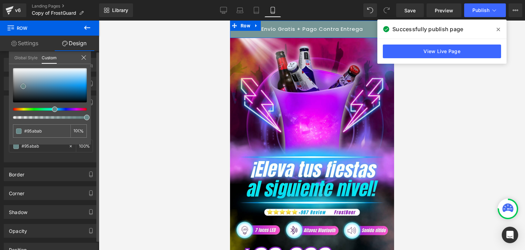
type input "#a6b9b9"
type input "#becaca"
type input "#d2d9d9"
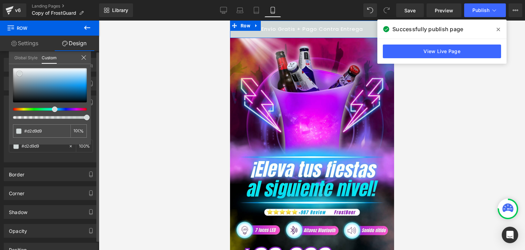
type input "#e0e5e5"
type input "#eceeee"
type input "#f6f7f7"
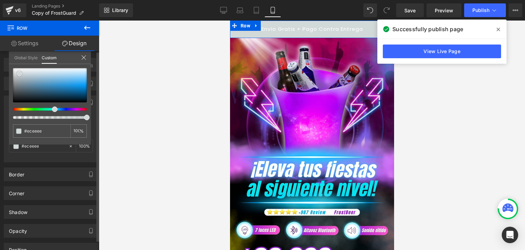
type input "#f6f7f7"
type input "#ffffff"
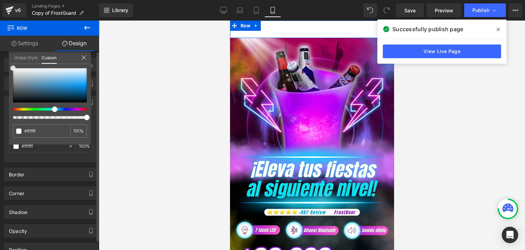
drag, startPoint x: 25, startPoint y: 94, endPoint x: 12, endPoint y: 62, distance: 34.9
click at [12, 62] on div "Global Style Custom Setup Global Style #ffffff 100 %" at bounding box center [50, 61] width 82 height 21
click at [12, 62] on div "Global Style" at bounding box center [25, 57] width 27 height 12
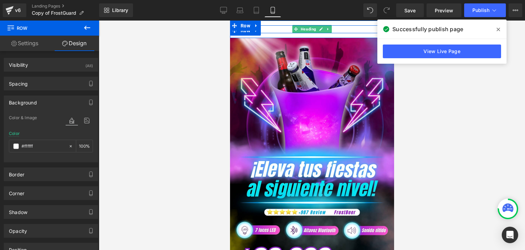
click at [281, 29] on span "Envío Gratis + Pago Contra Entrega" at bounding box center [312, 28] width 102 height 7
click at [281, 28] on span "Envío Gratis + Pago Contra Entrega" at bounding box center [312, 28] width 102 height 7
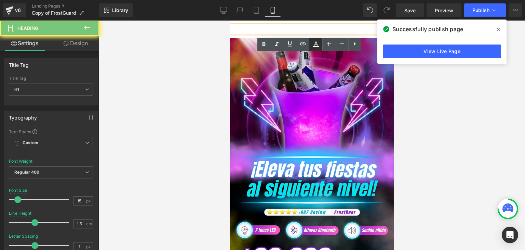
click at [318, 46] on icon at bounding box center [316, 46] width 6 height 1
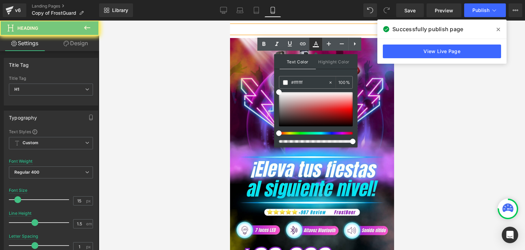
type input "100"
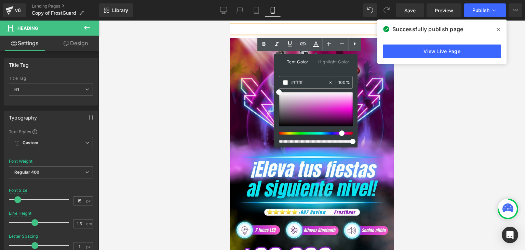
drag, startPoint x: 334, startPoint y: 132, endPoint x: 339, endPoint y: 132, distance: 5.8
click at [339, 132] on div at bounding box center [313, 133] width 74 height 3
type input "#b700a2"
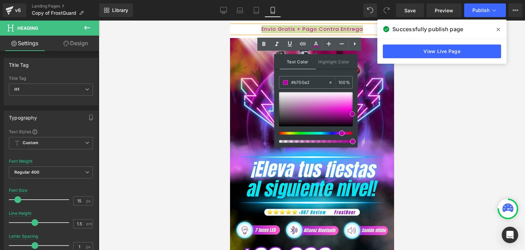
drag, startPoint x: 342, startPoint y: 107, endPoint x: 353, endPoint y: 114, distance: 12.4
click at [353, 114] on div at bounding box center [316, 109] width 74 height 34
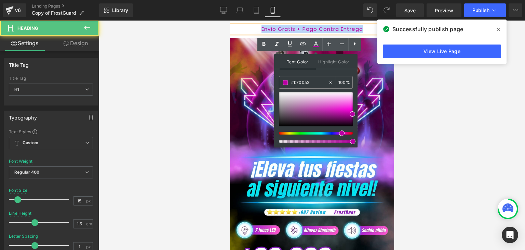
click at [284, 31] on span "Envío Gratis + Pago Contra Entrega" at bounding box center [312, 28] width 102 height 7
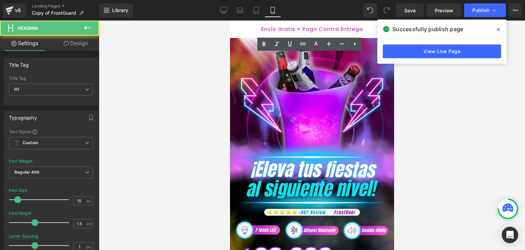
click at [498, 29] on icon at bounding box center [498, 29] width 3 height 5
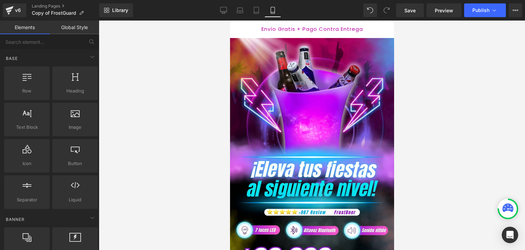
click at [449, 49] on div at bounding box center [312, 135] width 427 height 229
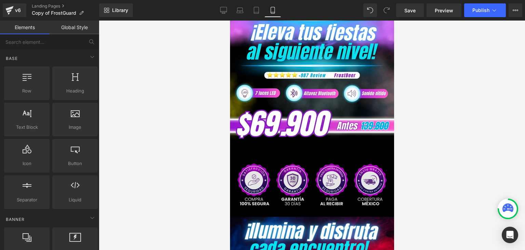
scroll to position [171, 0]
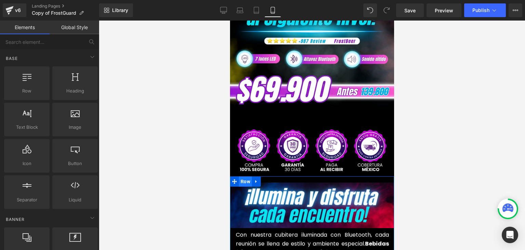
click at [243, 176] on span "Row" at bounding box center [245, 181] width 13 height 10
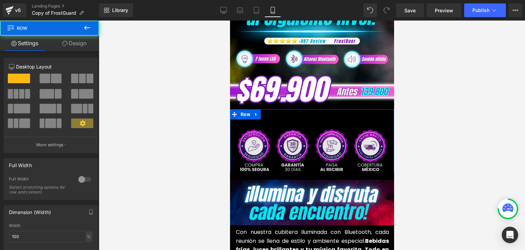
click at [269, 161] on div "Add To Cart (P) Cart Button Product Image Row" at bounding box center [312, 141] width 164 height 64
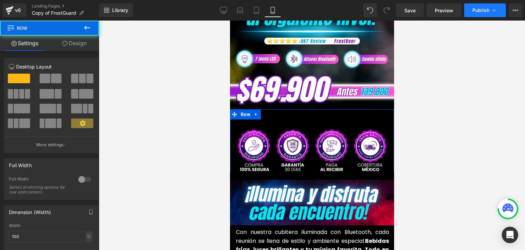
click at [489, 9] on span "Publish" at bounding box center [481, 10] width 17 height 5
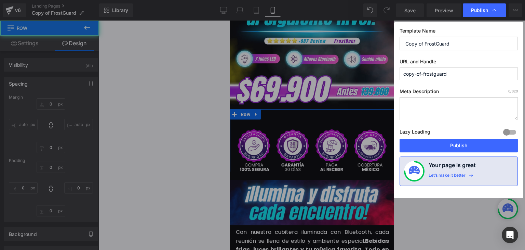
type input "-3"
type input "0"
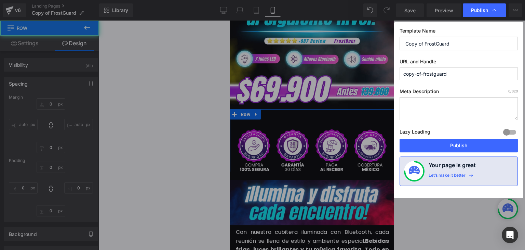
type input "0"
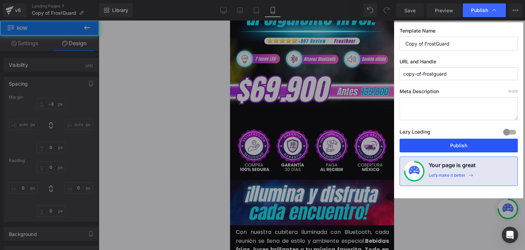
click at [451, 143] on button "Publish" at bounding box center [459, 146] width 118 height 14
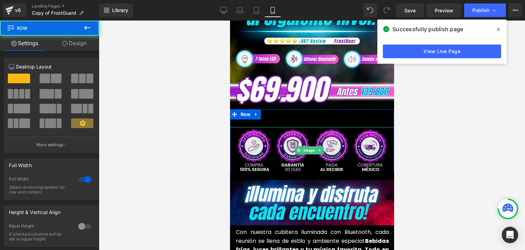
drag, startPoint x: 277, startPoint y: 163, endPoint x: 279, endPoint y: 159, distance: 4.2
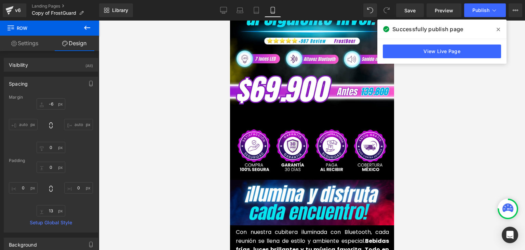
click at [500, 30] on span at bounding box center [498, 29] width 11 height 11
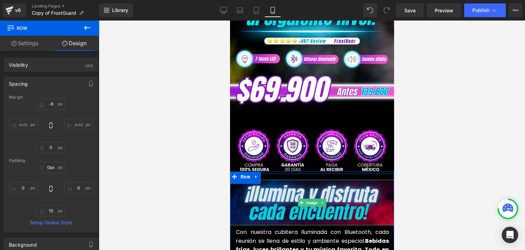
drag, startPoint x: 276, startPoint y: 164, endPoint x: 275, endPoint y: 175, distance: 11.4
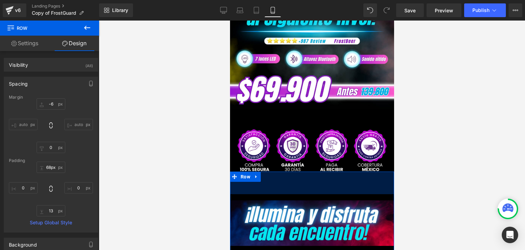
type input "66px"
drag, startPoint x: 270, startPoint y: 164, endPoint x: 274, endPoint y: 186, distance: 23.0
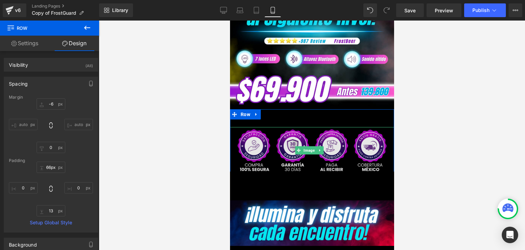
click at [308, 156] on img at bounding box center [312, 150] width 168 height 47
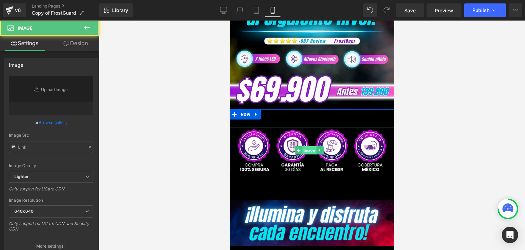
type input "[URL][DOMAIN_NAME]"
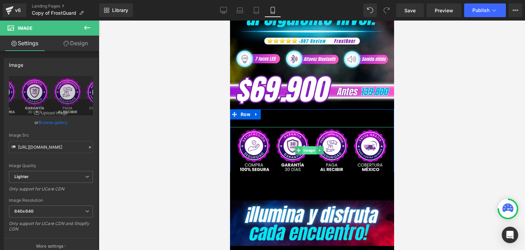
click at [310, 146] on span "Image" at bounding box center [309, 150] width 14 height 8
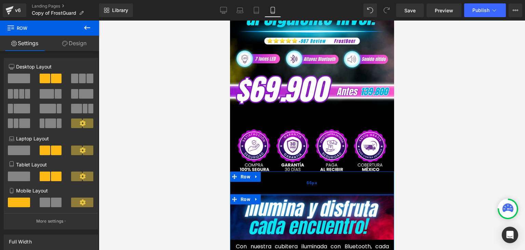
drag, startPoint x: 285, startPoint y: 188, endPoint x: 690, endPoint y: 191, distance: 405.1
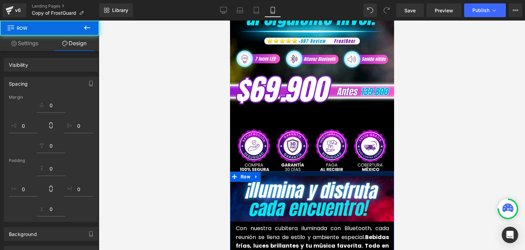
click at [437, 143] on div at bounding box center [312, 135] width 427 height 229
click at [414, 145] on div at bounding box center [312, 135] width 427 height 229
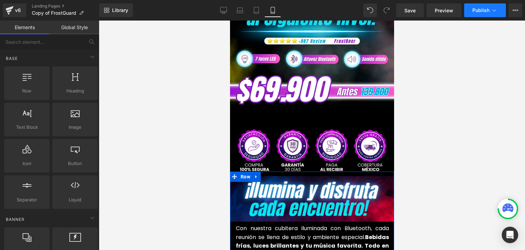
click at [483, 10] on span "Publish" at bounding box center [481, 10] width 17 height 5
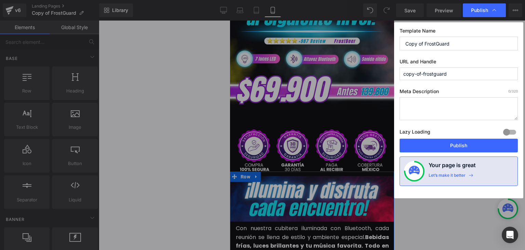
click at [456, 146] on button "Publish" at bounding box center [459, 146] width 118 height 14
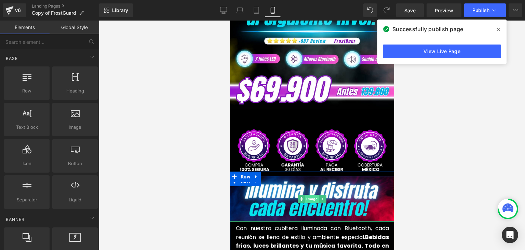
click at [309, 195] on span "Image" at bounding box center [312, 199] width 14 height 8
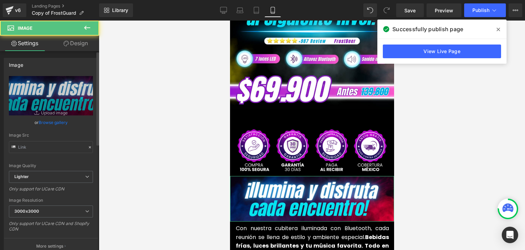
type input "[URL][DOMAIN_NAME]"
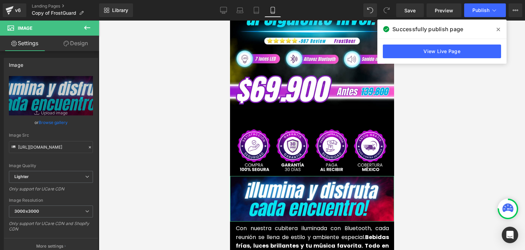
click at [70, 44] on link "Design" at bounding box center [76, 43] width 50 height 15
click at [0, 0] on div "Spacing" at bounding box center [0, 0] width 0 height 0
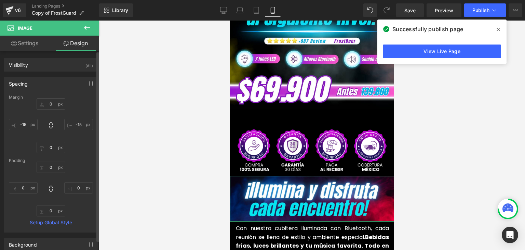
type input "0"
type input "-15"
type input "0"
type input "-15"
type input "0"
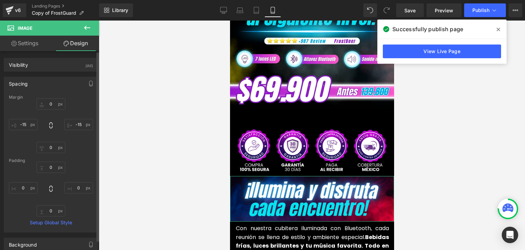
type input "0"
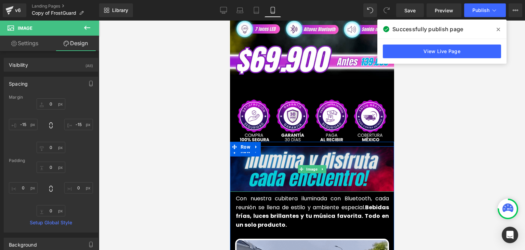
scroll to position [205, 0]
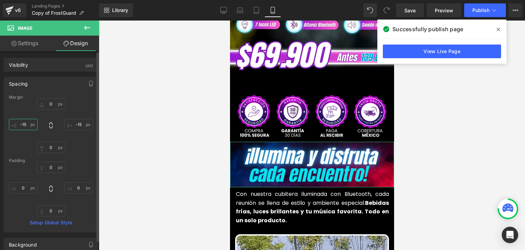
click at [26, 124] on input "-15" at bounding box center [23, 124] width 29 height 11
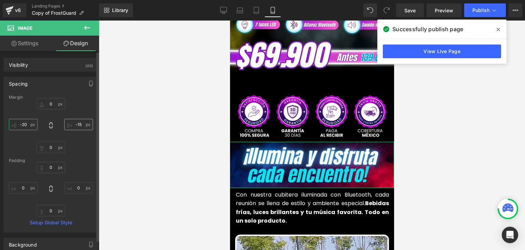
type input "-20"
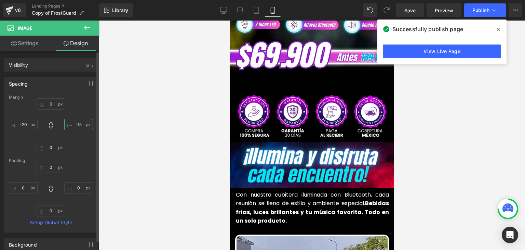
click at [78, 122] on input "-15" at bounding box center [78, 124] width 29 height 11
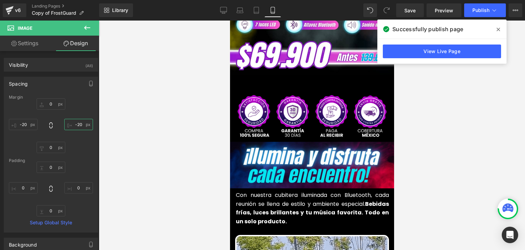
type input "-20"
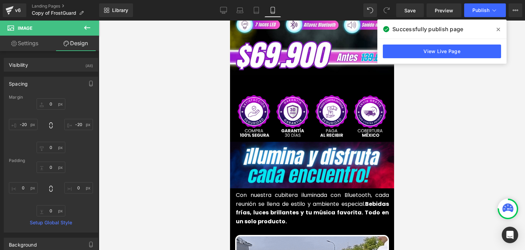
click at [496, 28] on span at bounding box center [498, 29] width 11 height 11
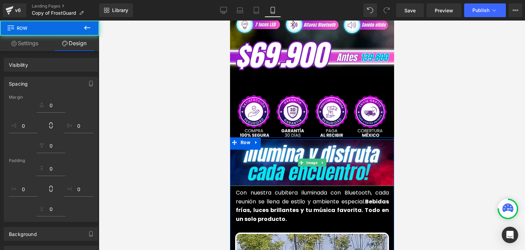
click at [425, 100] on div at bounding box center [312, 135] width 427 height 229
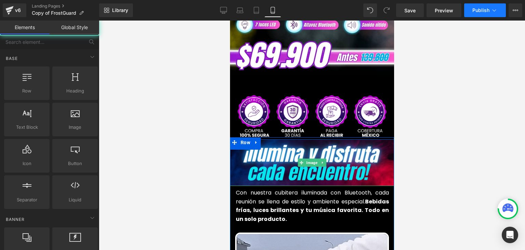
click at [482, 7] on button "Publish" at bounding box center [486, 10] width 42 height 14
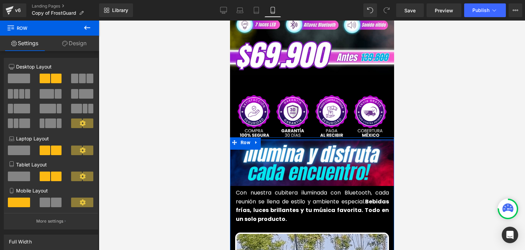
drag, startPoint x: 301, startPoint y: 130, endPoint x: 307, endPoint y: 128, distance: 5.8
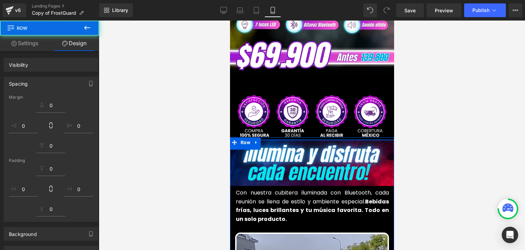
click at [456, 113] on div at bounding box center [312, 135] width 427 height 229
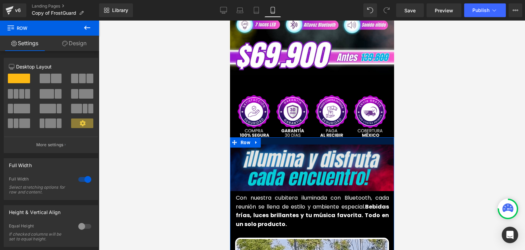
drag, startPoint x: 300, startPoint y: 129, endPoint x: 703, endPoint y: 74, distance: 406.3
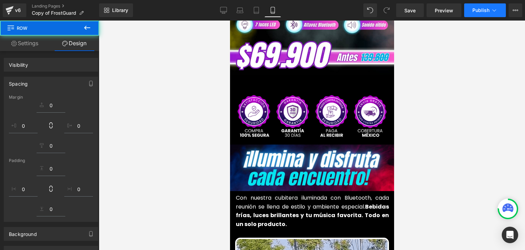
click at [478, 12] on span "Publish" at bounding box center [481, 10] width 17 height 5
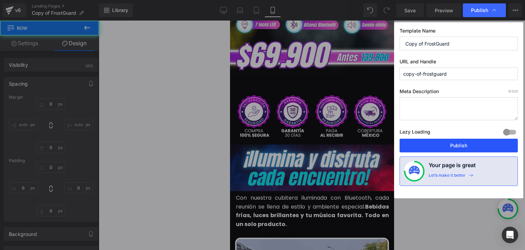
type input "-6"
type input "0"
type input "21"
type input "0"
type input "13"
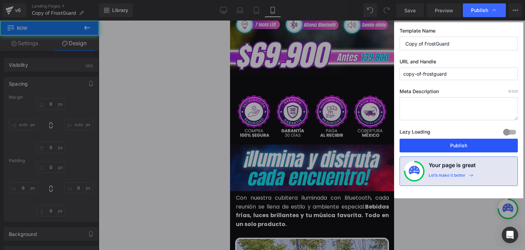
type input "0"
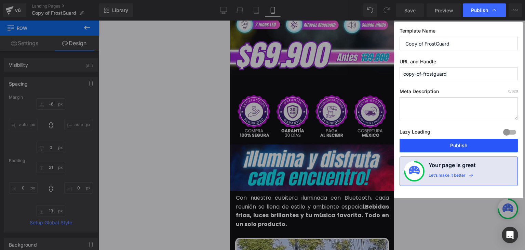
click at [459, 143] on button "Publish" at bounding box center [459, 146] width 118 height 14
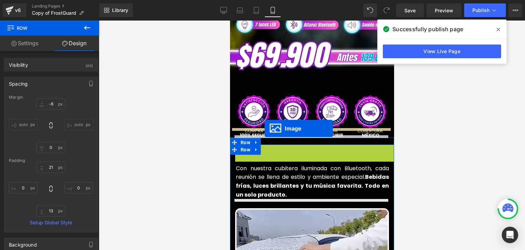
drag, startPoint x: 312, startPoint y: 159, endPoint x: 264, endPoint y: 128, distance: 56.4
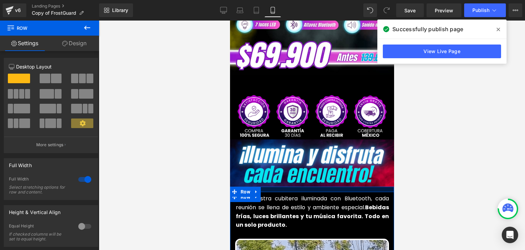
click at [286, 186] on div at bounding box center [312, 188] width 164 height 5
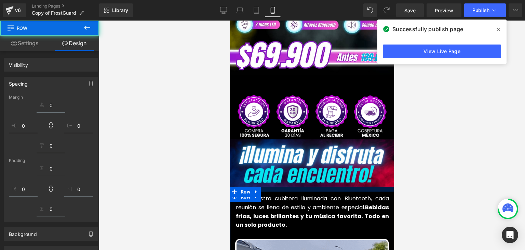
click at [454, 121] on div at bounding box center [312, 135] width 427 height 229
click at [303, 139] on img at bounding box center [312, 163] width 178 height 49
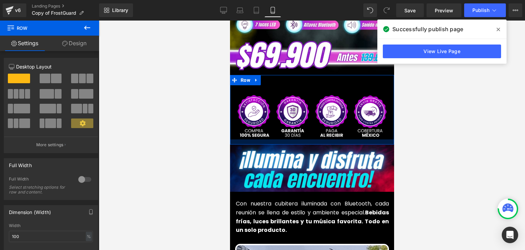
click at [303, 139] on div at bounding box center [312, 141] width 164 height 5
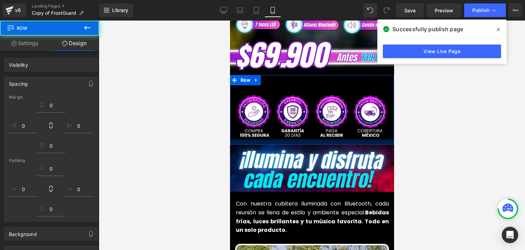
click at [450, 132] on div at bounding box center [312, 135] width 427 height 229
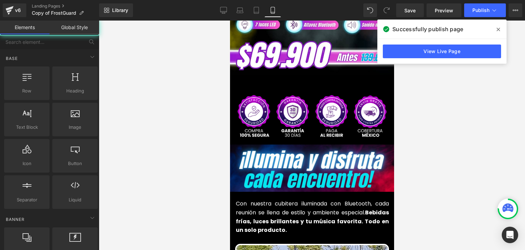
click at [498, 27] on icon at bounding box center [498, 29] width 3 height 5
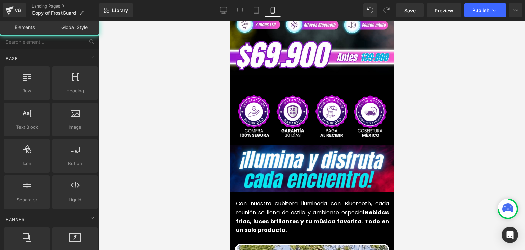
click at [497, 30] on div at bounding box center [312, 135] width 427 height 229
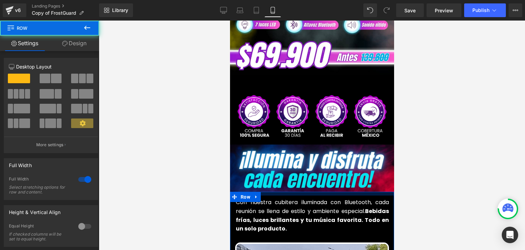
click at [303, 192] on div at bounding box center [312, 194] width 164 height 4
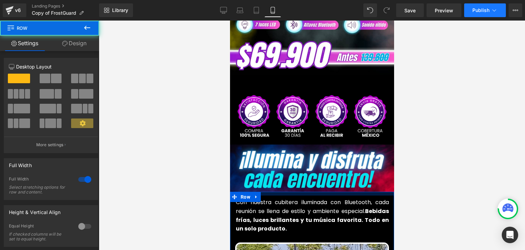
click at [460, 156] on div at bounding box center [312, 135] width 427 height 229
click at [483, 13] on span "Publish" at bounding box center [481, 10] width 17 height 5
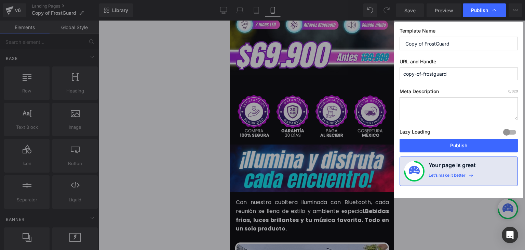
click at [451, 144] on button "Publish" at bounding box center [459, 146] width 118 height 14
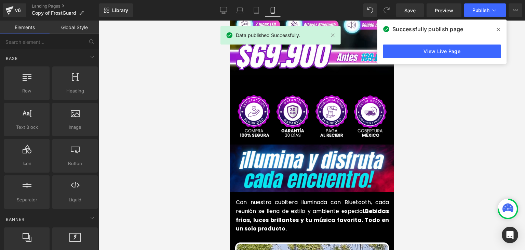
click at [498, 30] on icon at bounding box center [498, 29] width 3 height 3
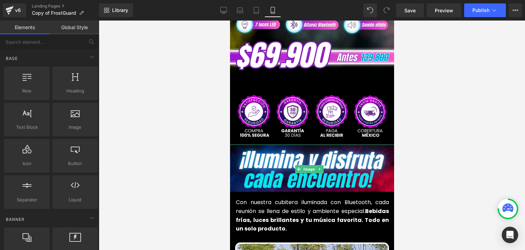
click at [309, 165] on span "Image" at bounding box center [309, 169] width 14 height 8
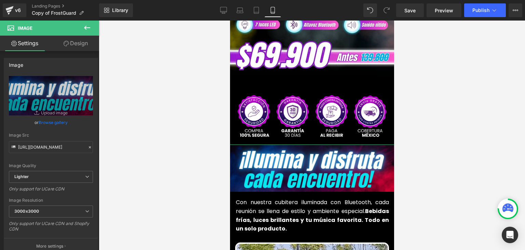
click at [67, 41] on icon at bounding box center [66, 43] width 5 height 5
click at [0, 0] on div "Spacing" at bounding box center [0, 0] width 0 height 0
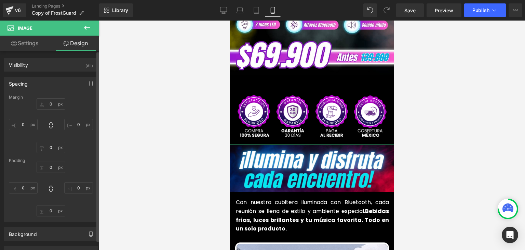
type input "0"
type input "-20"
type input "0"
type input "-20"
type input "0"
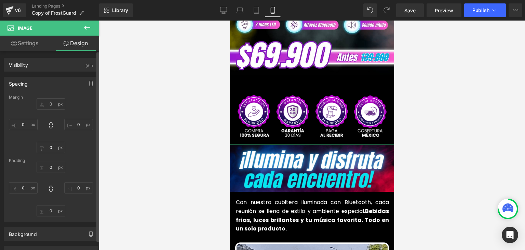
type input "0"
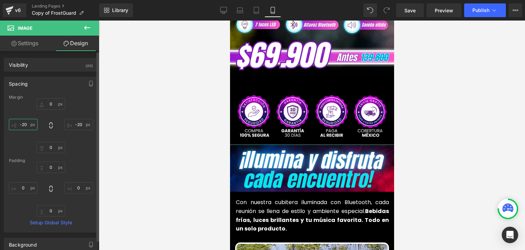
click at [24, 123] on input "-20" at bounding box center [23, 124] width 29 height 11
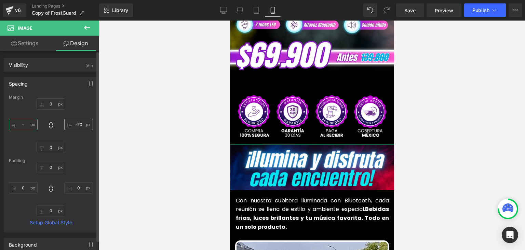
type input "-"
click at [73, 123] on input "-20" at bounding box center [78, 124] width 29 height 11
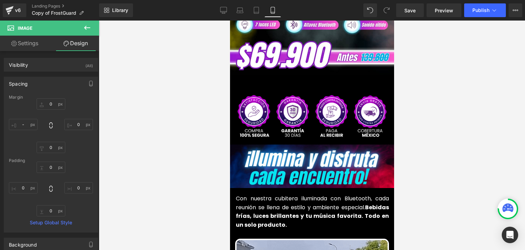
click at [460, 89] on div at bounding box center [312, 135] width 427 height 229
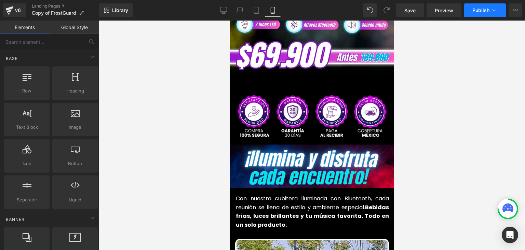
click at [485, 8] on span "Publish" at bounding box center [481, 10] width 17 height 5
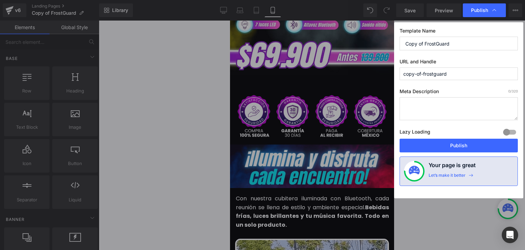
click at [461, 145] on button "Publish" at bounding box center [459, 146] width 118 height 14
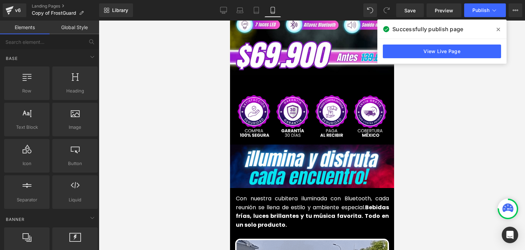
click at [497, 30] on icon at bounding box center [498, 29] width 3 height 5
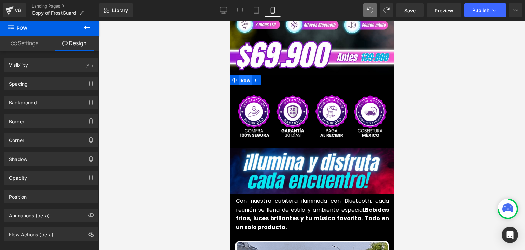
click at [243, 75] on span "Row" at bounding box center [245, 80] width 13 height 10
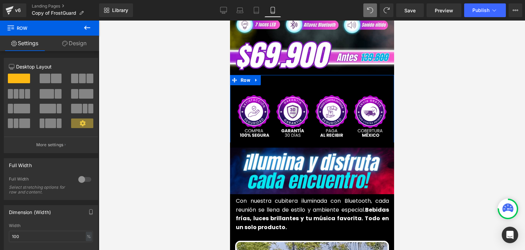
click at [76, 42] on link "Design" at bounding box center [75, 43] width 50 height 15
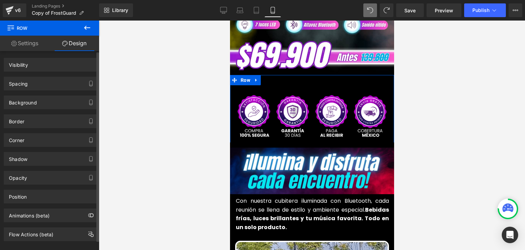
click at [22, 85] on div "Spacing" at bounding box center [18, 82] width 19 height 10
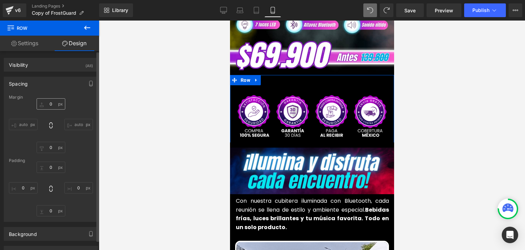
type input "-3"
type input "0"
type input "15"
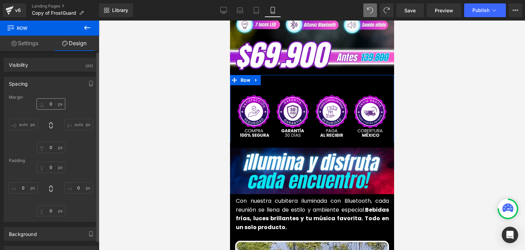
type input "0"
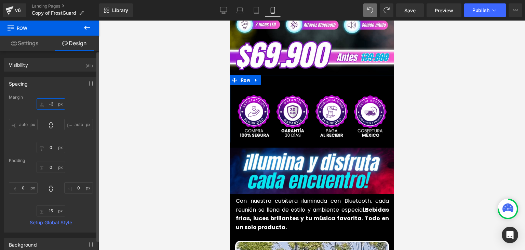
click at [52, 105] on input "-3" at bounding box center [51, 103] width 29 height 11
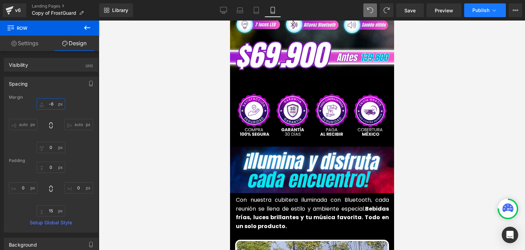
type input "-6"
click at [474, 9] on span "Publish" at bounding box center [481, 10] width 17 height 5
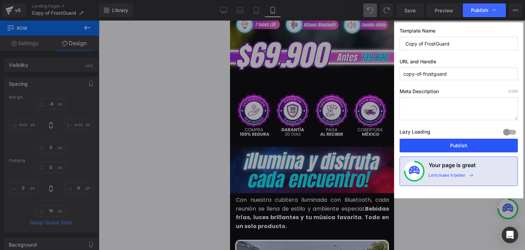
click at [454, 145] on button "Publish" at bounding box center [459, 146] width 118 height 14
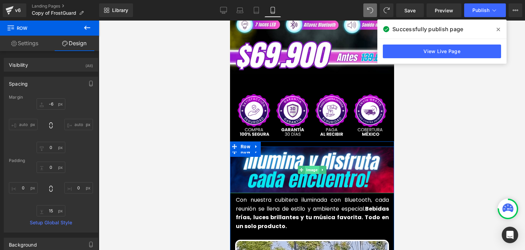
click at [310, 166] on span "Image" at bounding box center [312, 170] width 14 height 8
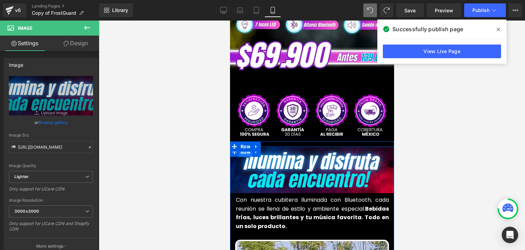
click at [243, 147] on span "Row" at bounding box center [245, 152] width 13 height 10
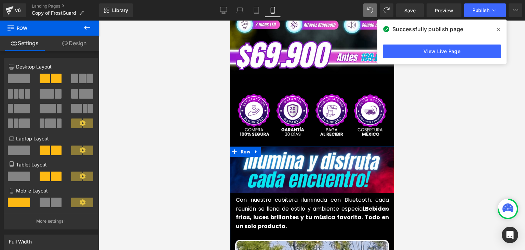
click at [78, 43] on link "Design" at bounding box center [75, 43] width 50 height 15
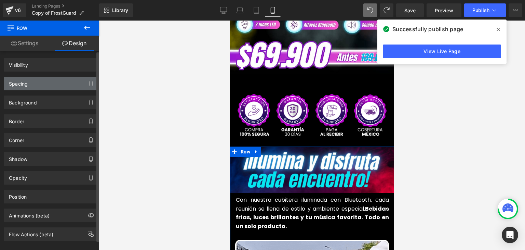
click at [30, 83] on div "Spacing" at bounding box center [51, 83] width 94 height 13
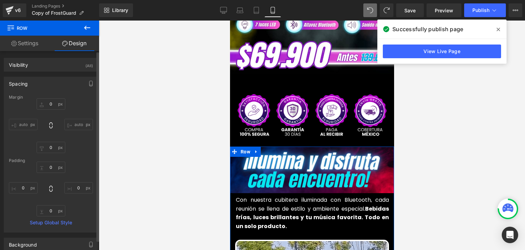
type input "0"
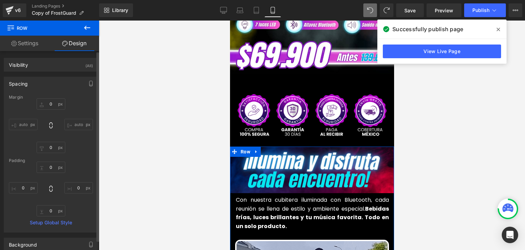
type input "0"
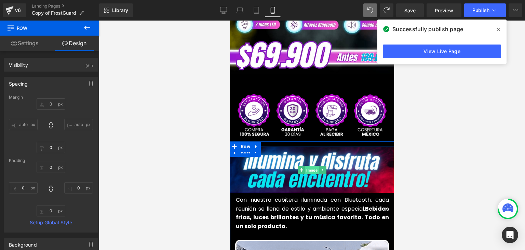
click at [307, 166] on span "Image" at bounding box center [312, 170] width 14 height 8
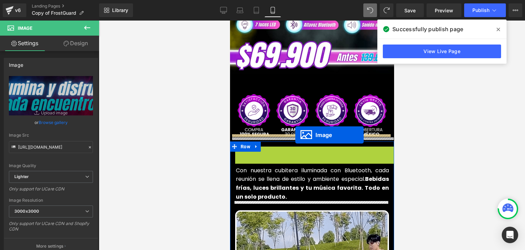
drag, startPoint x: 305, startPoint y: 159, endPoint x: 295, endPoint y: 135, distance: 26.4
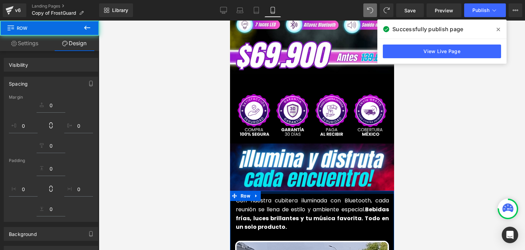
click at [439, 148] on div at bounding box center [312, 135] width 427 height 229
click at [499, 27] on icon at bounding box center [498, 29] width 3 height 5
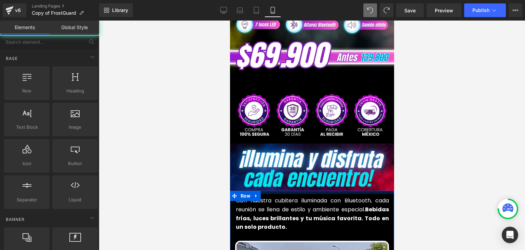
click at [497, 29] on div at bounding box center [312, 135] width 427 height 229
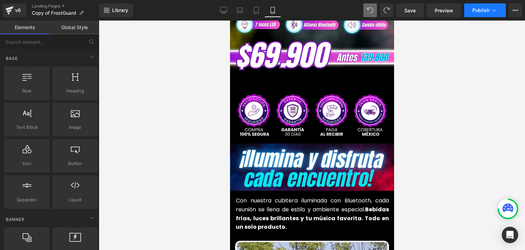
click at [482, 10] on span "Publish" at bounding box center [481, 10] width 17 height 5
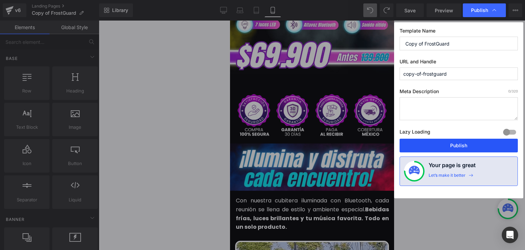
click at [464, 143] on button "Publish" at bounding box center [459, 146] width 118 height 14
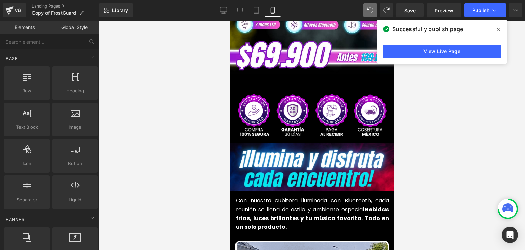
click at [497, 28] on icon at bounding box center [498, 29] width 3 height 3
click at [515, 11] on icon at bounding box center [515, 10] width 5 height 5
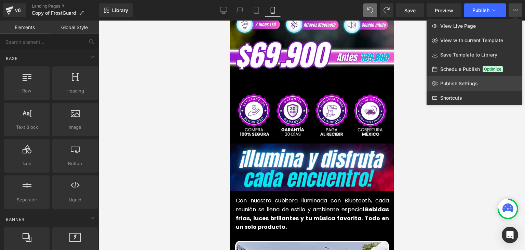
click at [447, 86] on span "Publish Settings" at bounding box center [460, 83] width 38 height 6
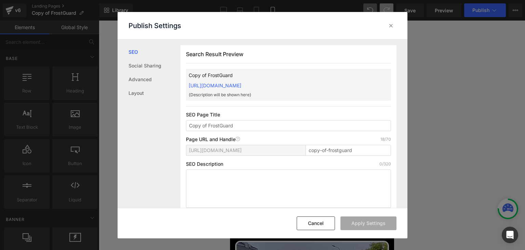
scroll to position [0, 0]
drag, startPoint x: 186, startPoint y: 84, endPoint x: 372, endPoint y: 83, distance: 185.8
click at [372, 83] on div "Copy of FrostGuard https://commpralo-ya.myshopify.com/pages/copy-of-frostguard …" at bounding box center [288, 85] width 205 height 32
copy link "https://commpralo-ya.myshopify.com/pages/copy-of-frostguard"
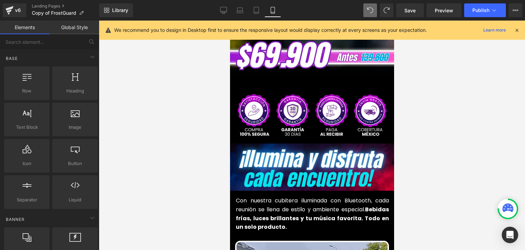
click at [516, 27] on icon at bounding box center [517, 30] width 6 height 6
